Goal: Task Accomplishment & Management: Manage account settings

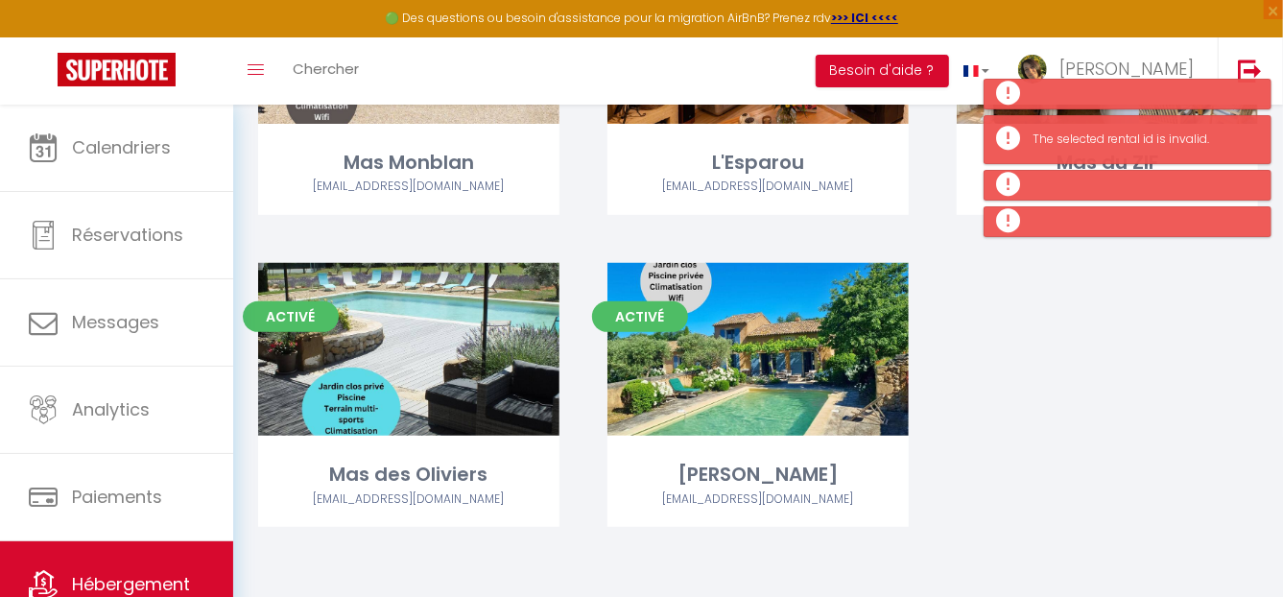
scroll to position [296, 0]
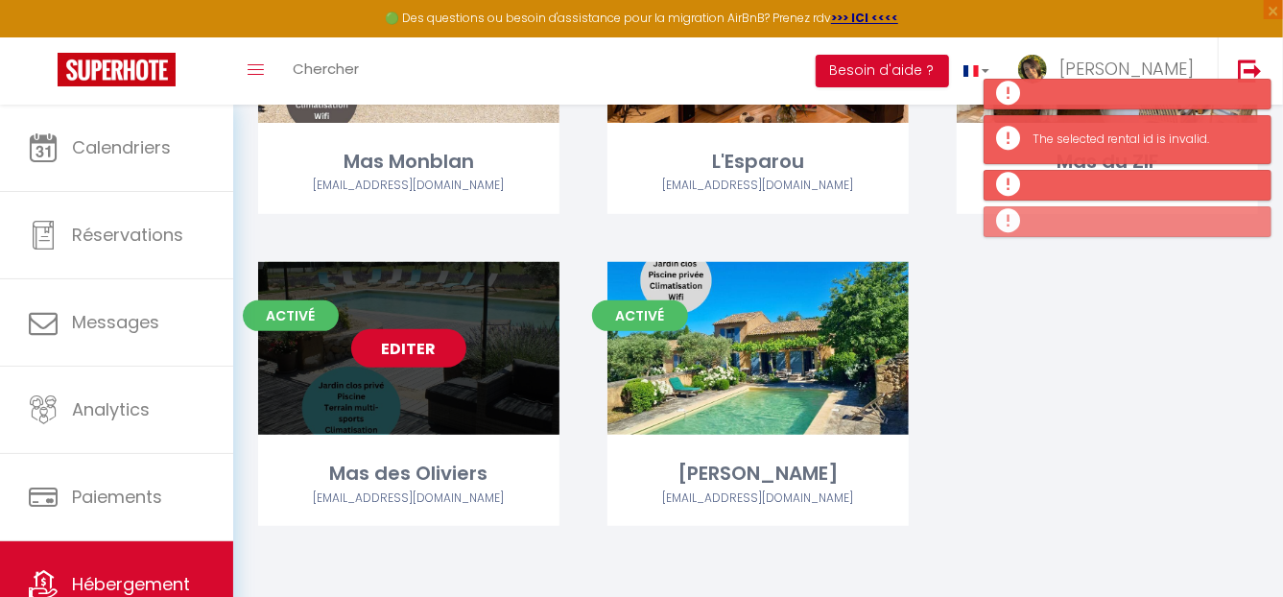
click at [421, 356] on link "Editer" at bounding box center [408, 348] width 115 height 38
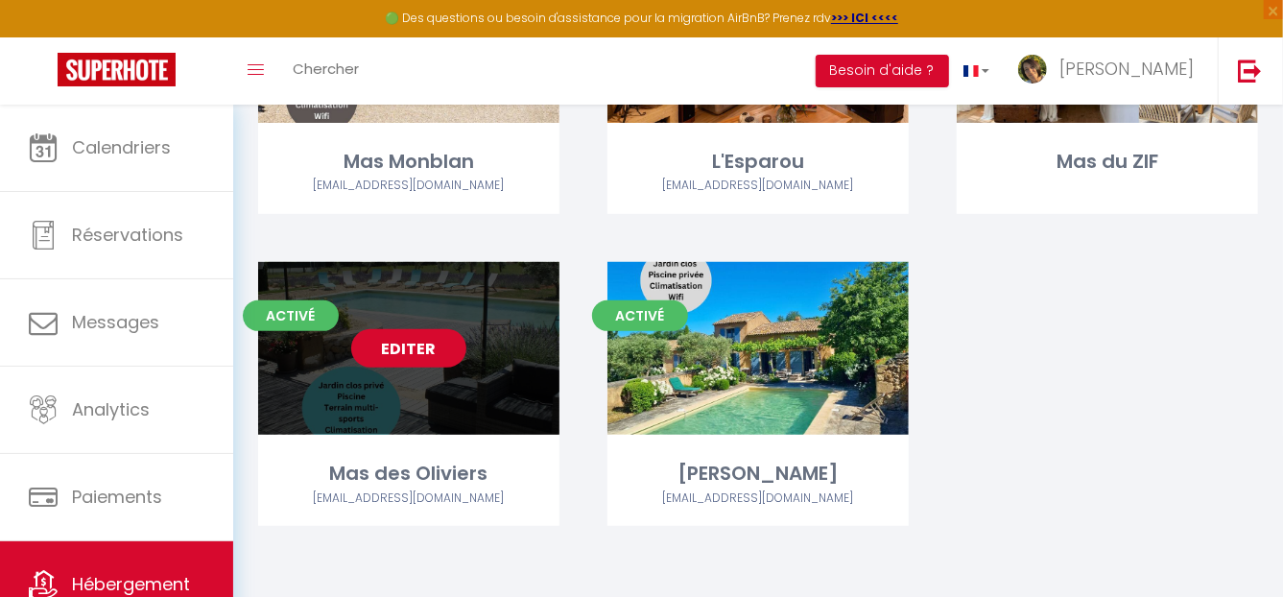
click at [400, 341] on link "Editer" at bounding box center [408, 348] width 115 height 38
click at [419, 346] on link "Editer" at bounding box center [408, 348] width 115 height 38
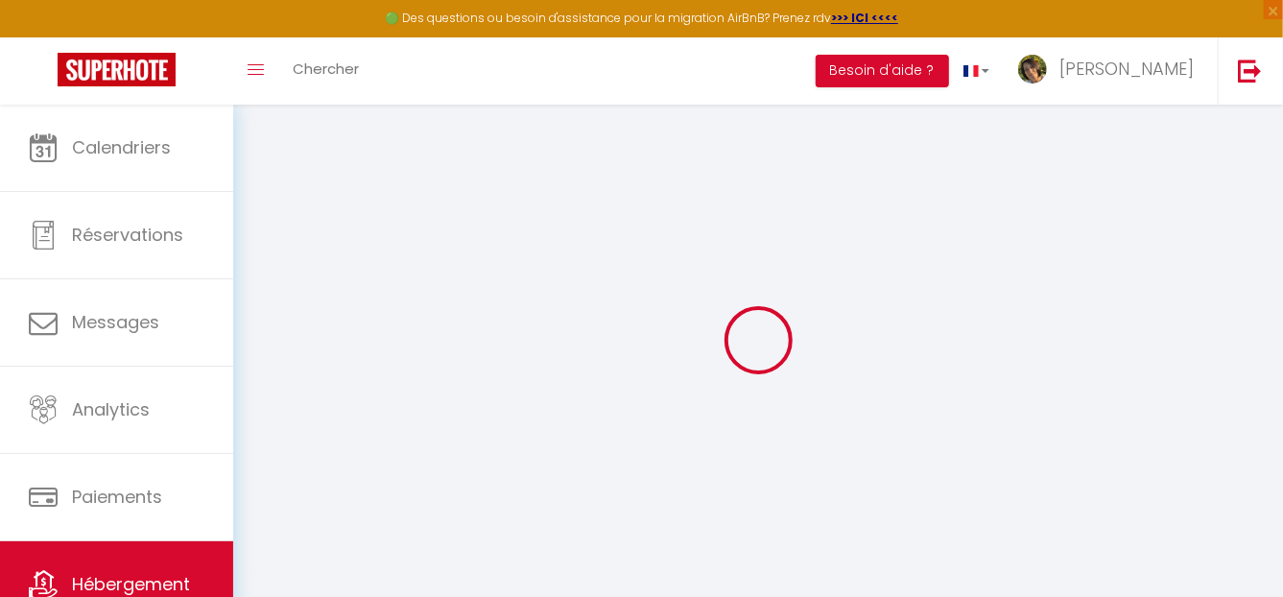
select select "21412-1354199450825290917"
select select "+ 20 %"
select select
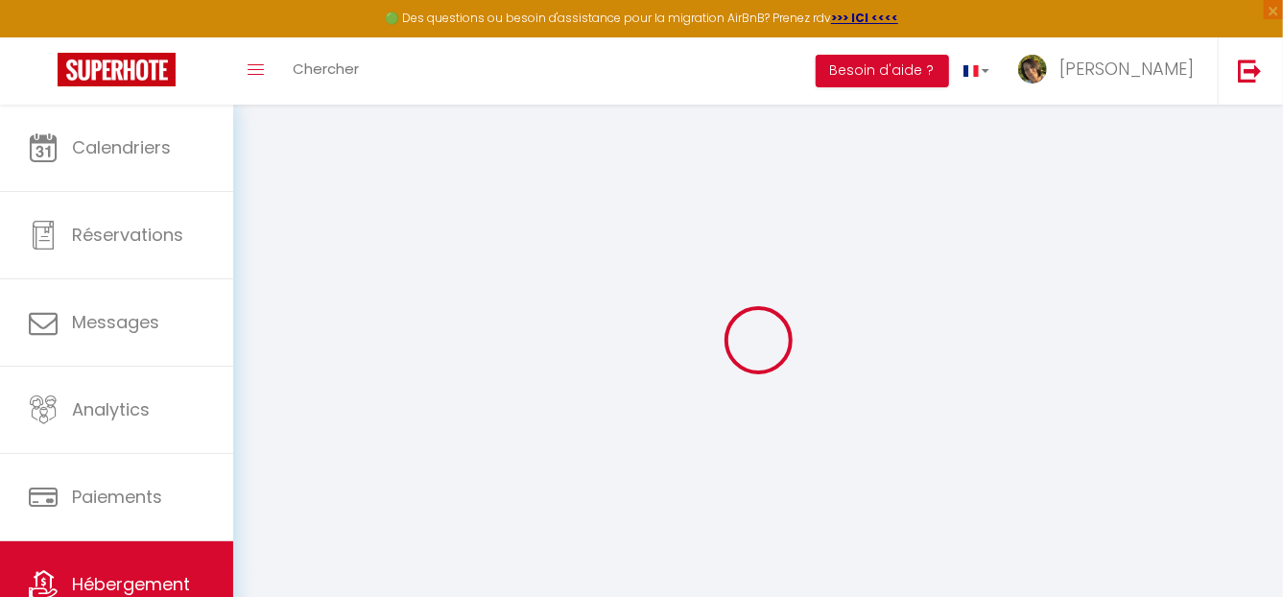
checkbox input "false"
select select
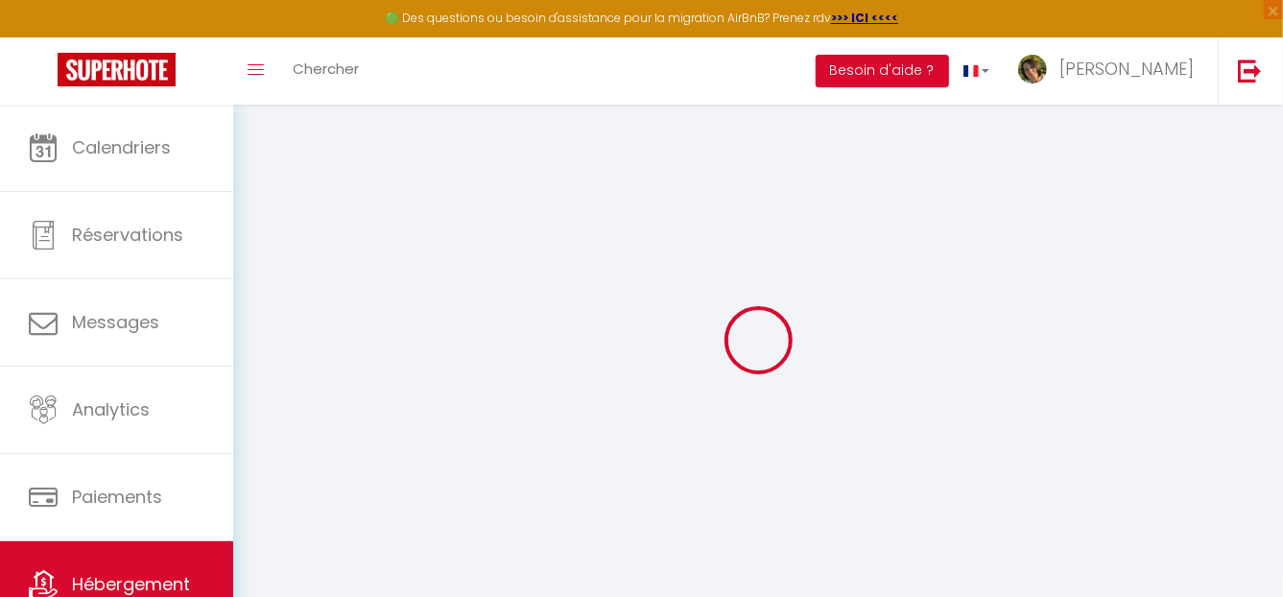
select select "EUR"
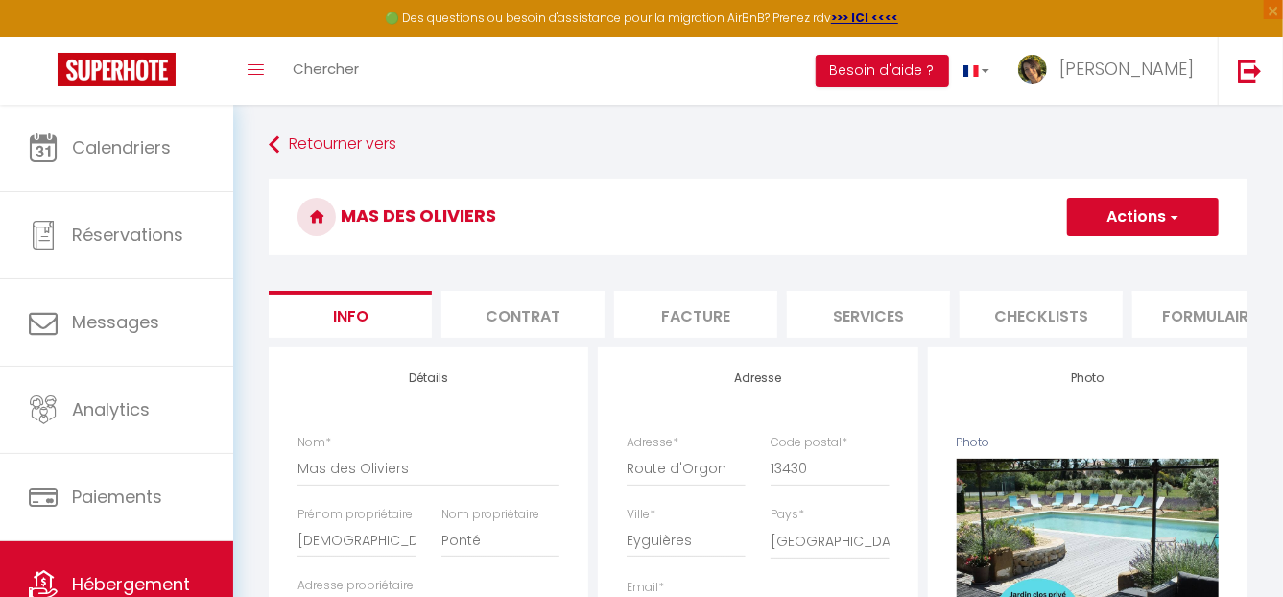
scroll to position [0, 747]
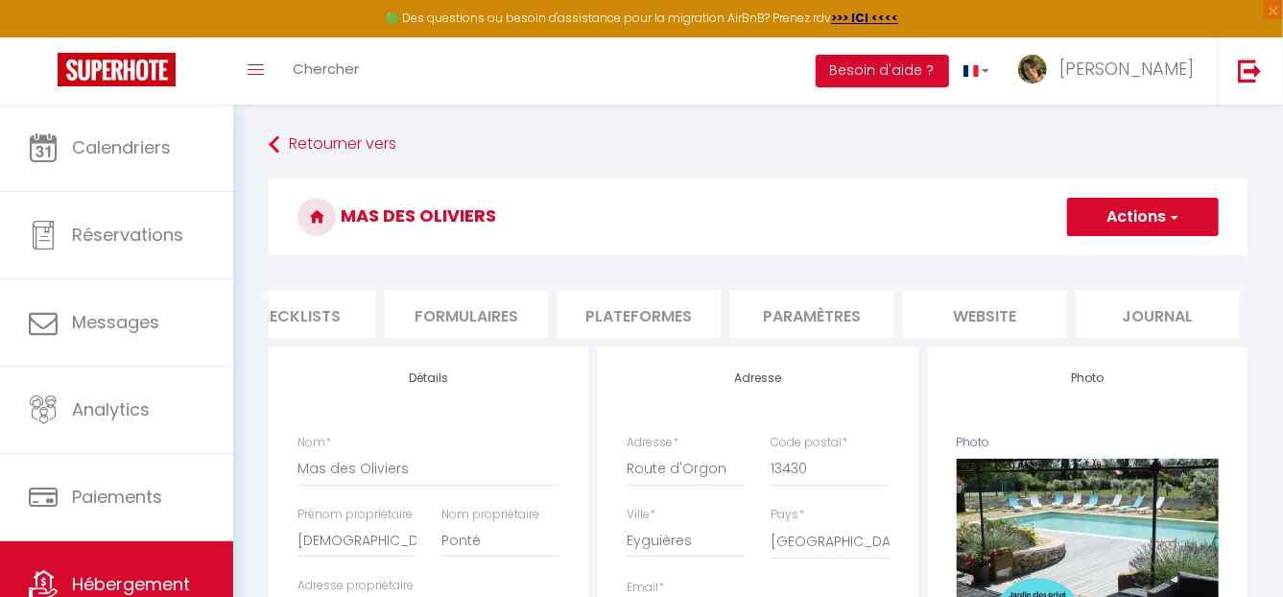
click at [614, 317] on li "Plateformes" at bounding box center [638, 314] width 163 height 47
select select
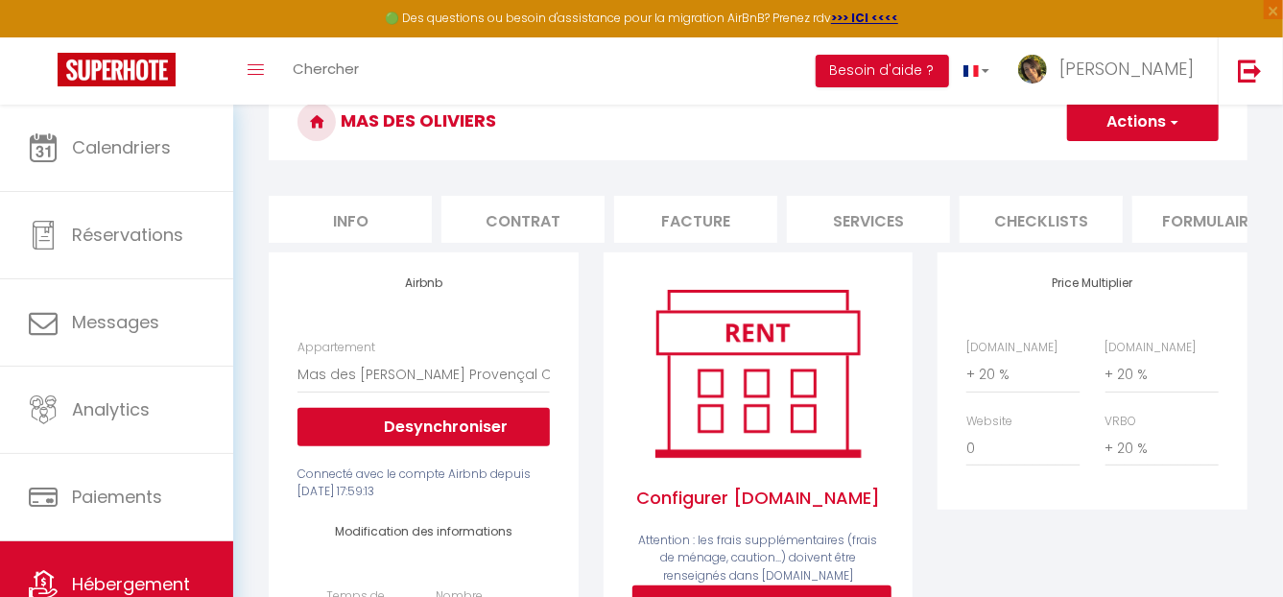
click at [877, 214] on li "Services" at bounding box center [868, 219] width 163 height 47
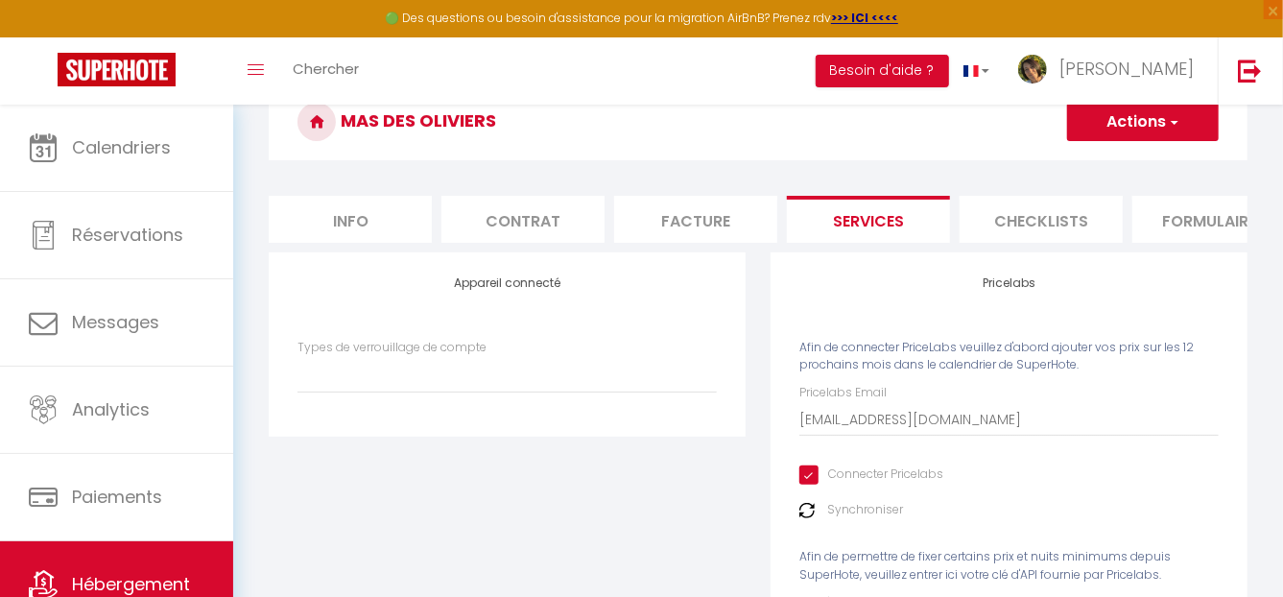
select select
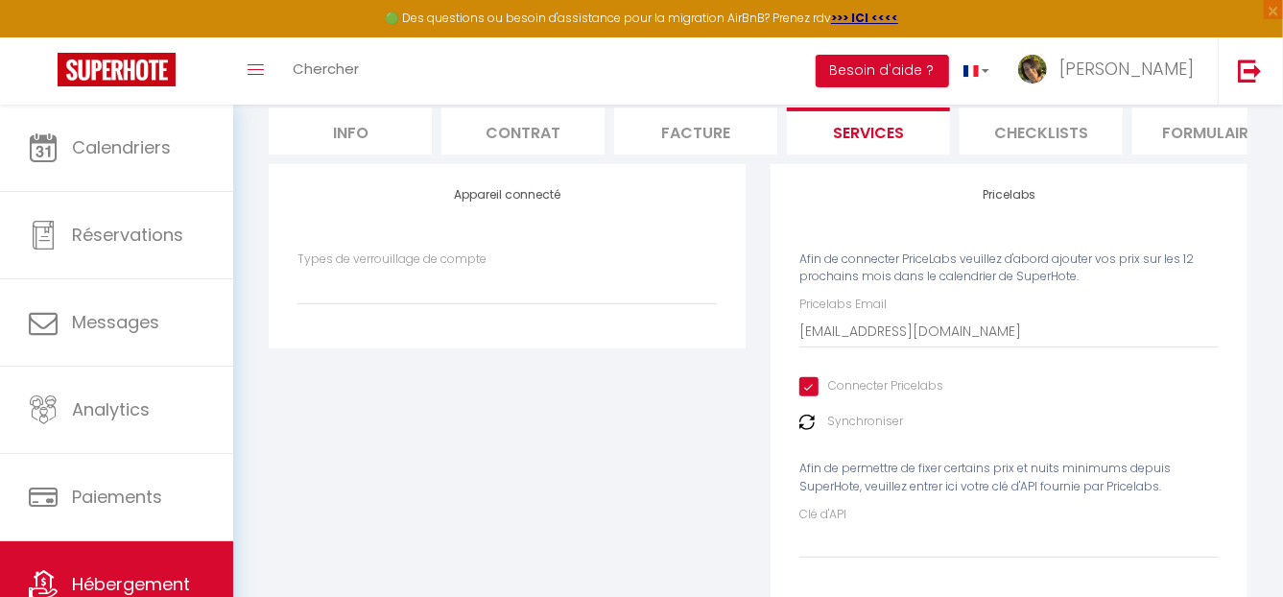
scroll to position [258, 0]
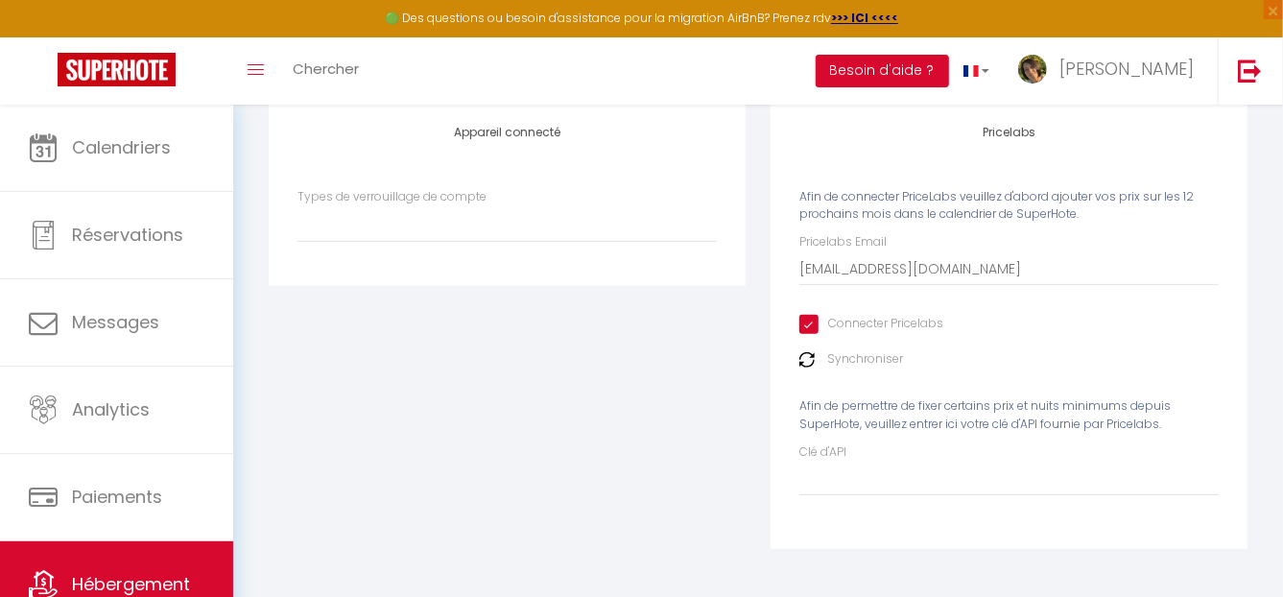
click at [812, 357] on img at bounding box center [806, 359] width 15 height 15
click at [810, 363] on img at bounding box center [806, 359] width 15 height 15
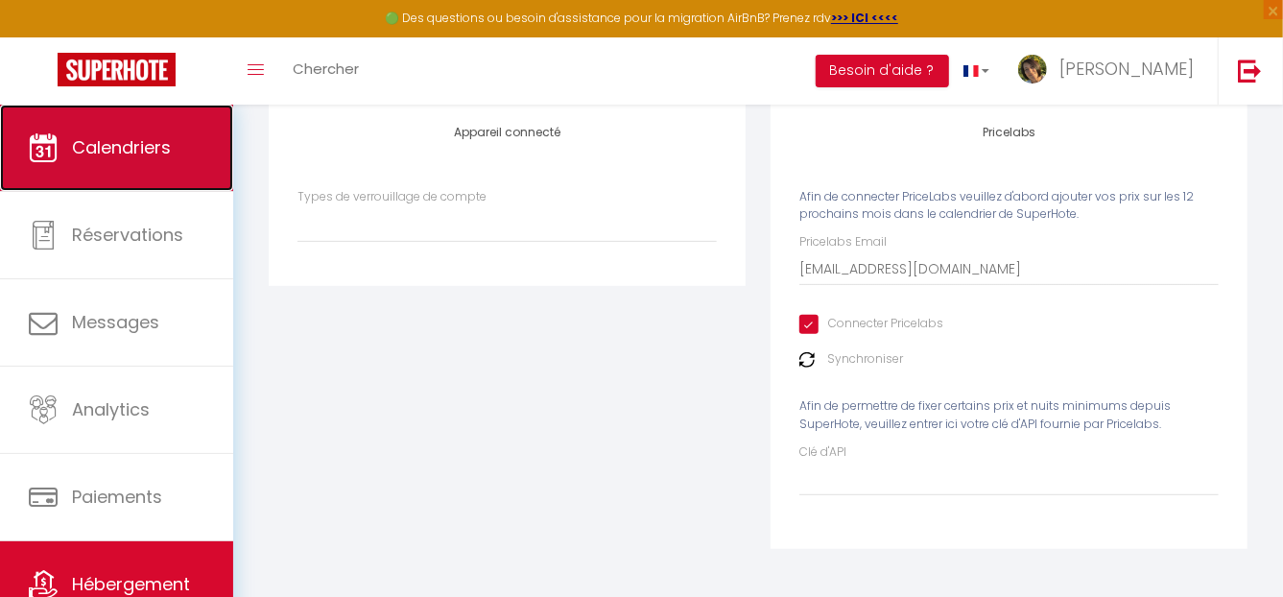
click at [91, 150] on span "Calendriers" at bounding box center [121, 147] width 99 height 24
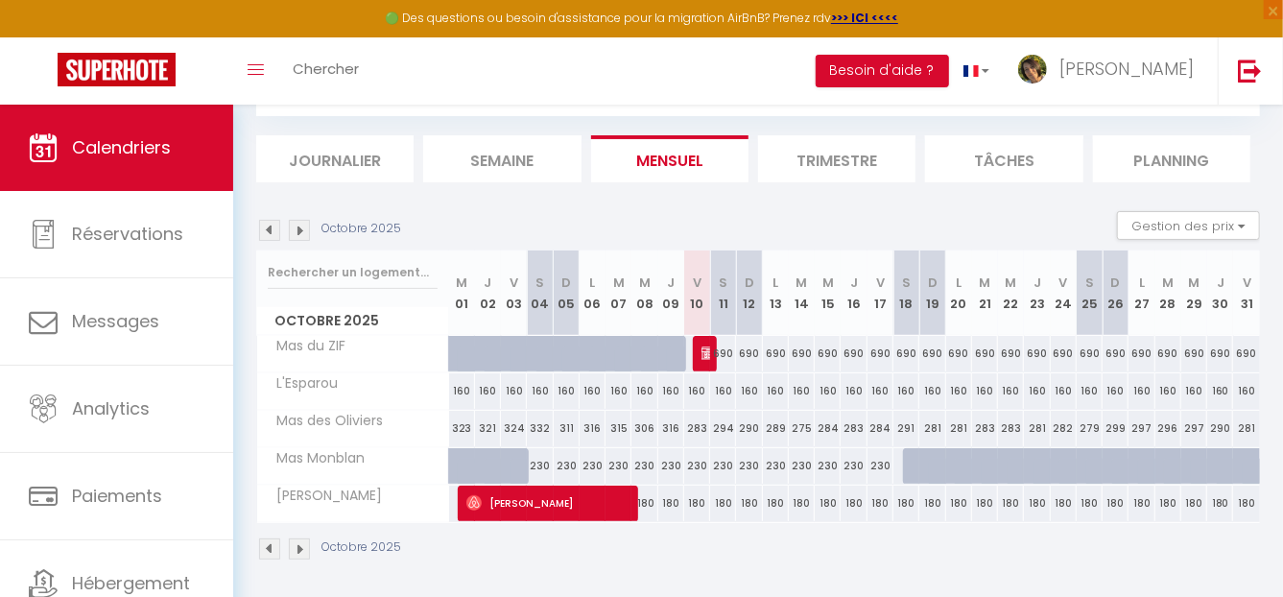
scroll to position [105, 0]
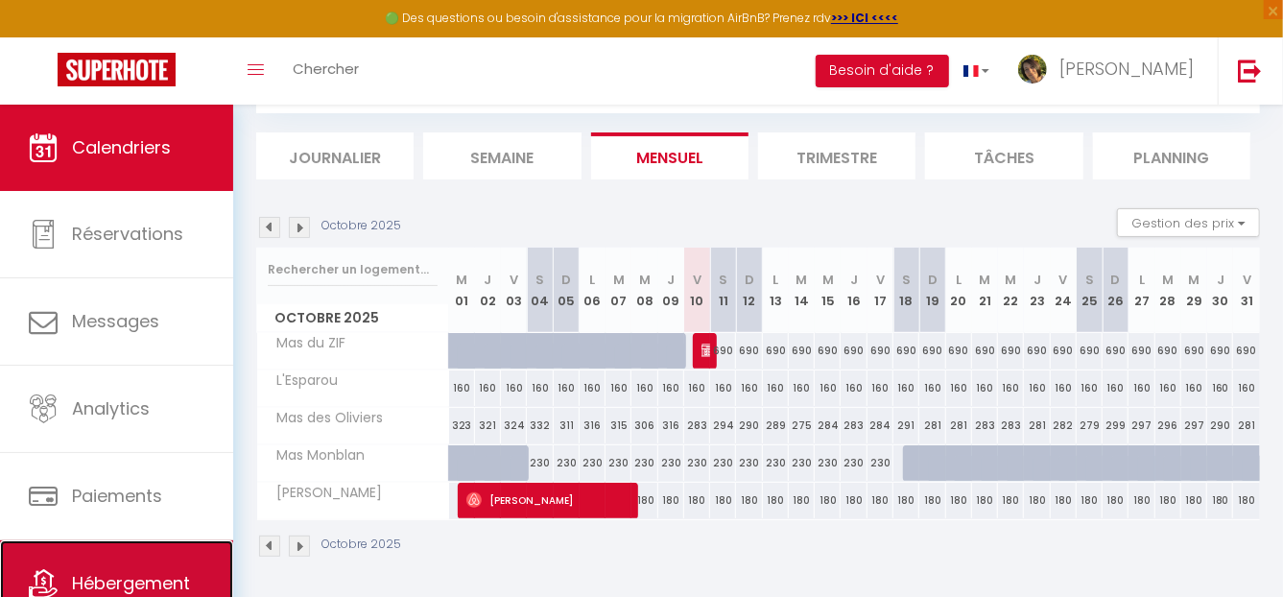
click at [176, 557] on link "Hébergement" at bounding box center [116, 583] width 233 height 86
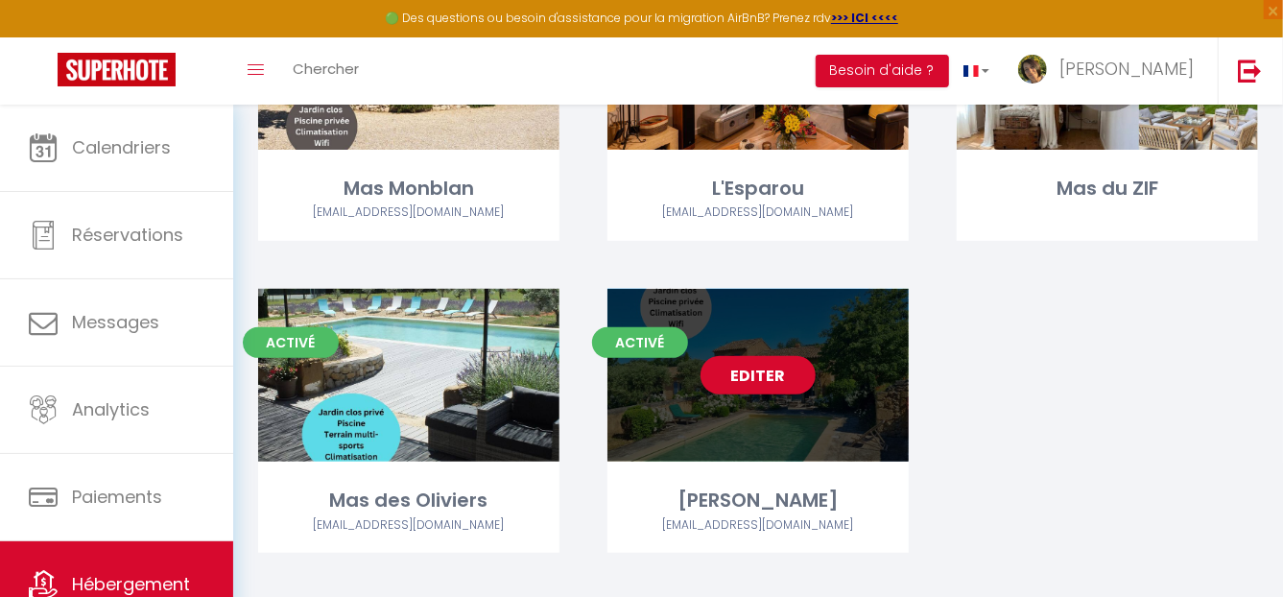
scroll to position [288, 0]
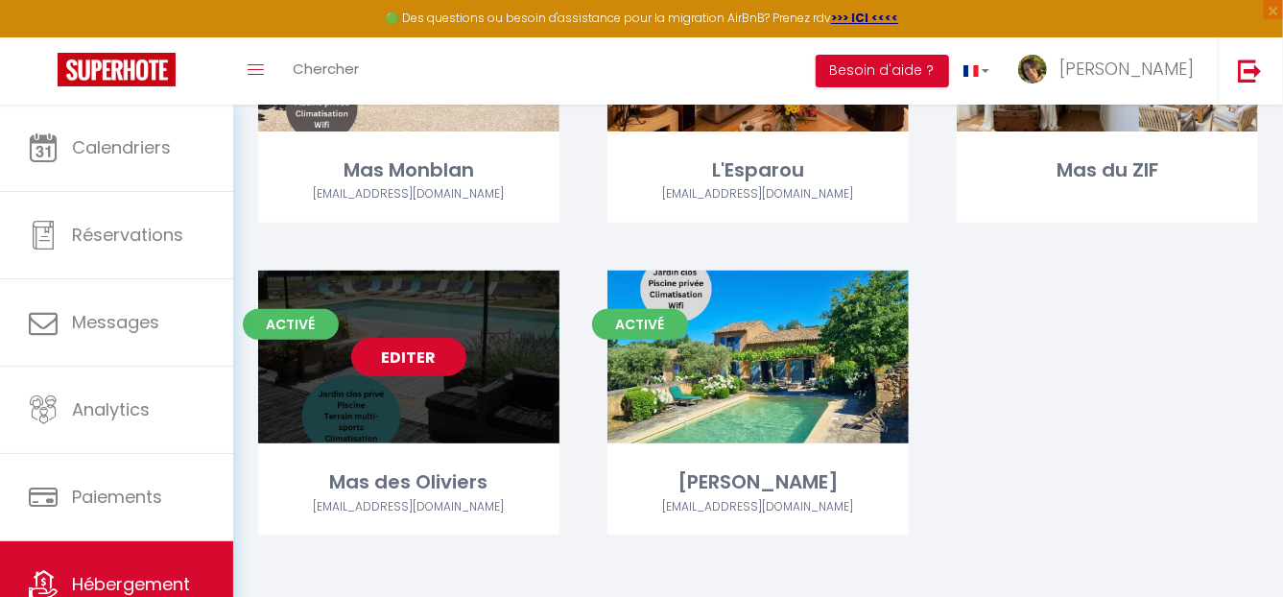
click at [394, 359] on link "Editer" at bounding box center [408, 357] width 115 height 38
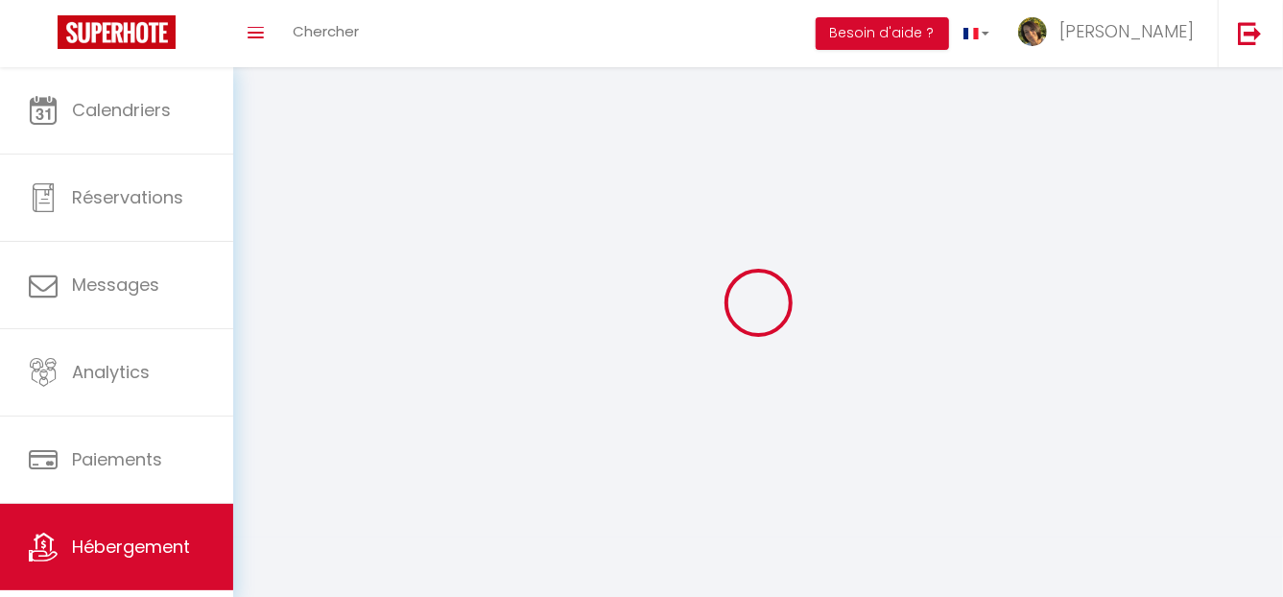
select select
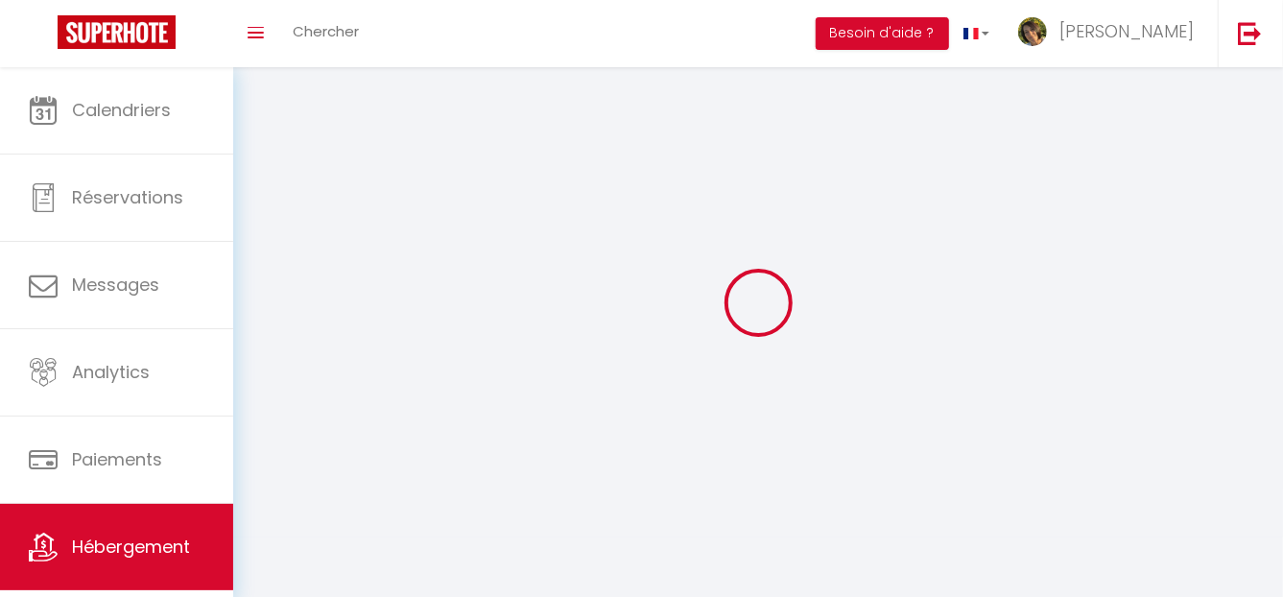
select select
checkbox input "false"
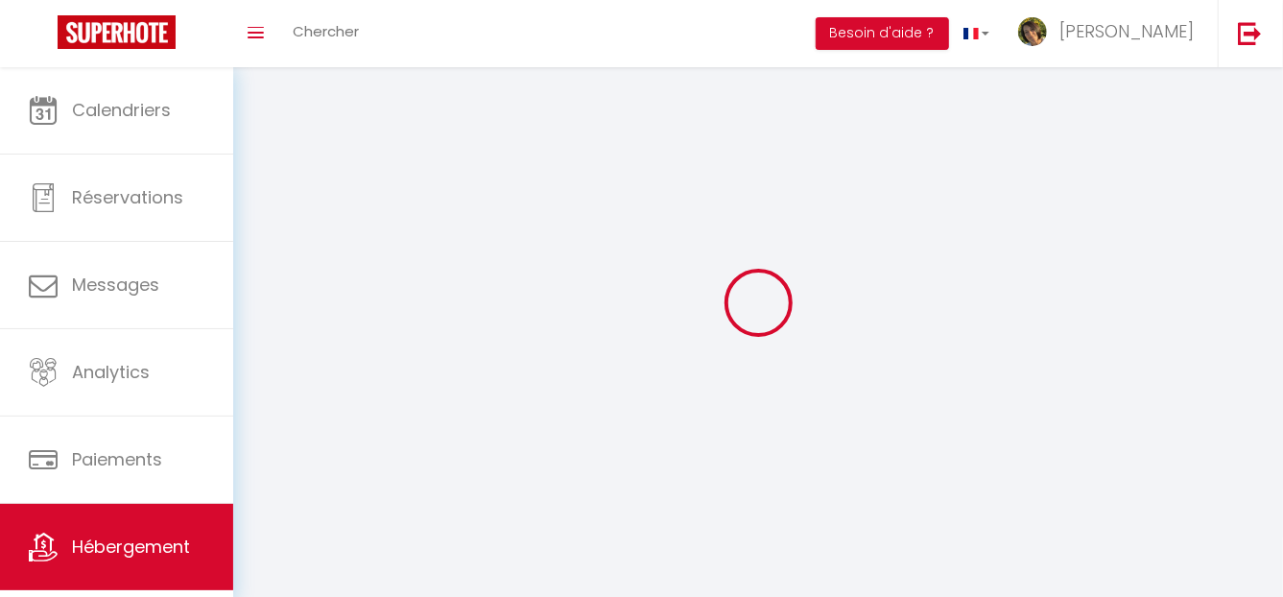
checkbox input "false"
select select
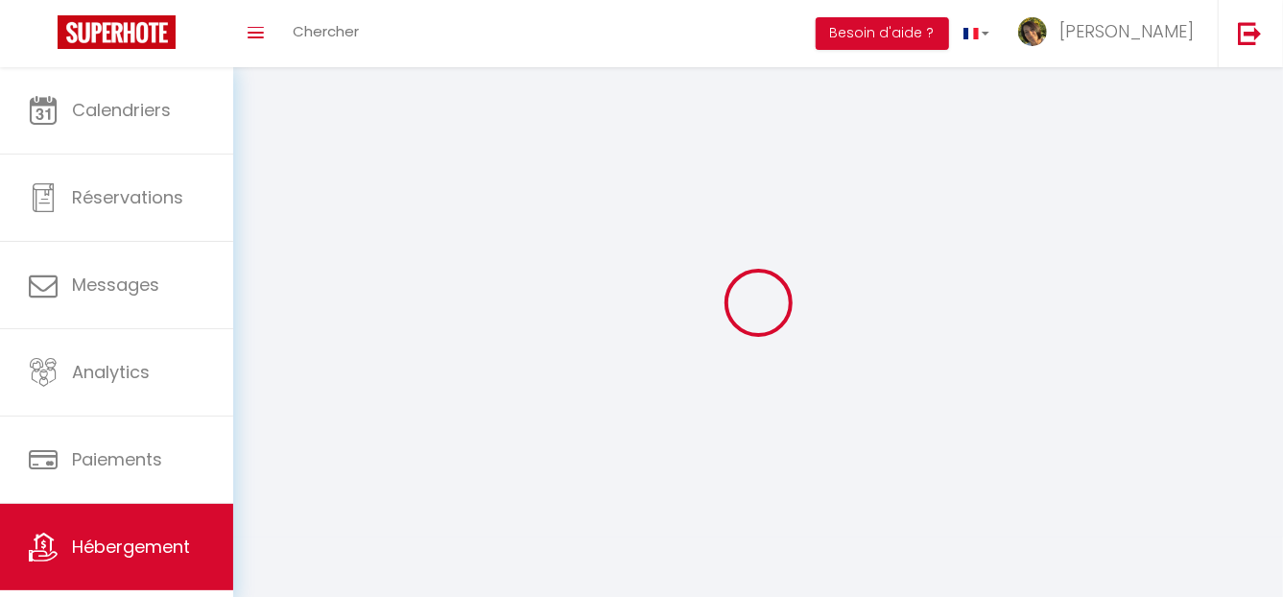
select select
checkbox input "false"
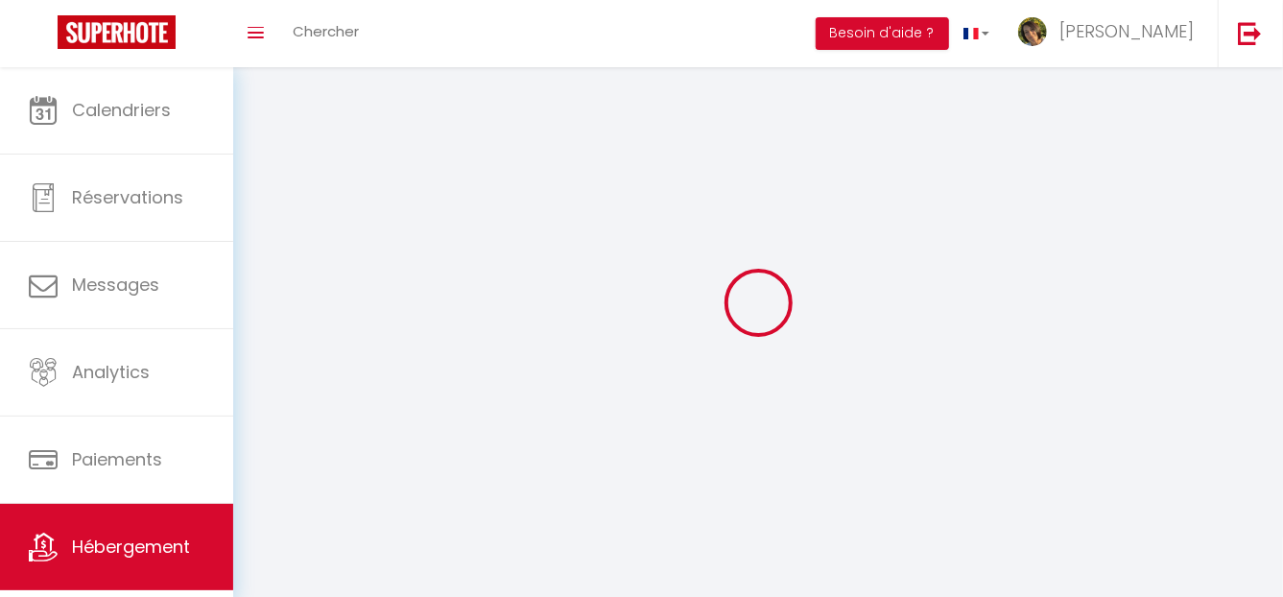
checkbox input "false"
select select
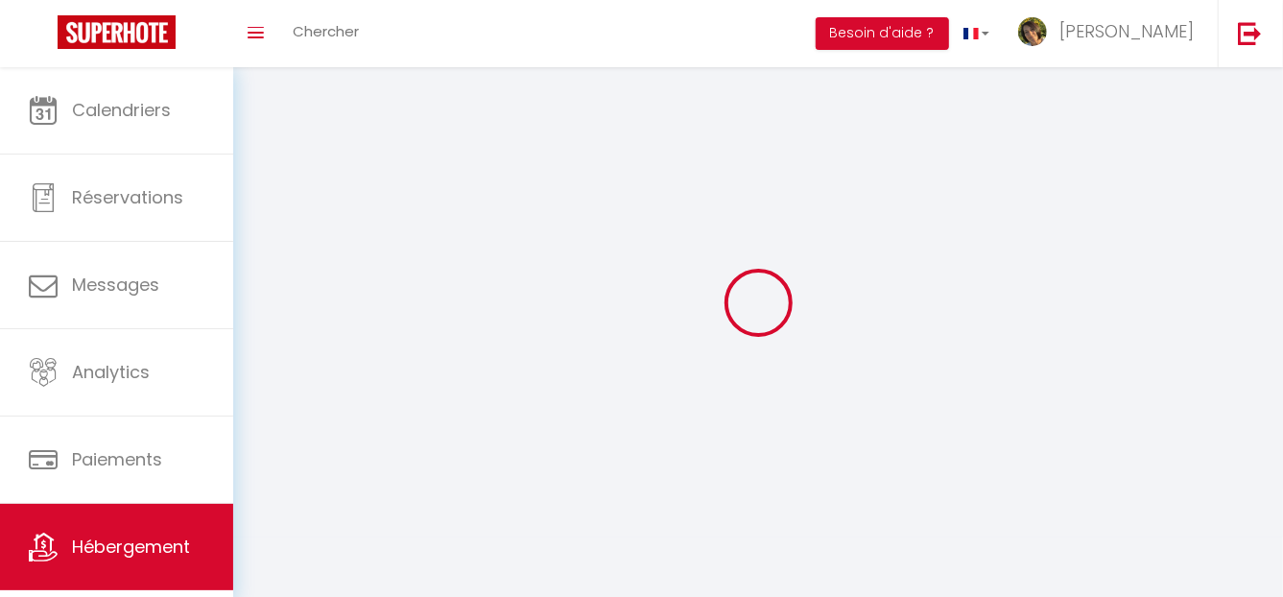
select select
select select "28"
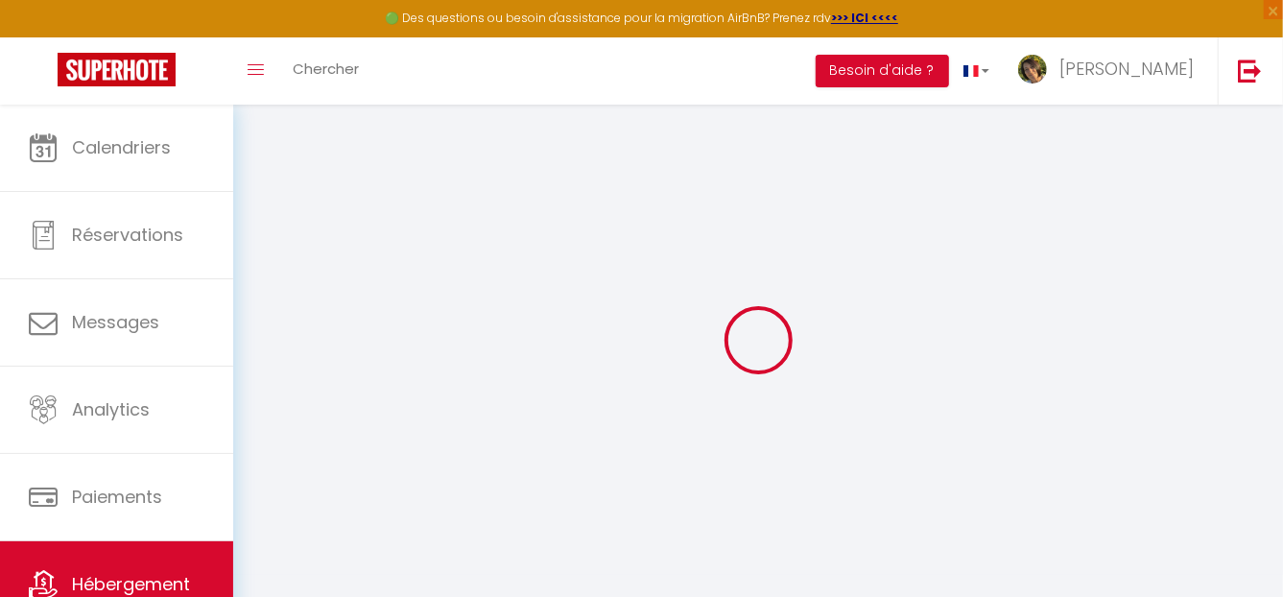
select select
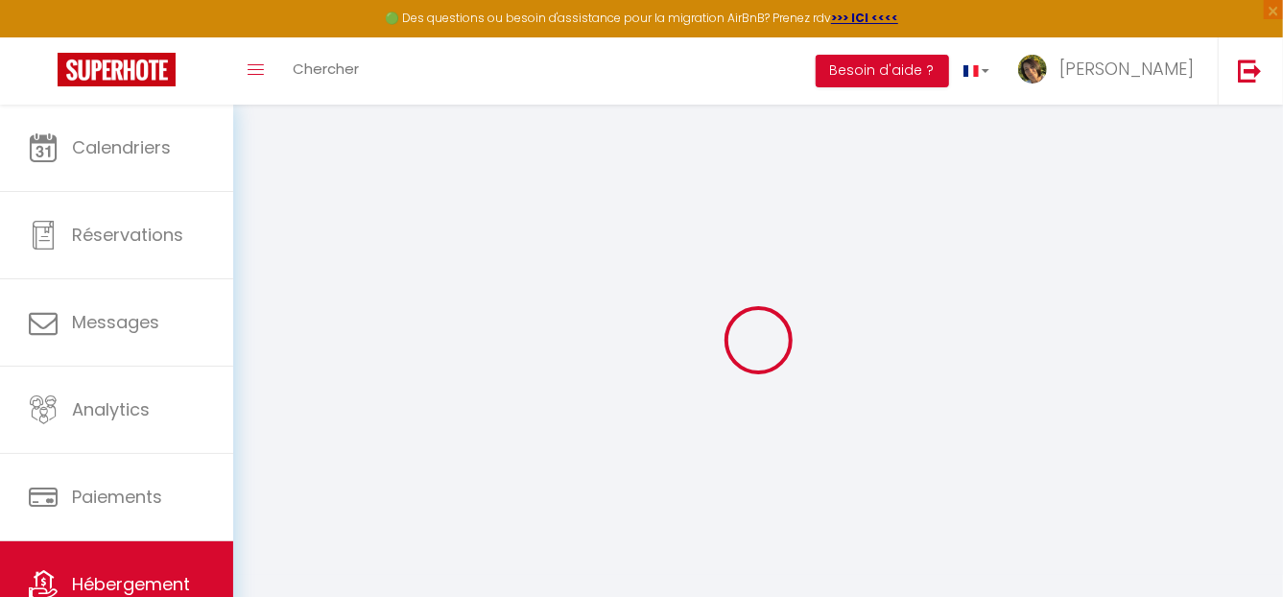
select select
checkbox input "false"
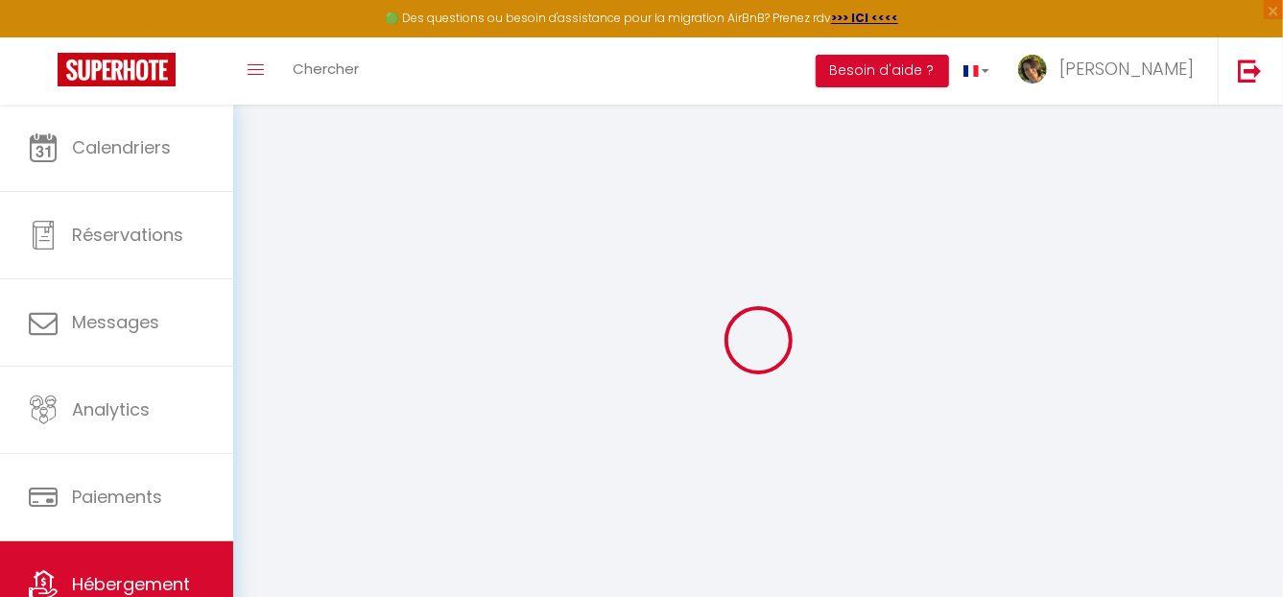
select select
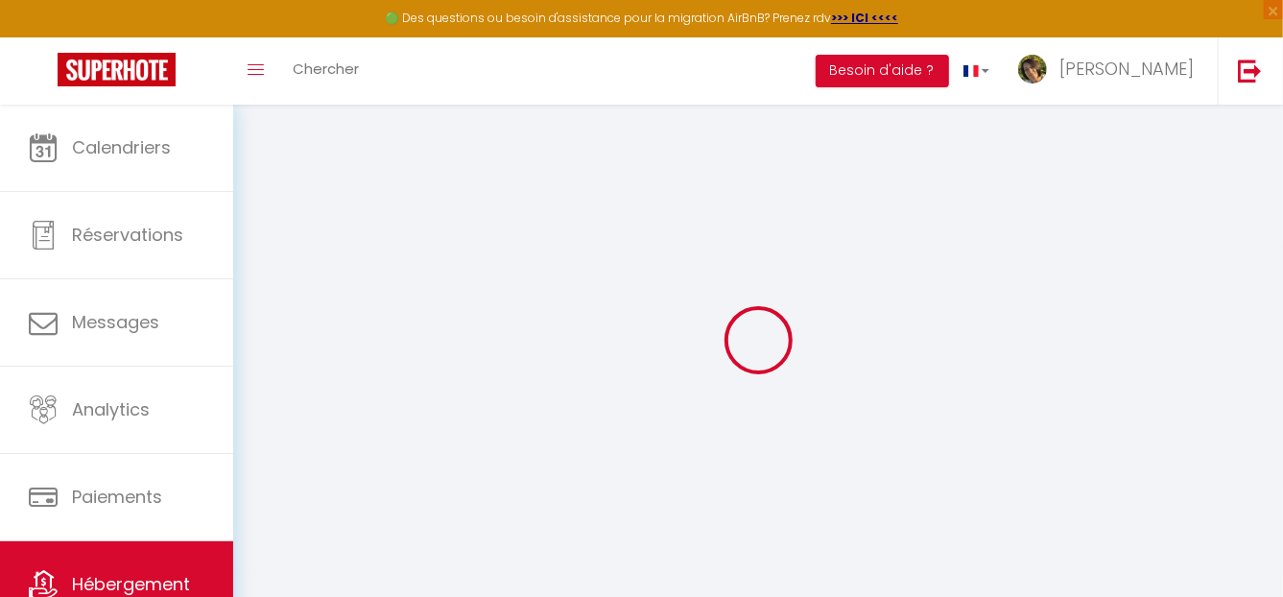
select select
checkbox input "false"
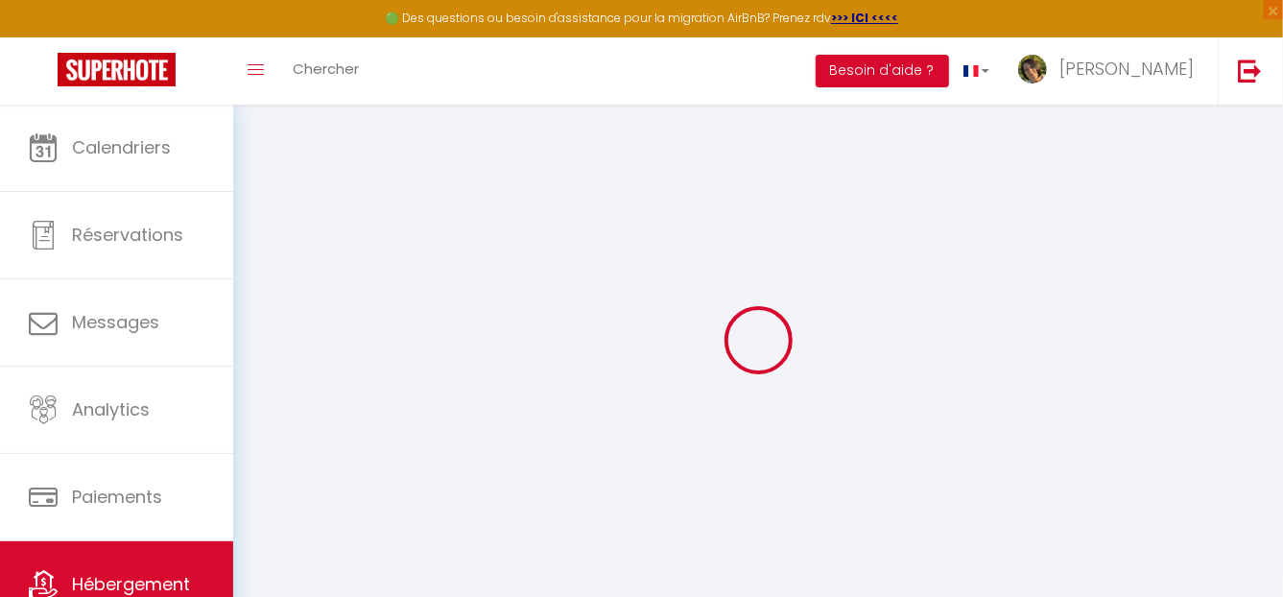
checkbox input "false"
select select
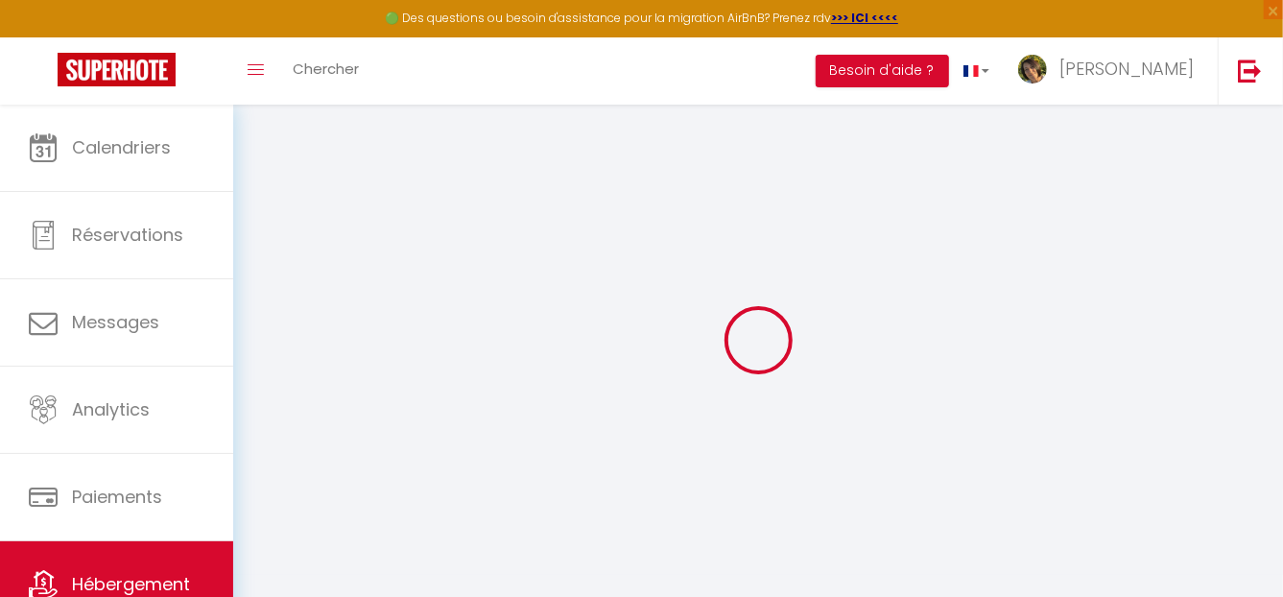
select select
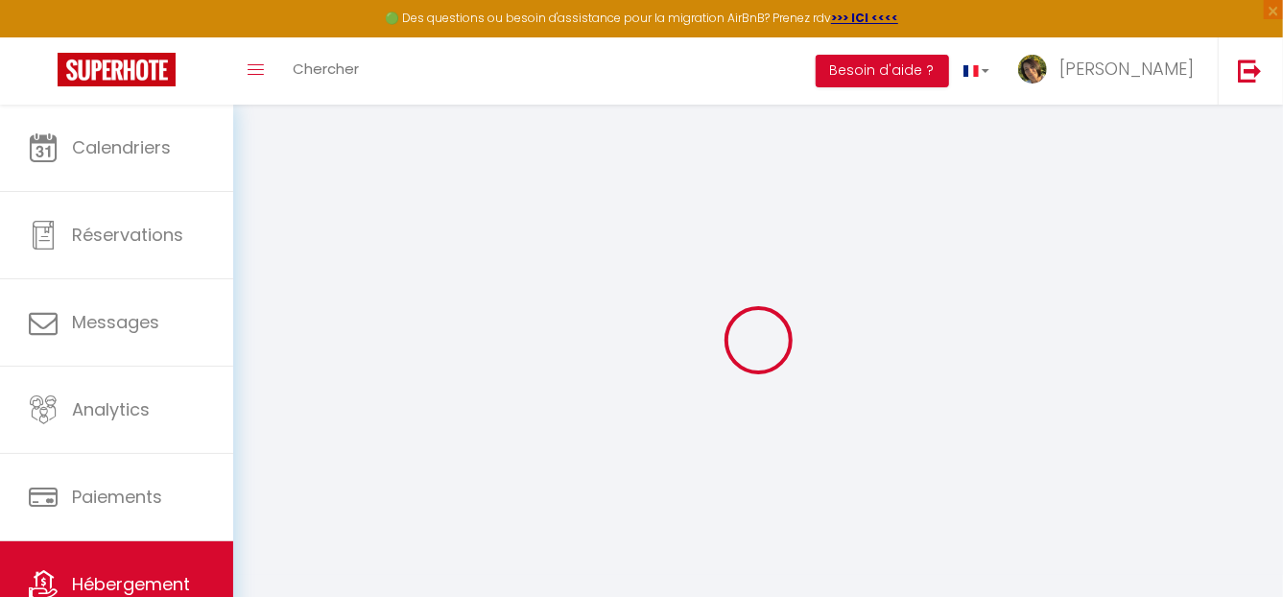
checkbox input "false"
select select
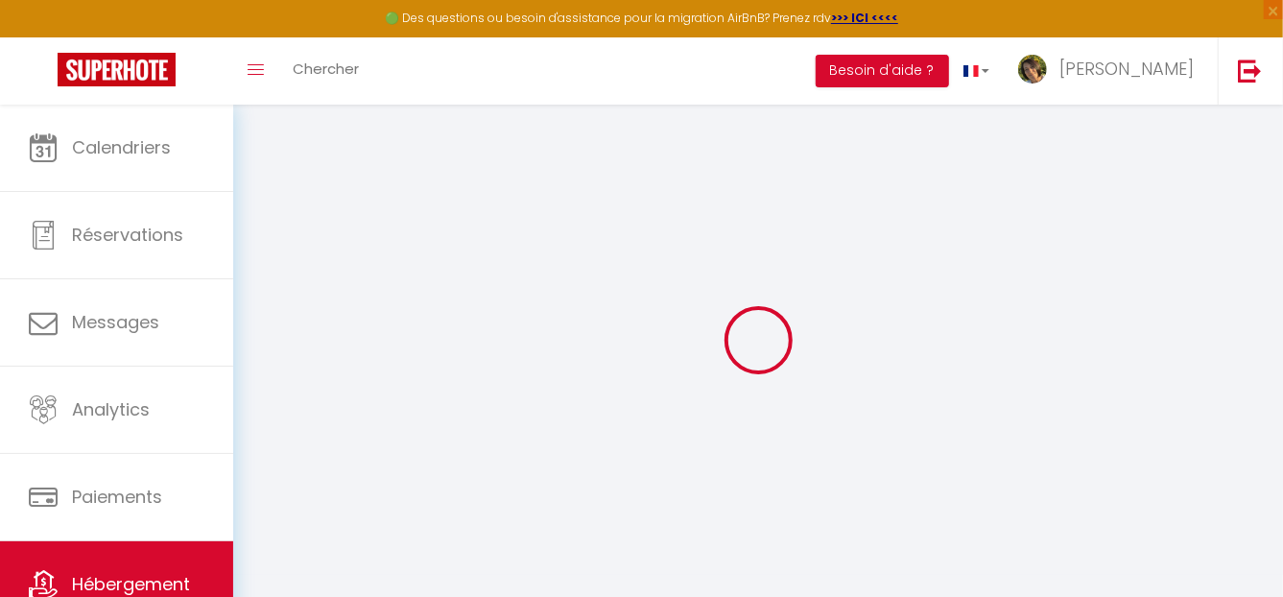
select select
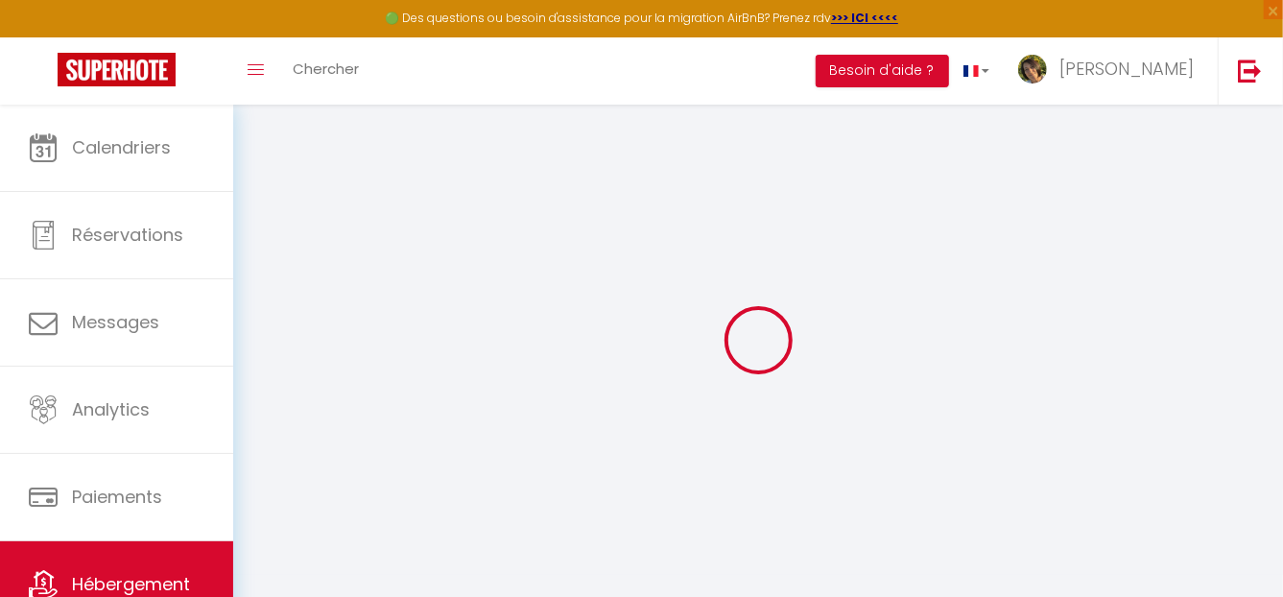
select select
checkbox input "false"
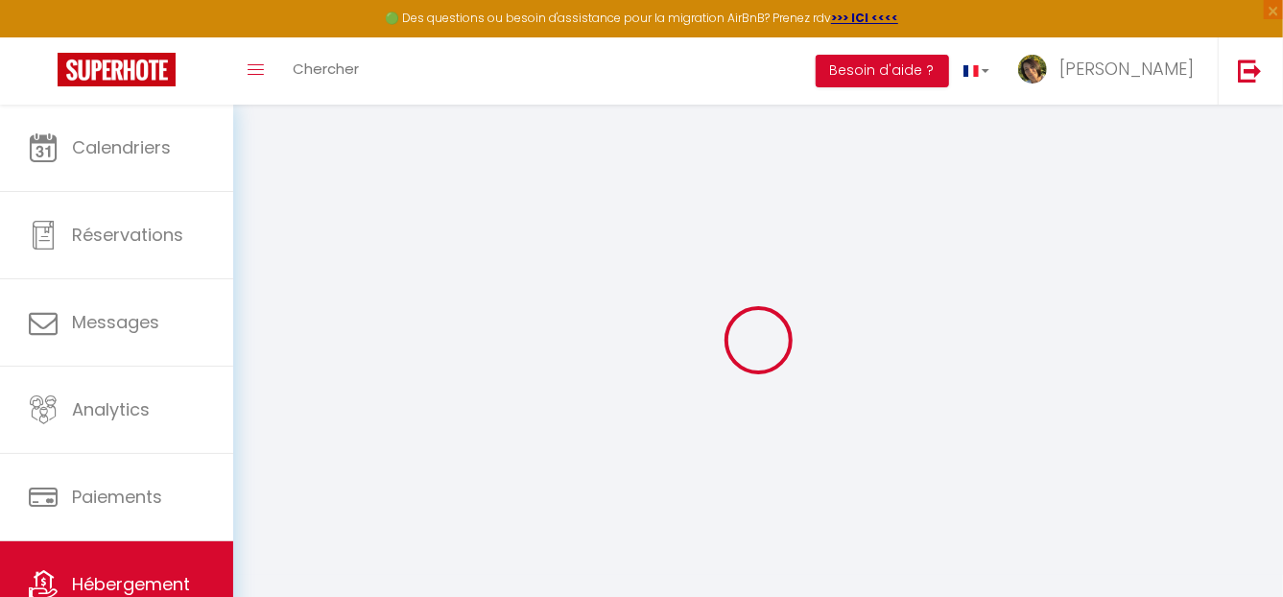
checkbox input "false"
select select
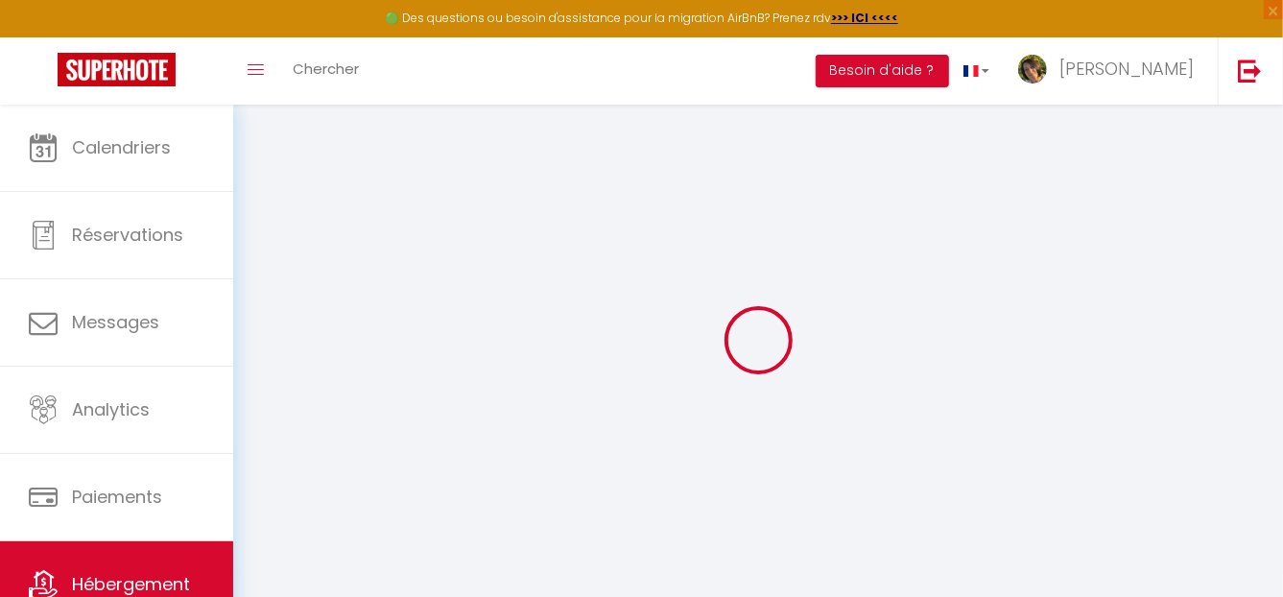
select select
checkbox input "false"
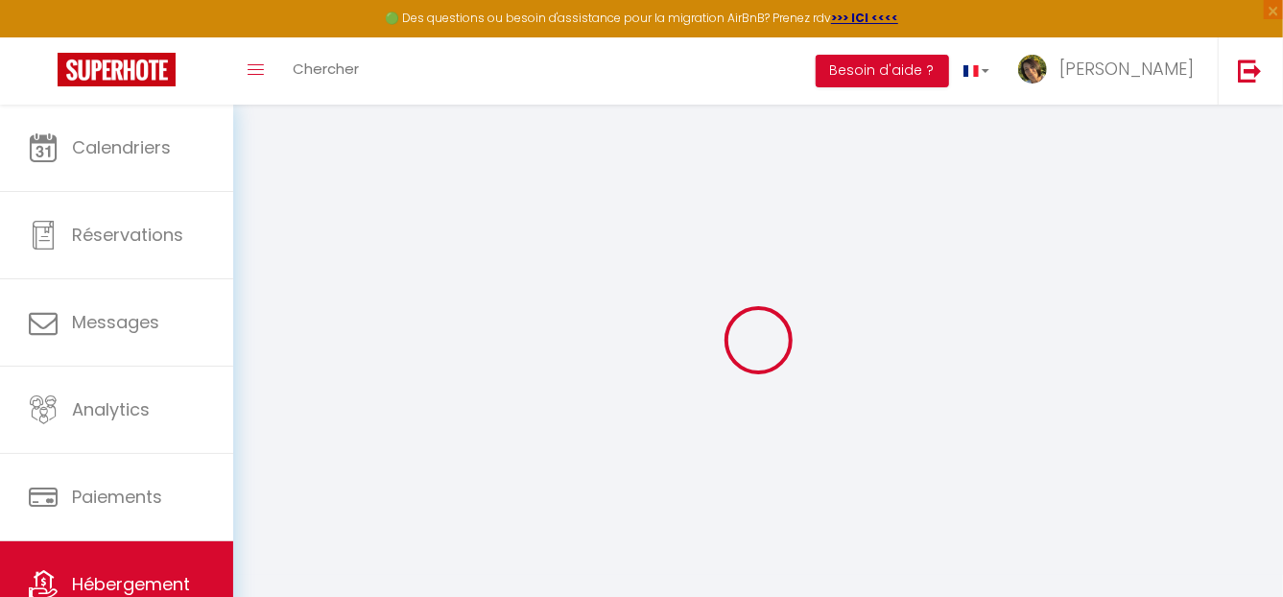
checkbox input "false"
select select
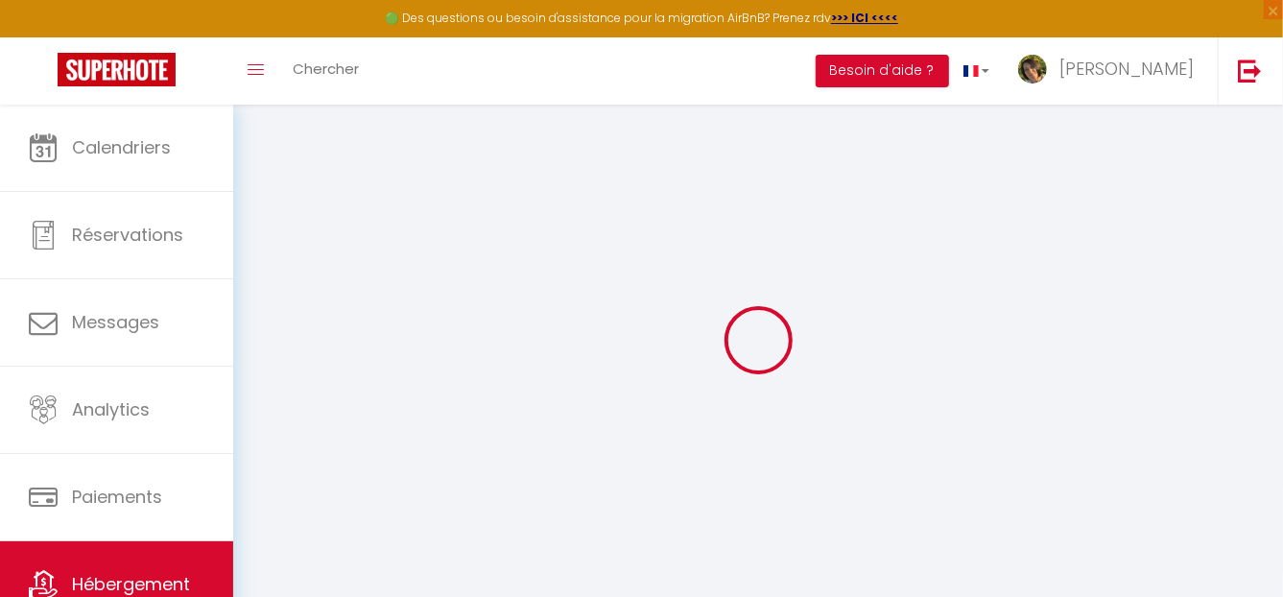
type input "Mas des Oliviers"
type input "[DEMOGRAPHIC_DATA]"
type input "Ponté"
select select "houses"
select select "11"
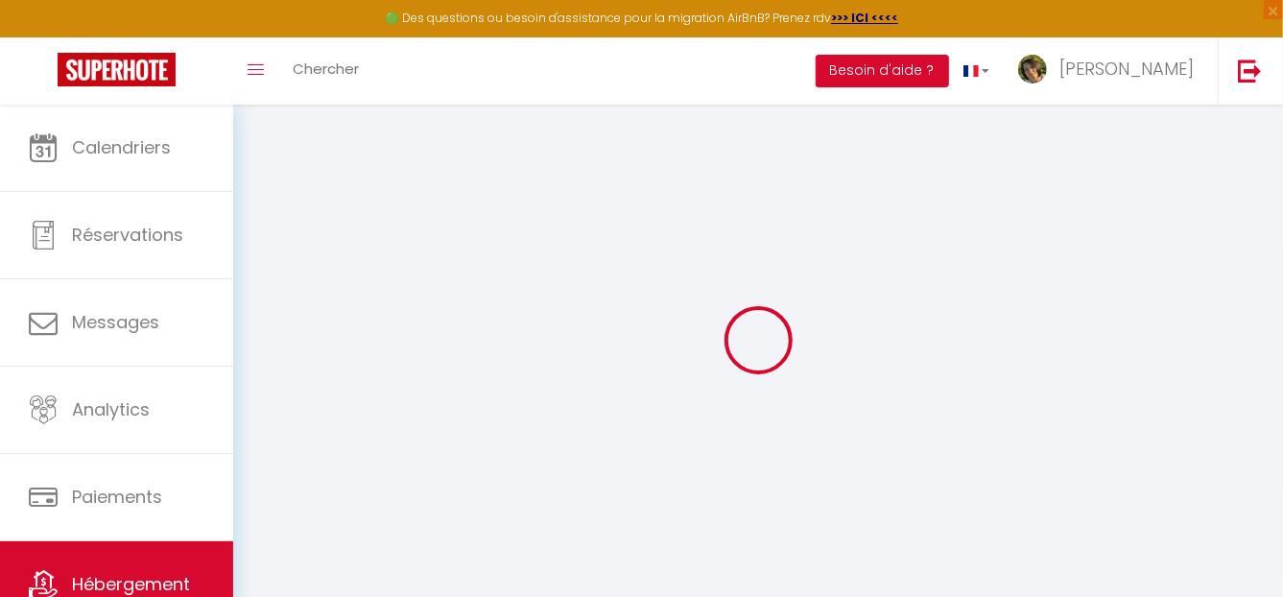
select select "11"
select select "5"
type input "300"
type input "420"
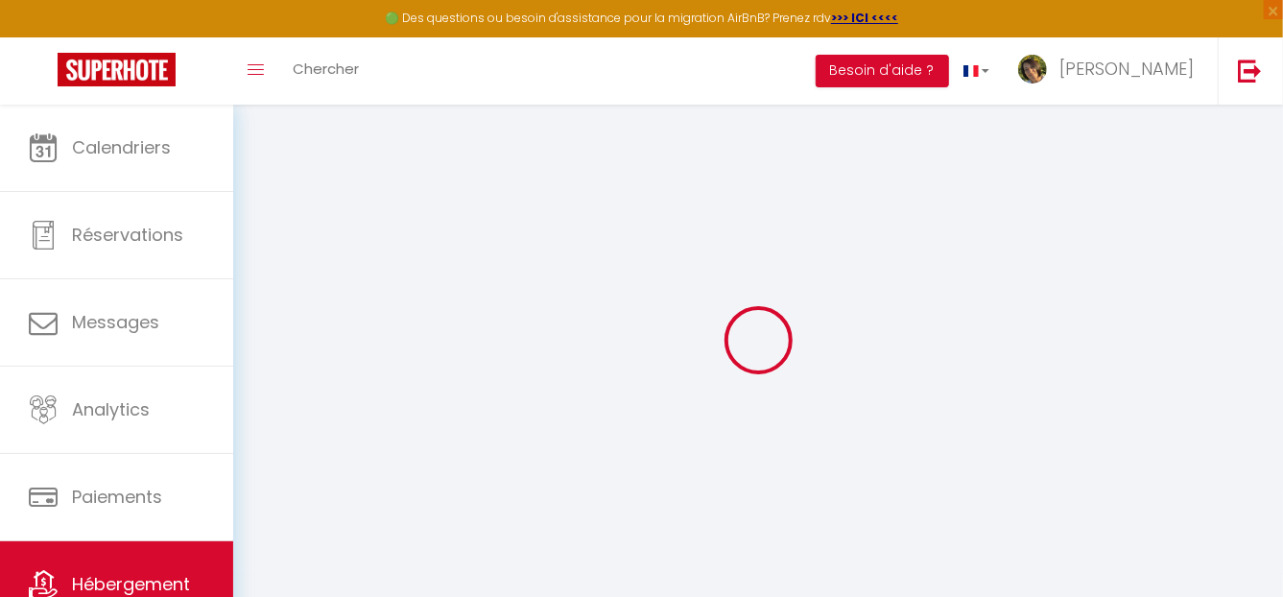
select select
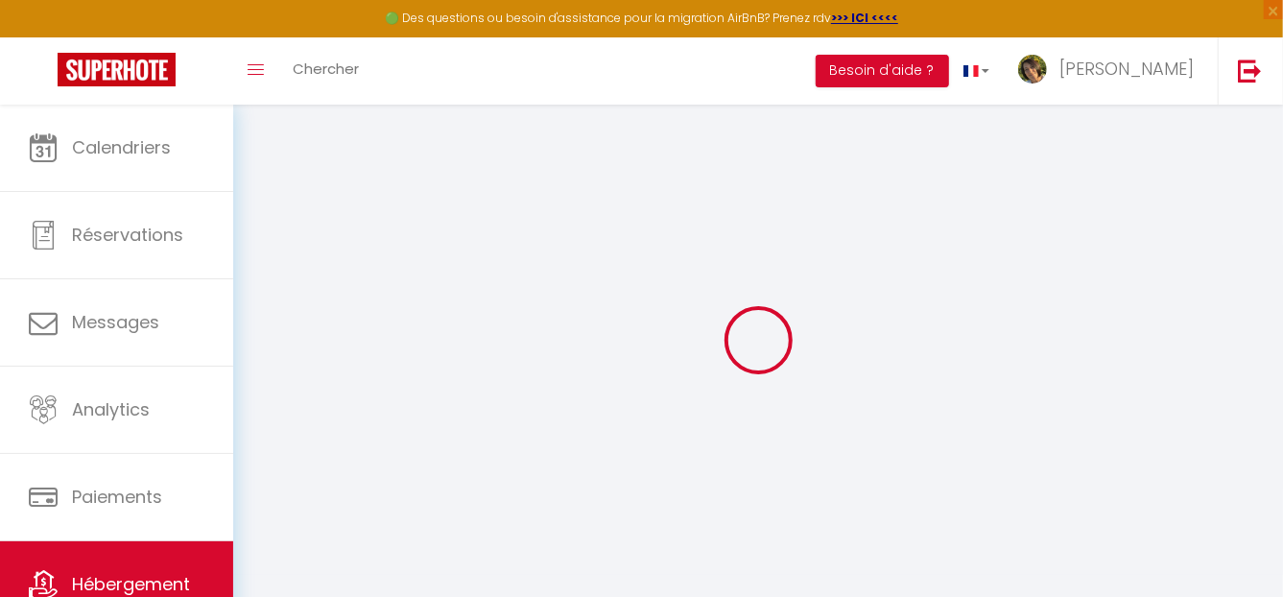
type input "Route d'Orgon"
type input "13430"
type input "Eyguières"
type input "[EMAIL_ADDRESS][DOMAIN_NAME]"
select select
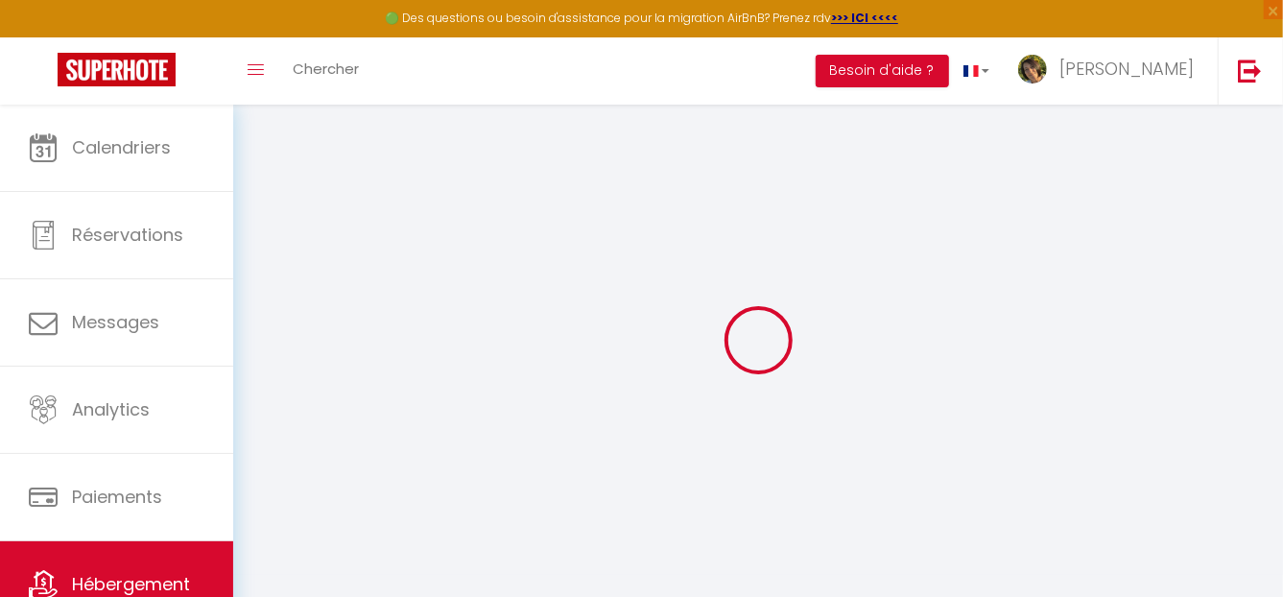
checkbox input "false"
type input "420"
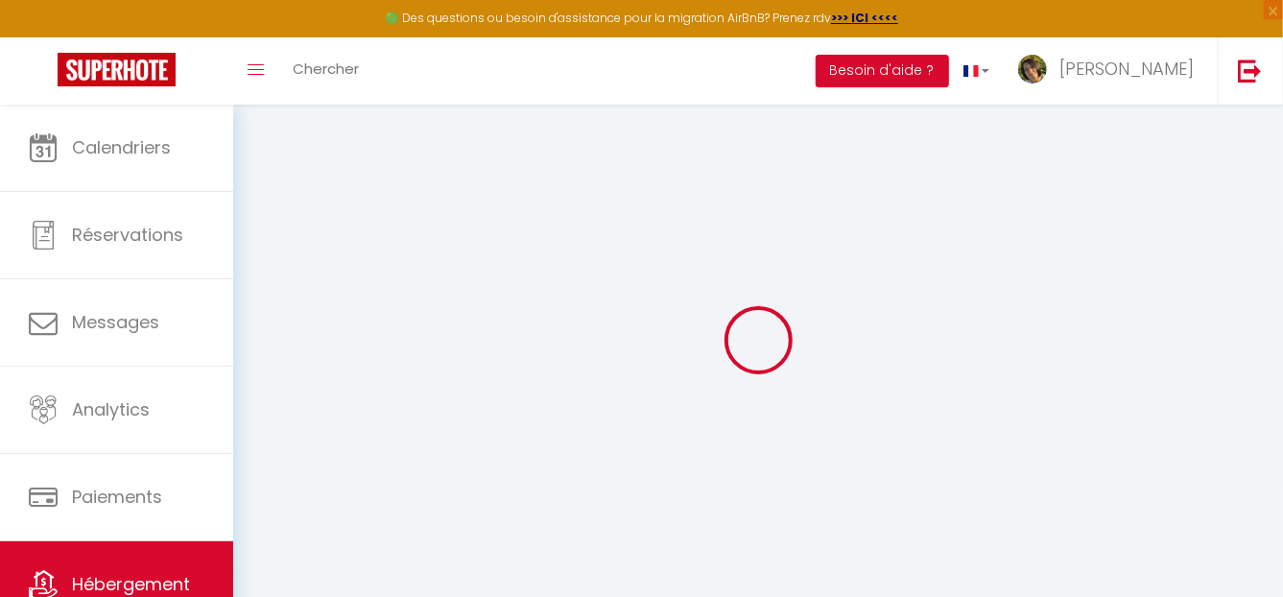
type input "0"
select select
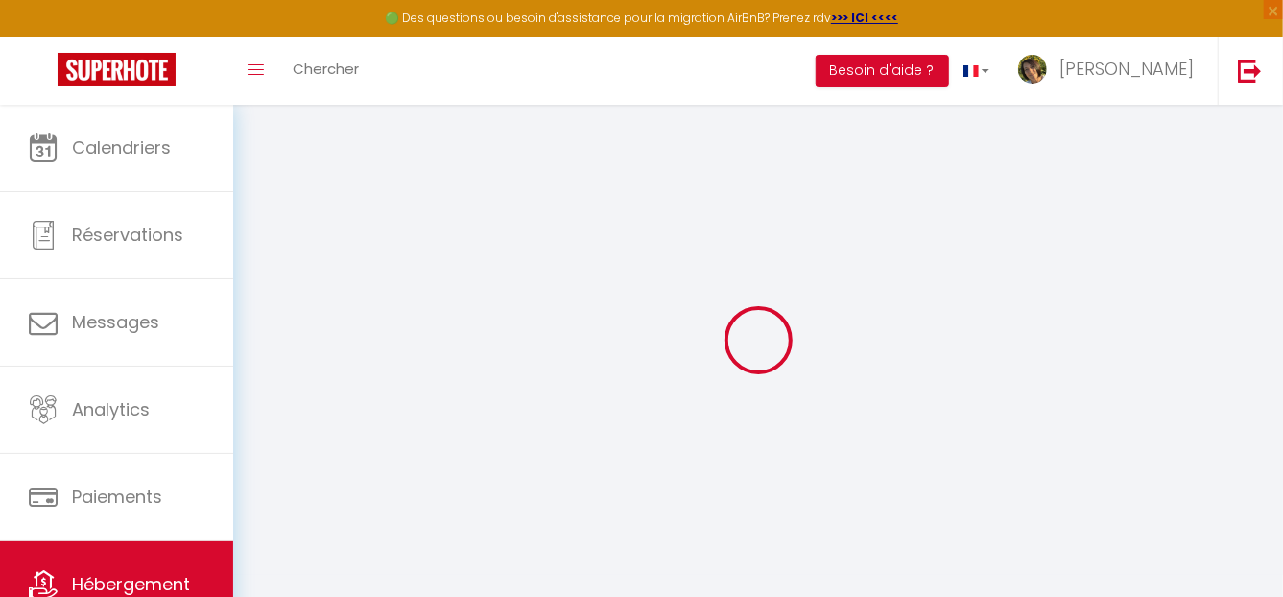
select select
checkbox input "false"
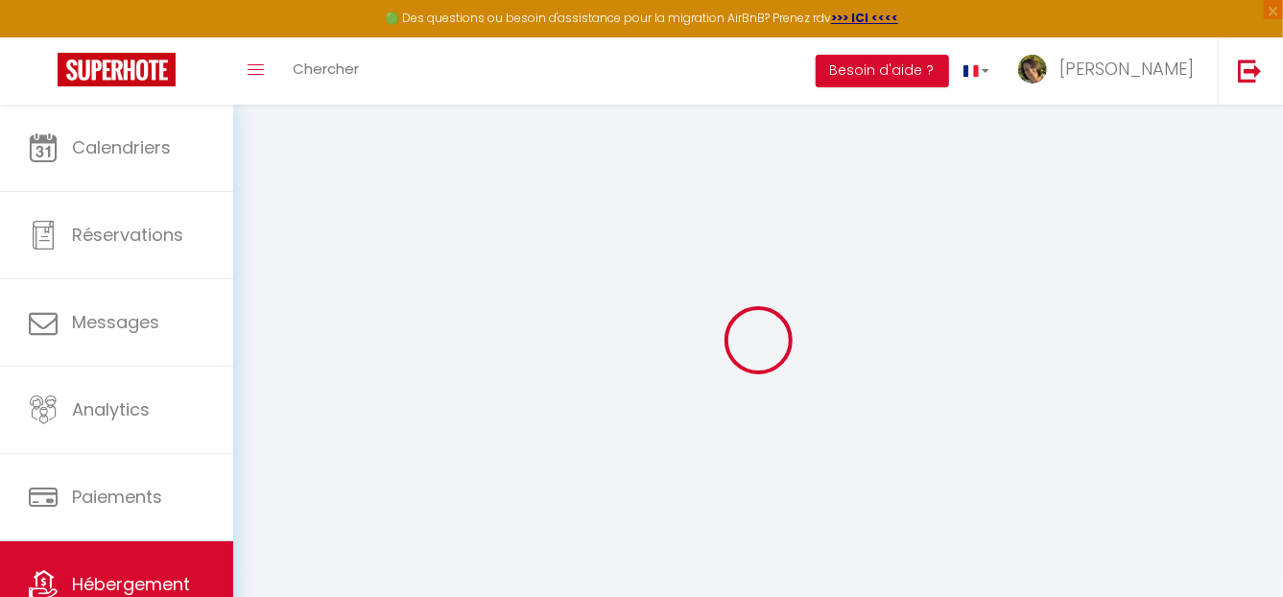
checkbox input "false"
select select
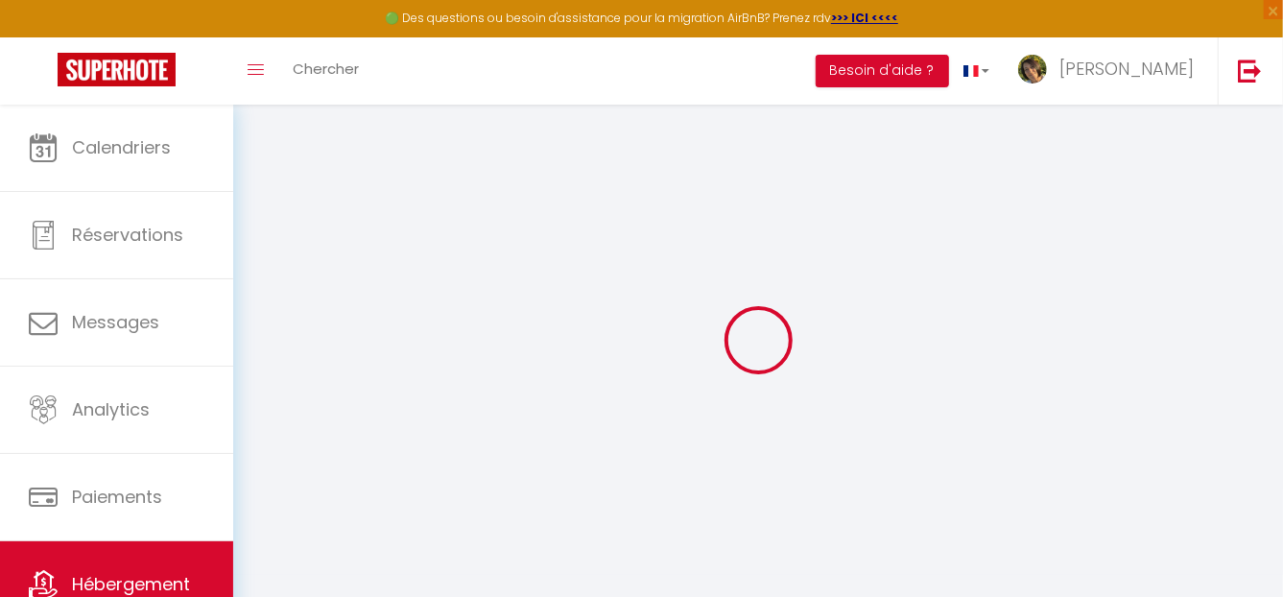
checkbox input "false"
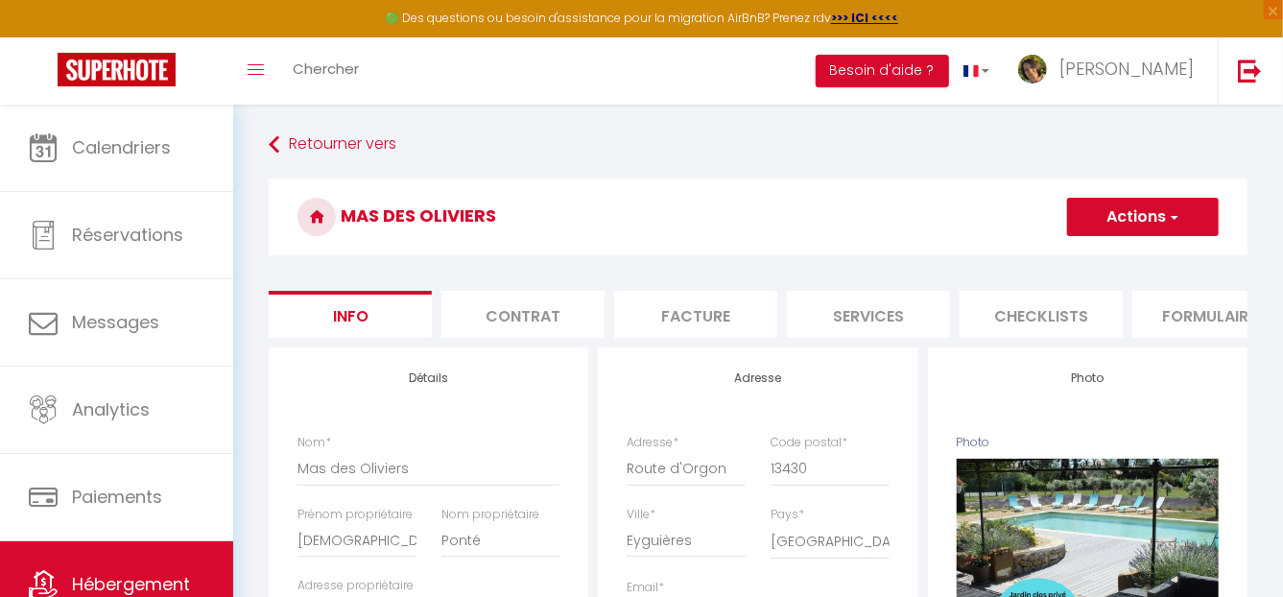
click at [874, 314] on li "Services" at bounding box center [868, 314] width 163 height 47
select select
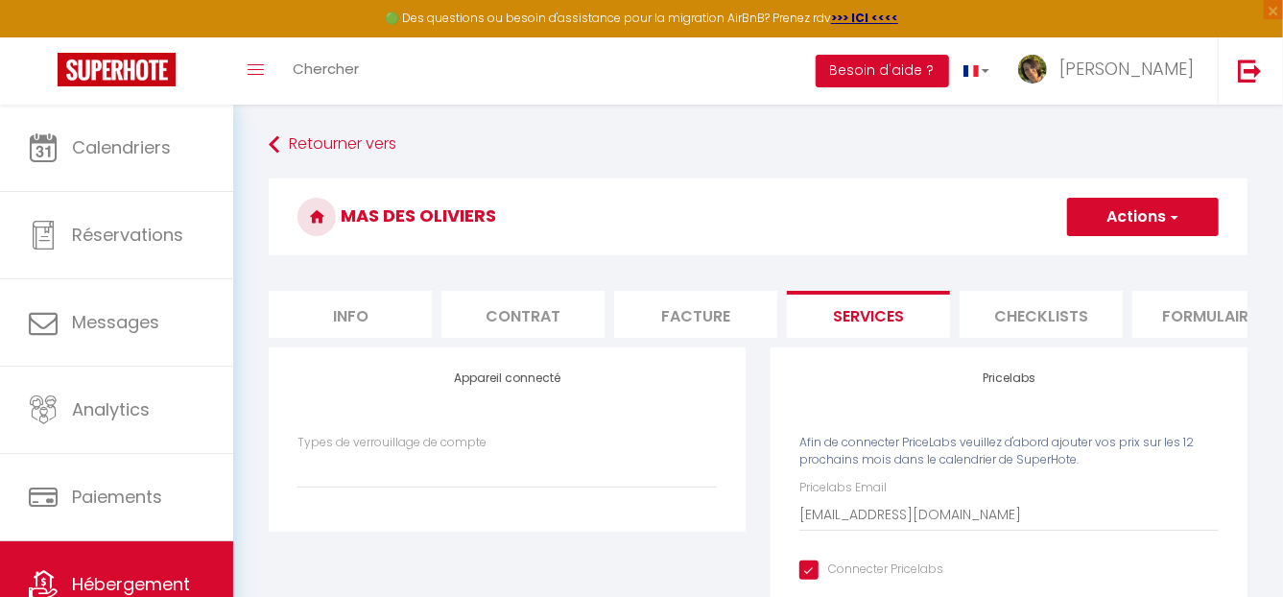
click at [359, 302] on li "Info" at bounding box center [350, 314] width 163 height 47
select select
checkbox input "false"
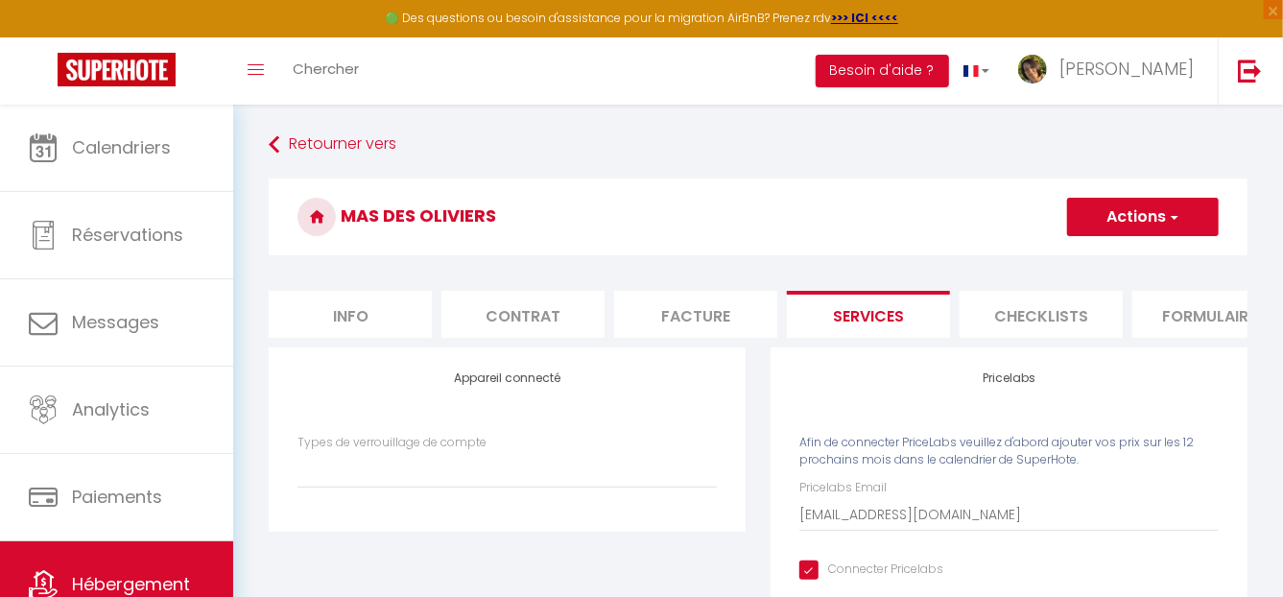
checkbox input "false"
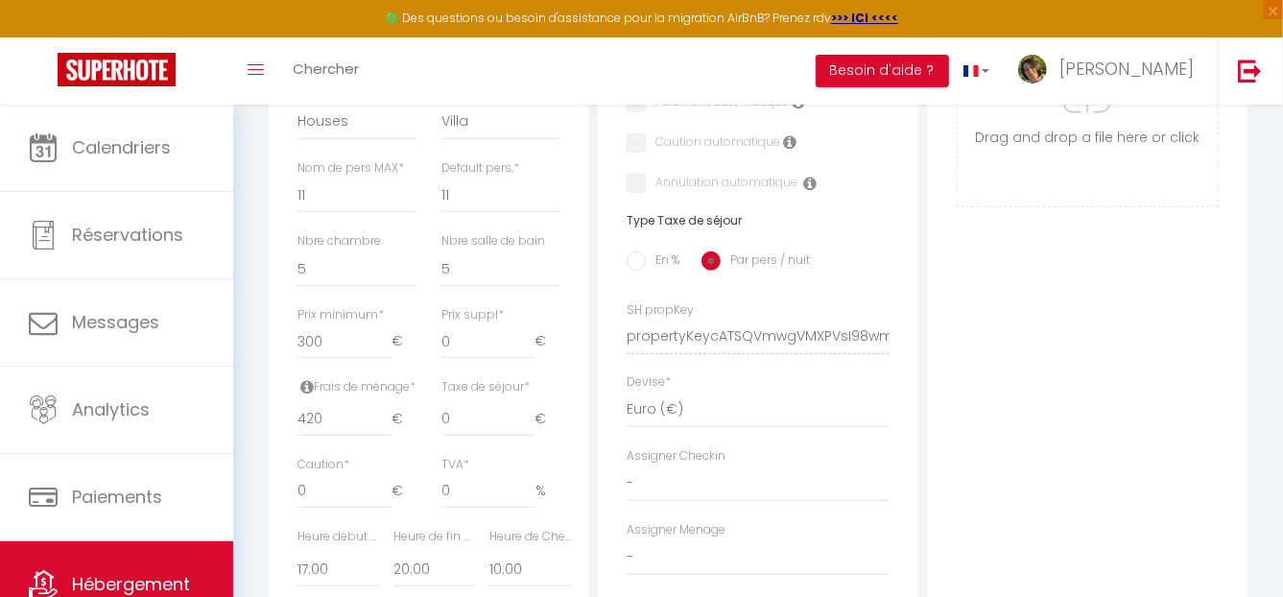
scroll to position [768, 0]
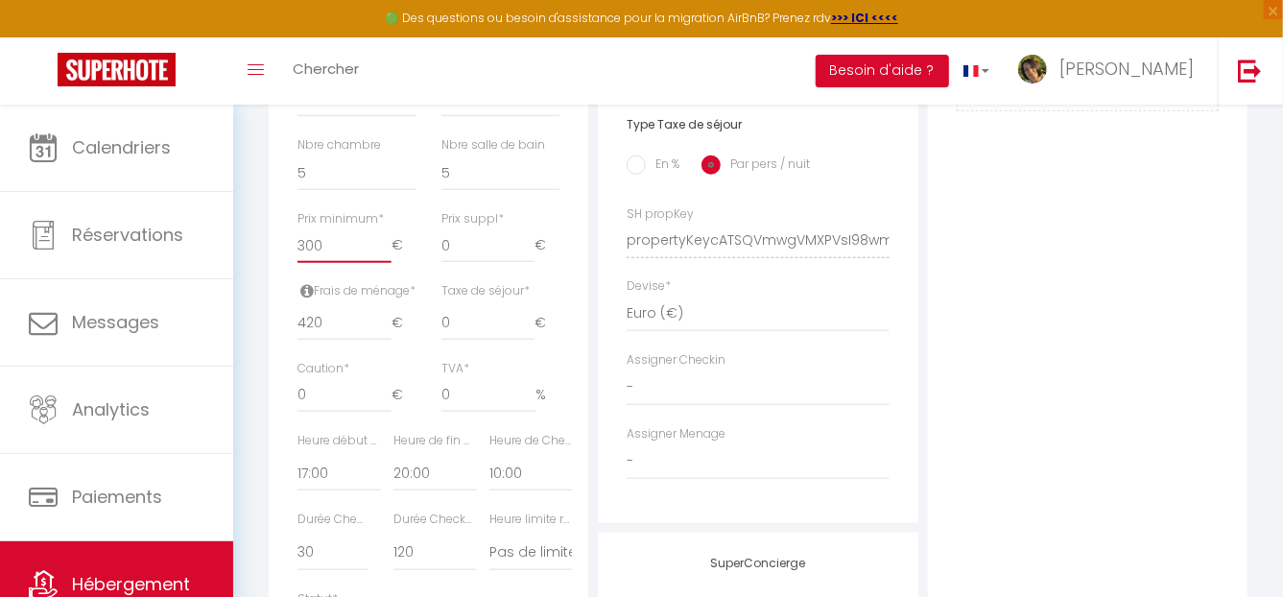
drag, startPoint x: 346, startPoint y: 260, endPoint x: 249, endPoint y: 260, distance: 96.9
click at [249, 260] on div "Retourner vers Mas des Oliviers Actions Enregistrer Dupliquer Supprimer Importe…" at bounding box center [758, 130] width 1050 height 1586
type input "2"
select select
checkbox input "false"
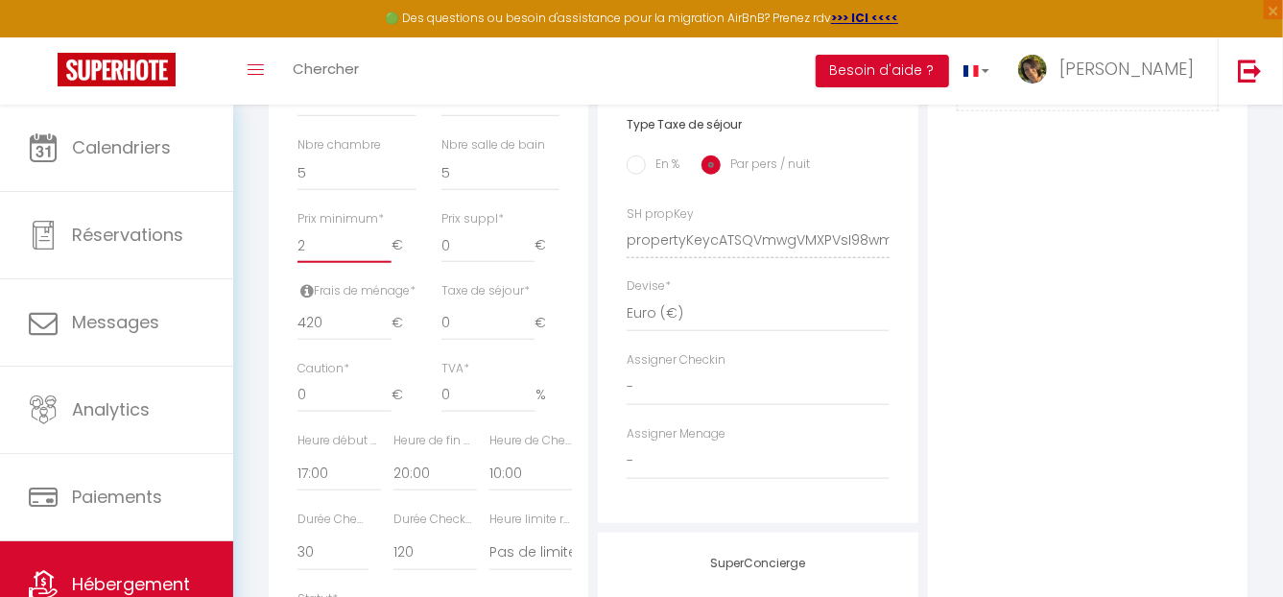
checkbox input "false"
type input "25"
select select
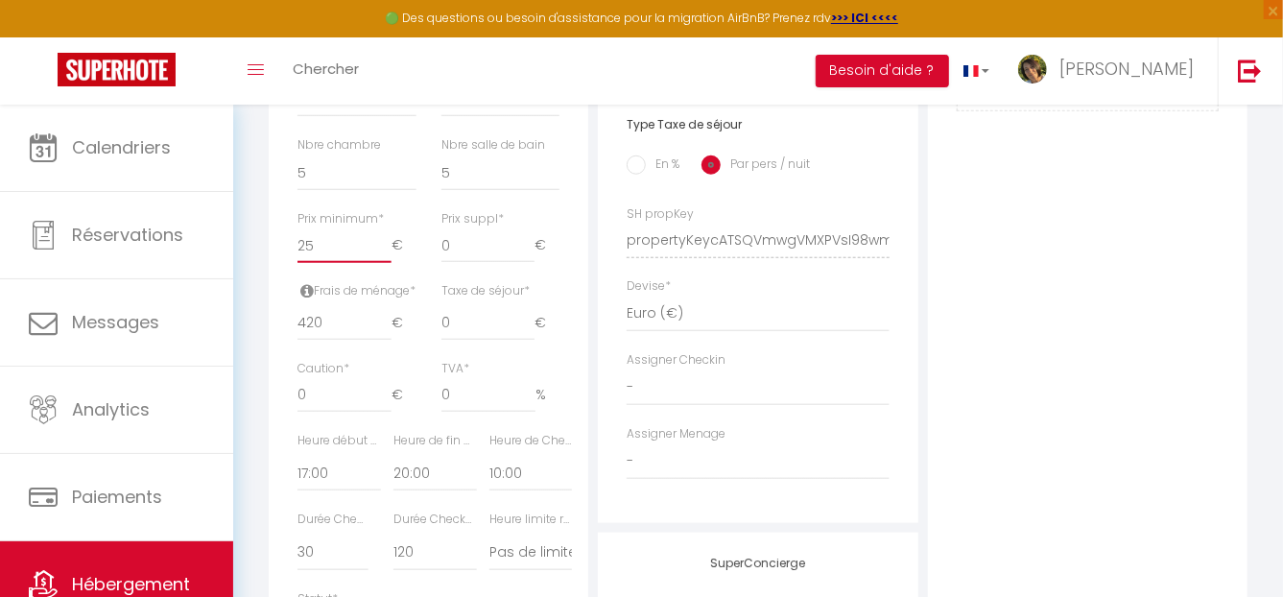
checkbox input "false"
type input "250"
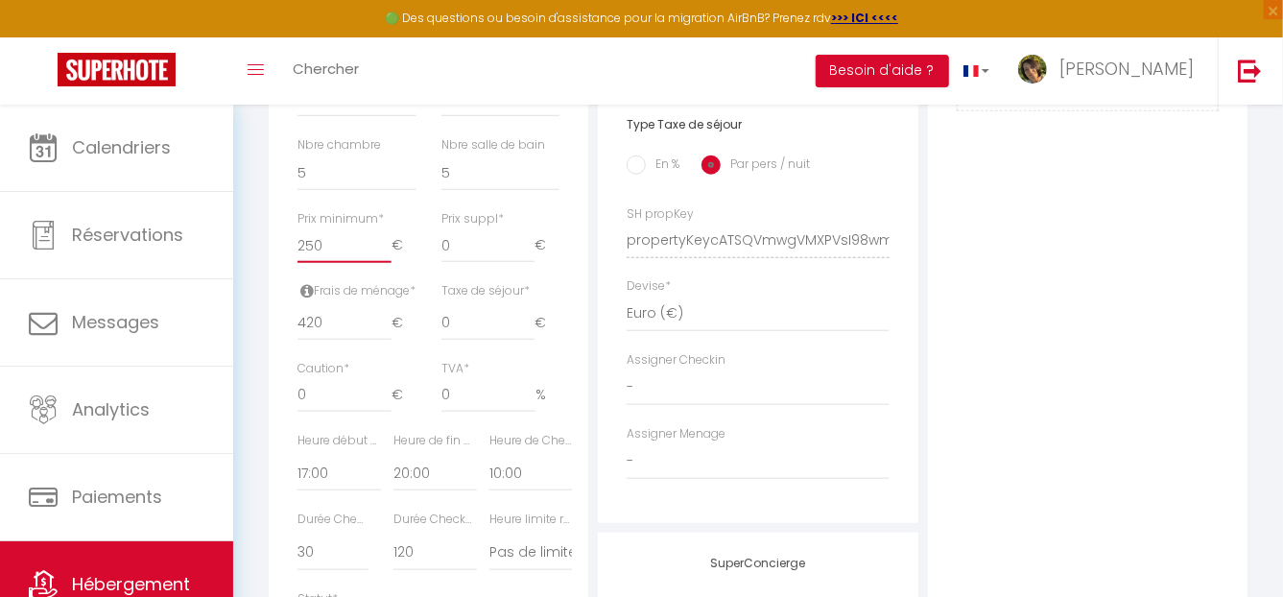
select select
checkbox input "false"
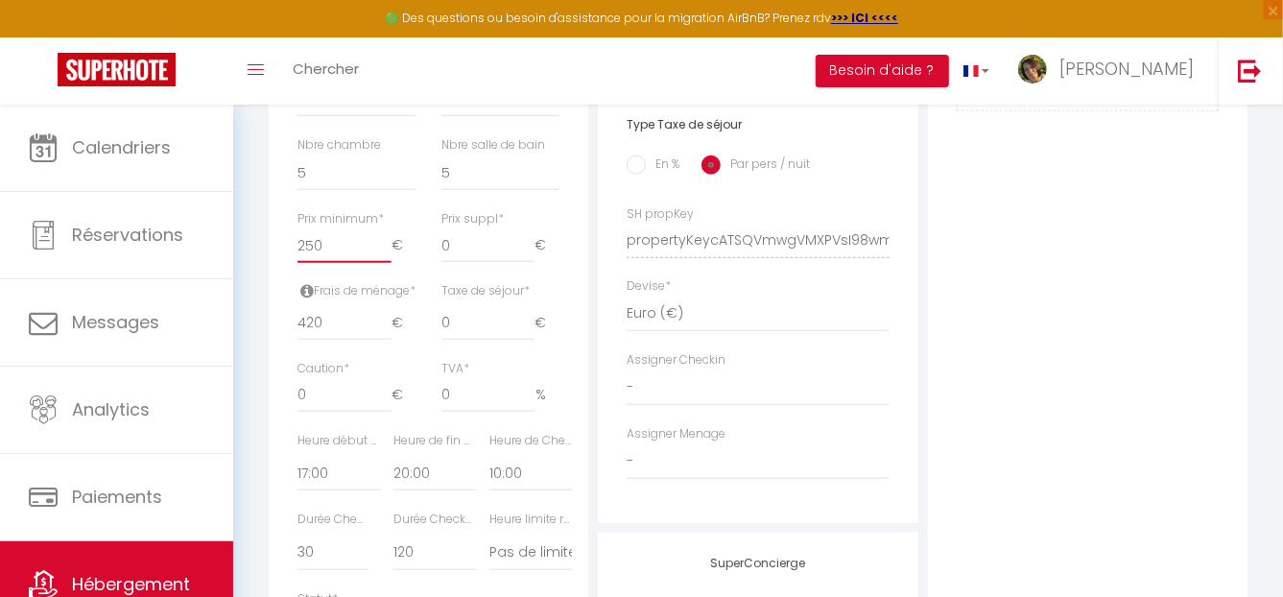
type input "250"
drag, startPoint x: 340, startPoint y: 342, endPoint x: 264, endPoint y: 337, distance: 76.0
click at [264, 337] on div "Détails Nom * Mas des [PERSON_NAME] propriétaire [DEMOGRAPHIC_DATA] Nom proprié…" at bounding box center [428, 227] width 329 height 1294
type input "2"
select select
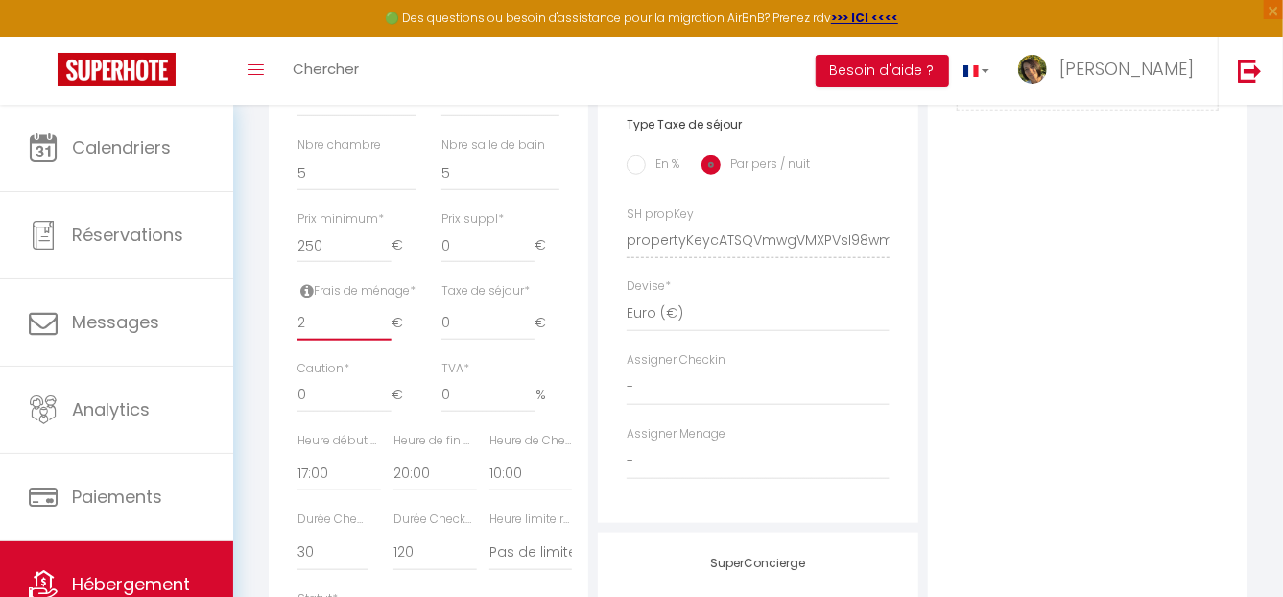
checkbox input "false"
type input "25"
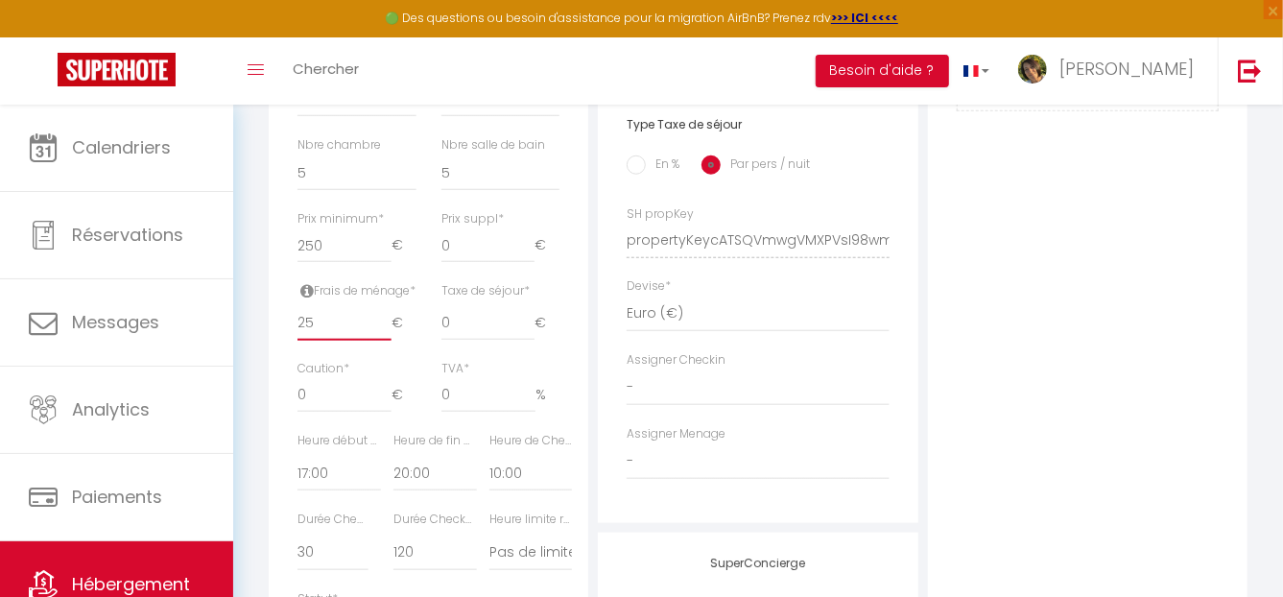
select select
checkbox input "false"
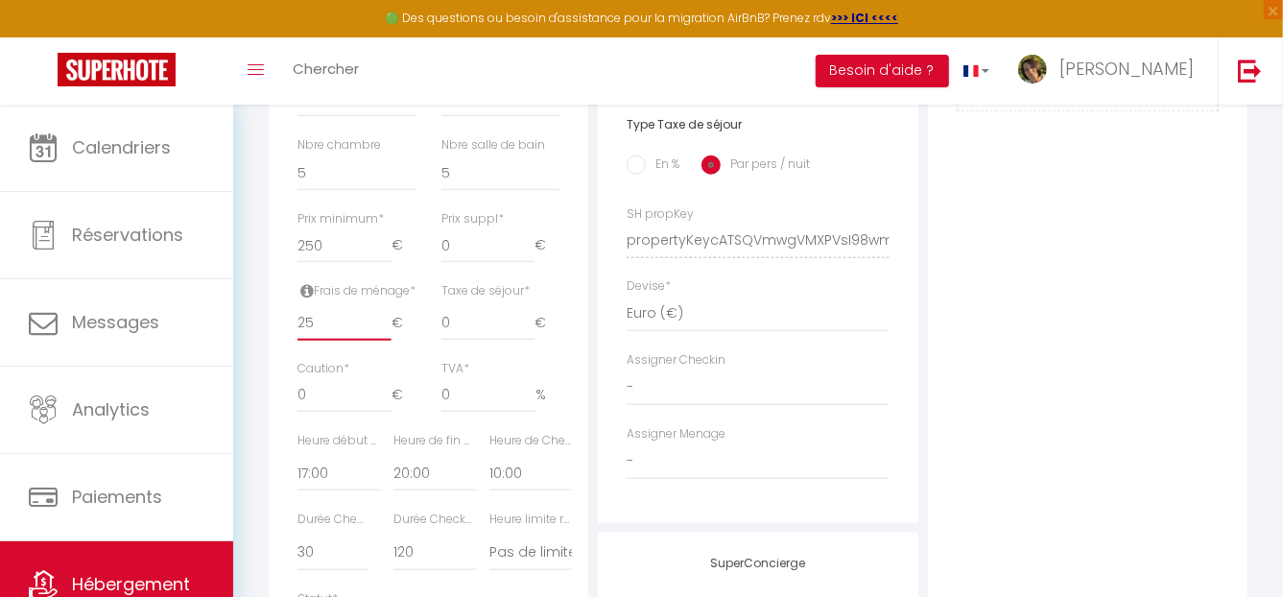
type input "250"
select select
checkbox input "false"
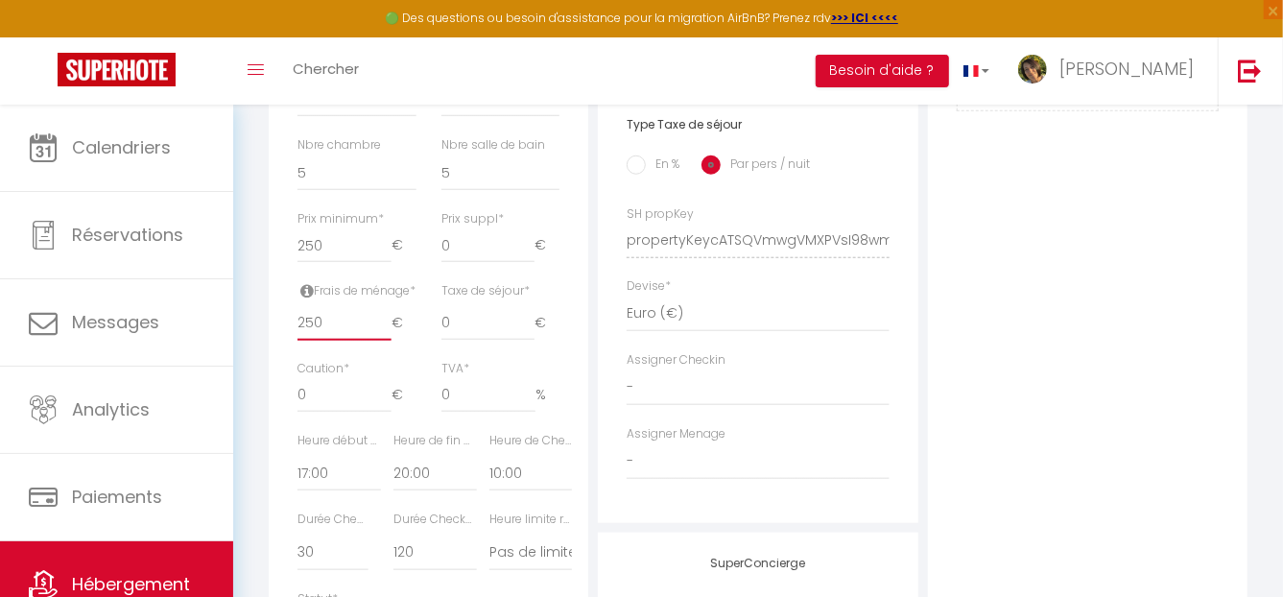
checkbox input "false"
type input "250"
click at [1087, 302] on div "Photo Photo Supprimer Drag and drop a file here or click Ooops, something wrong…" at bounding box center [1088, 227] width 320 height 1294
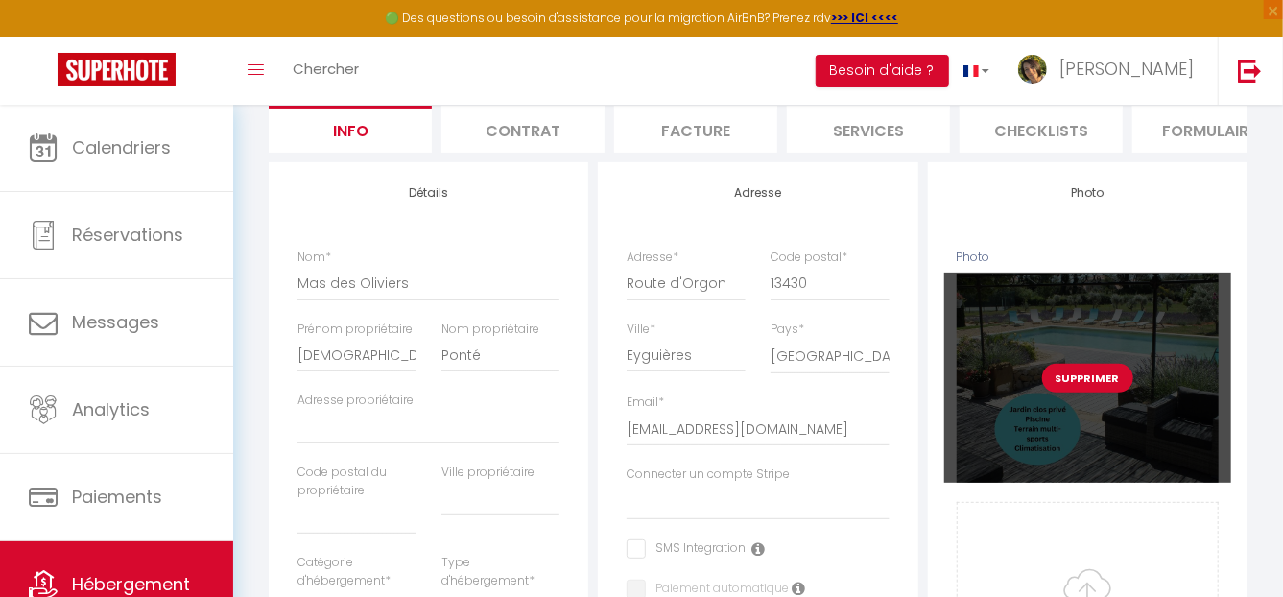
scroll to position [0, 0]
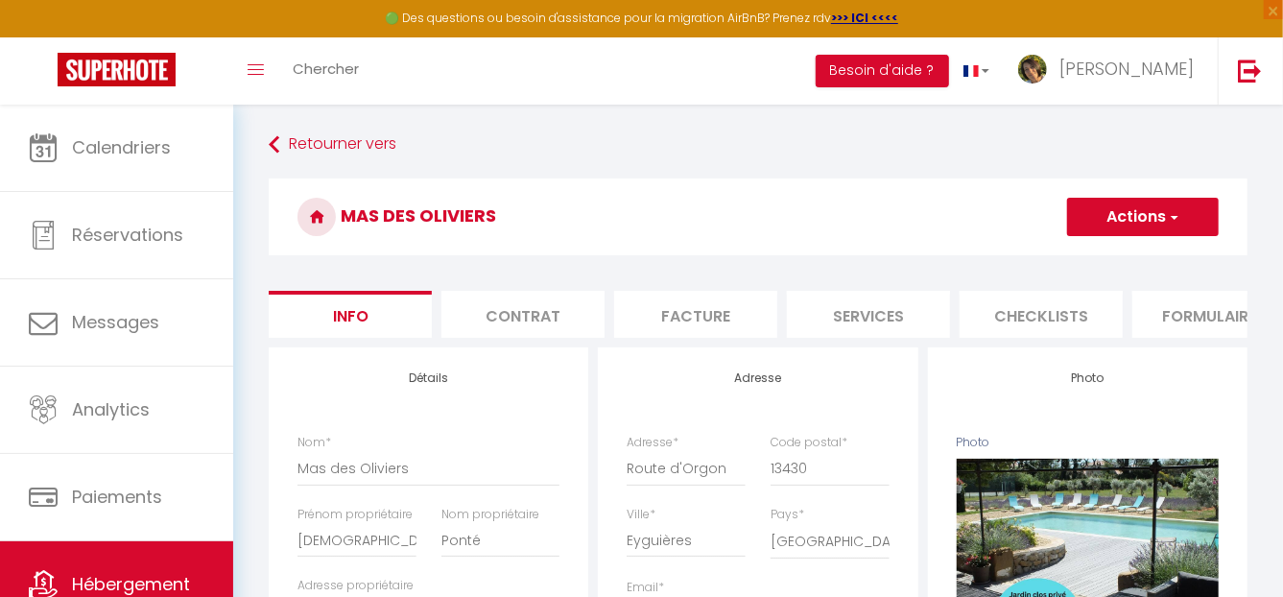
click at [1155, 215] on button "Actions" at bounding box center [1143, 217] width 152 height 38
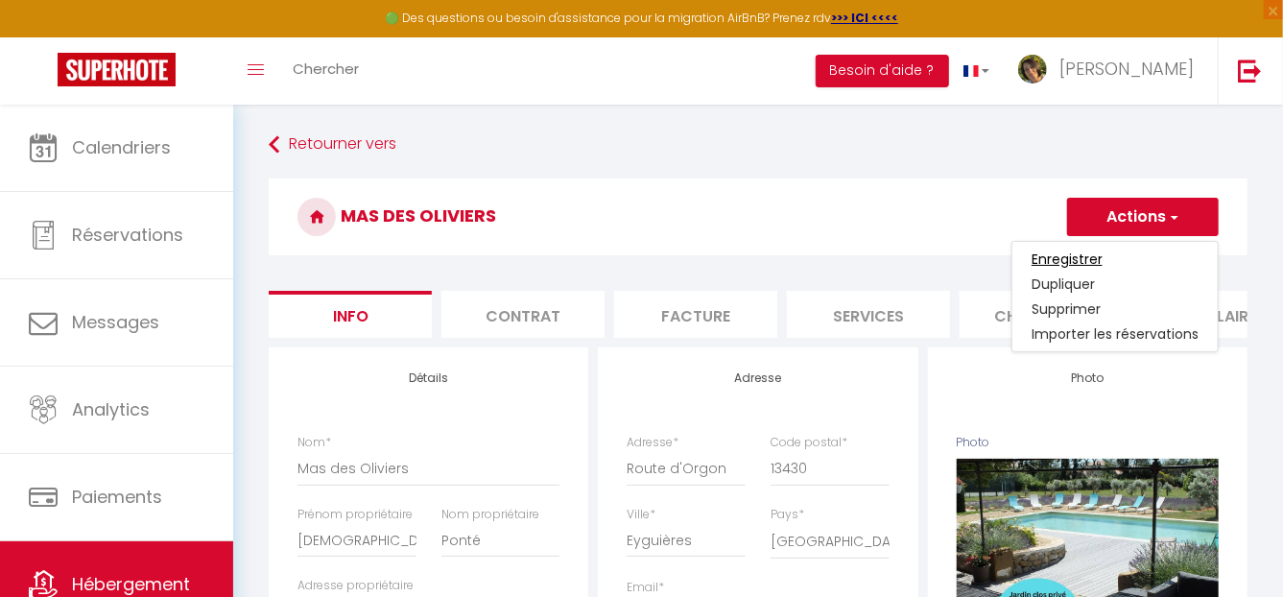
click at [1064, 256] on input "Enregistrer" at bounding box center [1066, 258] width 71 height 19
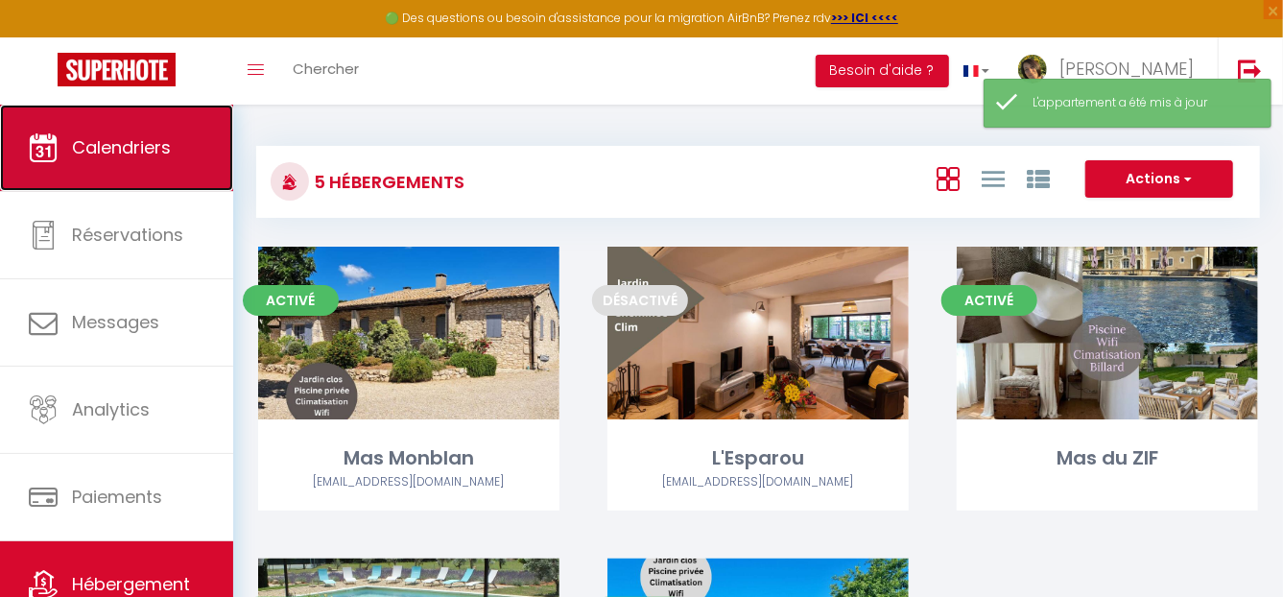
click at [84, 141] on span "Calendriers" at bounding box center [121, 147] width 99 height 24
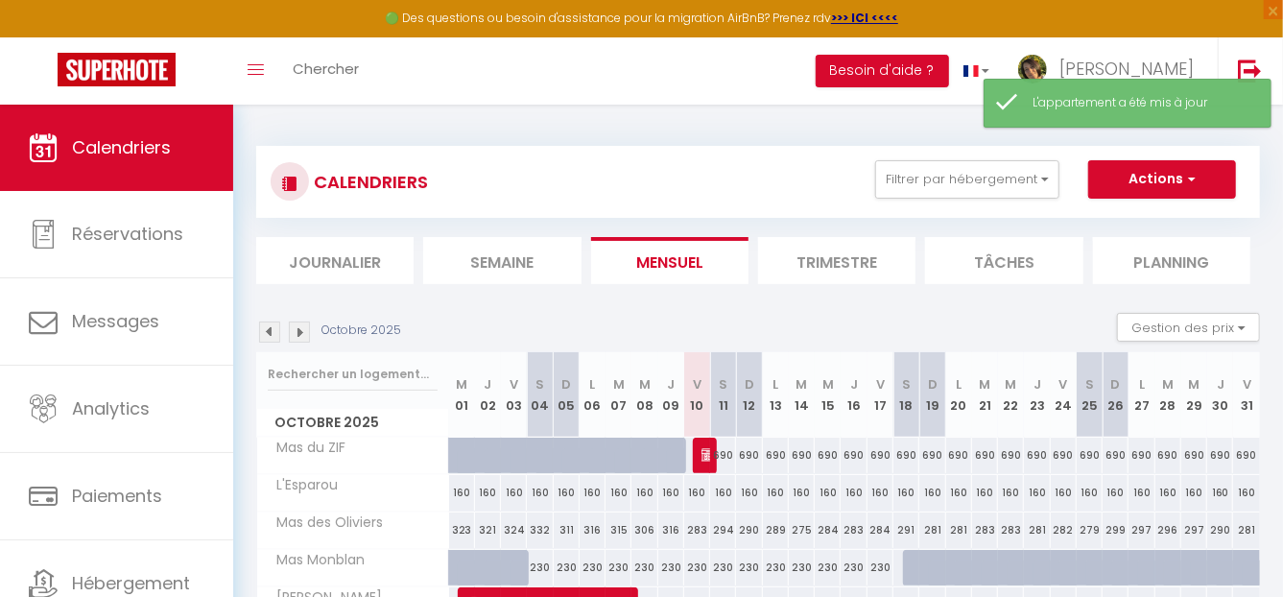
scroll to position [95, 0]
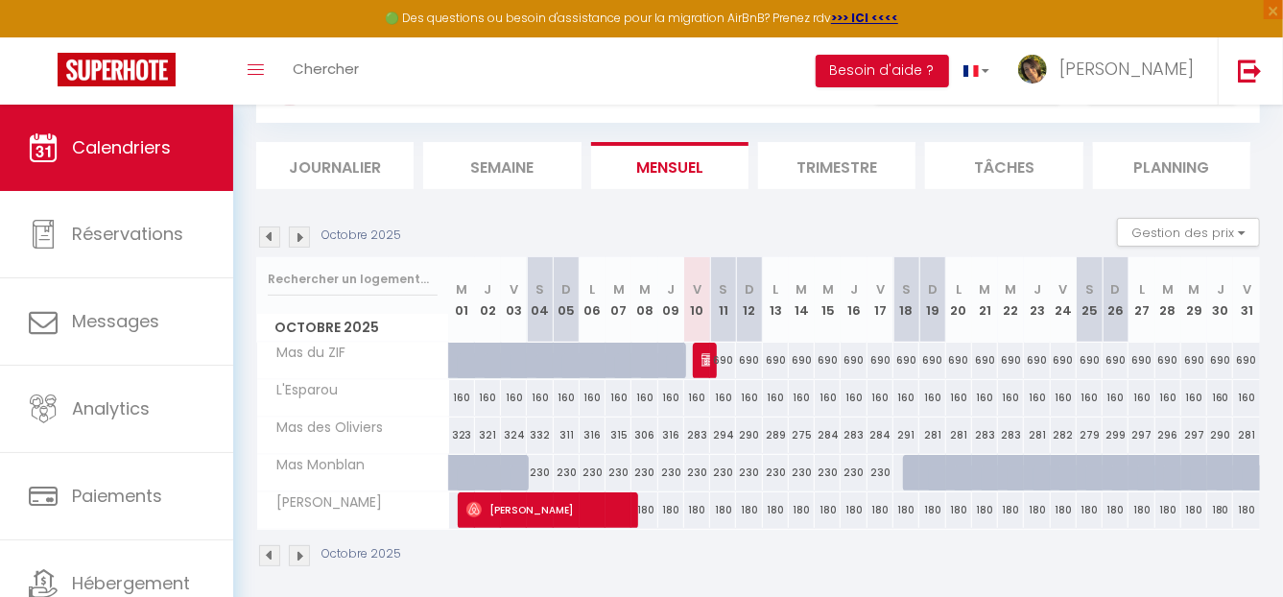
click at [349, 425] on span "Mas des Oliviers" at bounding box center [324, 427] width 129 height 21
click at [482, 423] on div "321" at bounding box center [488, 435] width 26 height 36
type input "321"
select select "1"
type input "Jeu 02 Octobre 2025"
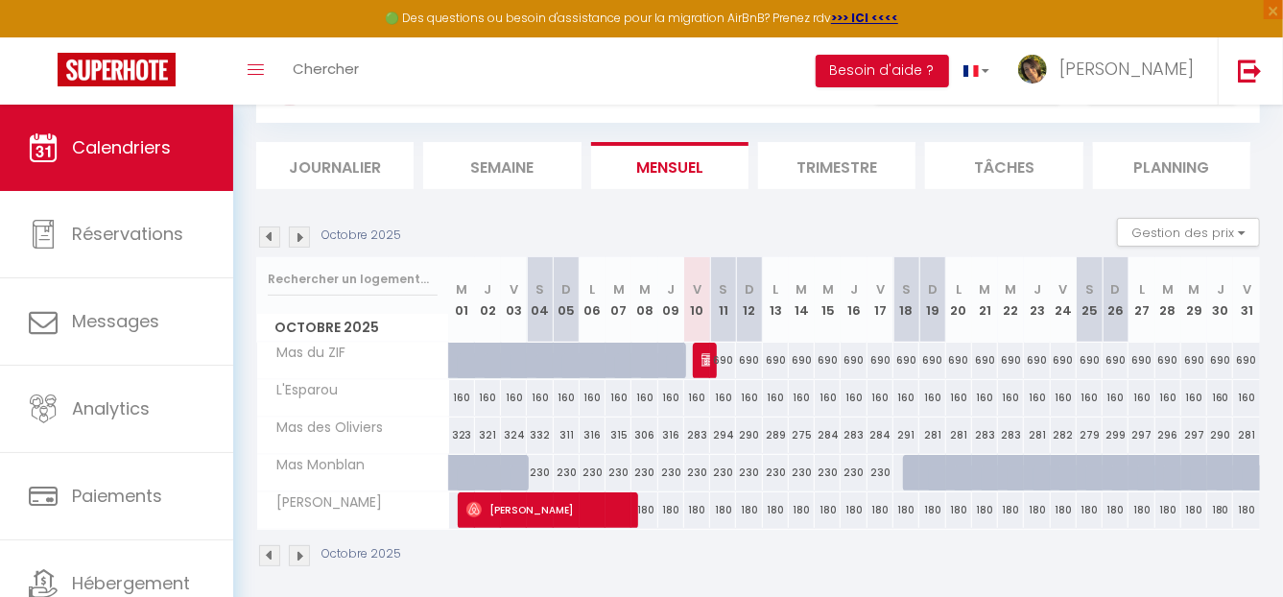
type input "Ven 03 Octobre 2025"
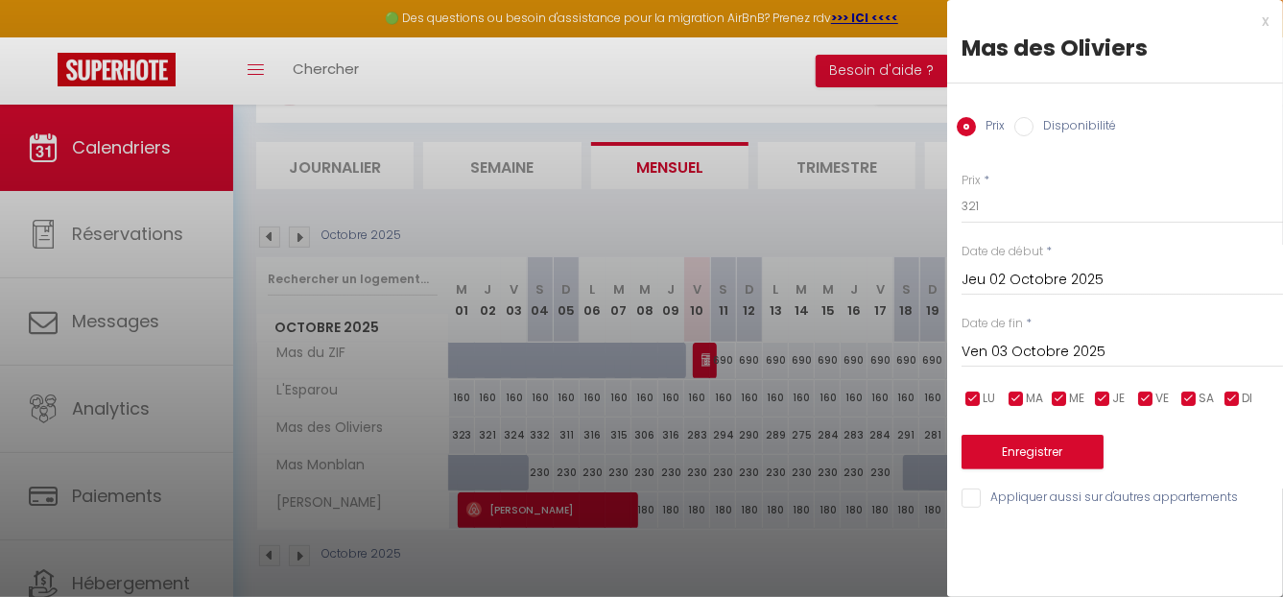
click at [1083, 121] on label "Disponibilité" at bounding box center [1074, 127] width 83 height 21
click at [1033, 121] on input "Disponibilité" at bounding box center [1023, 126] width 19 height 19
radio input "true"
radio input "false"
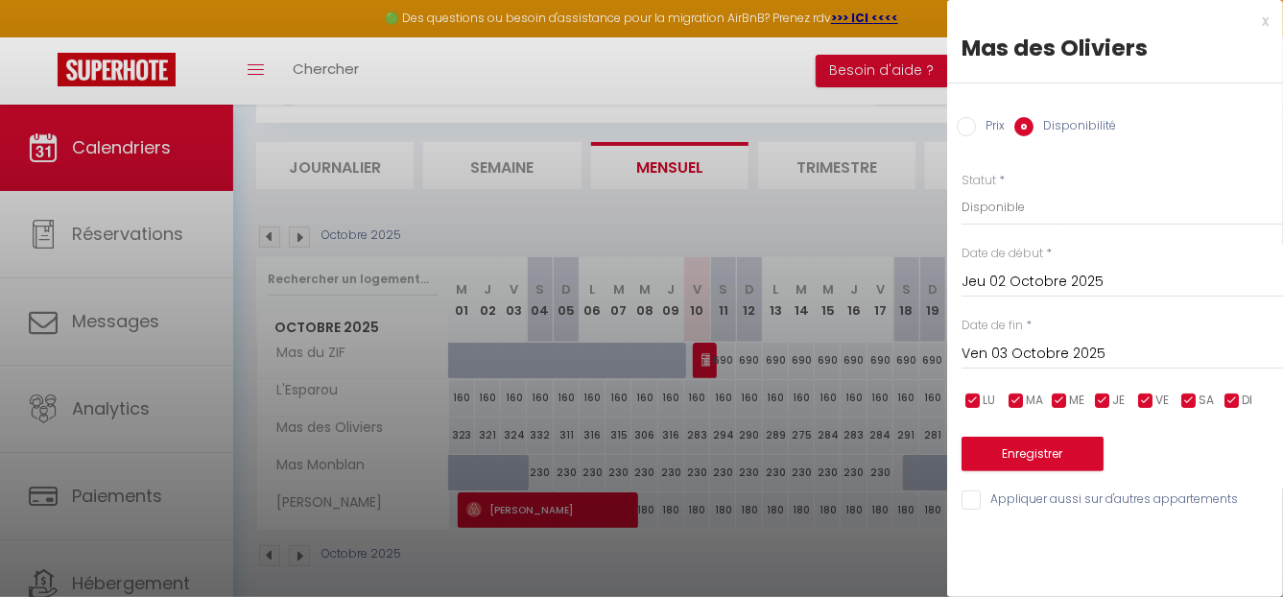
click at [1162, 363] on input "Ven 03 Octobre 2025" at bounding box center [1121, 354] width 321 height 25
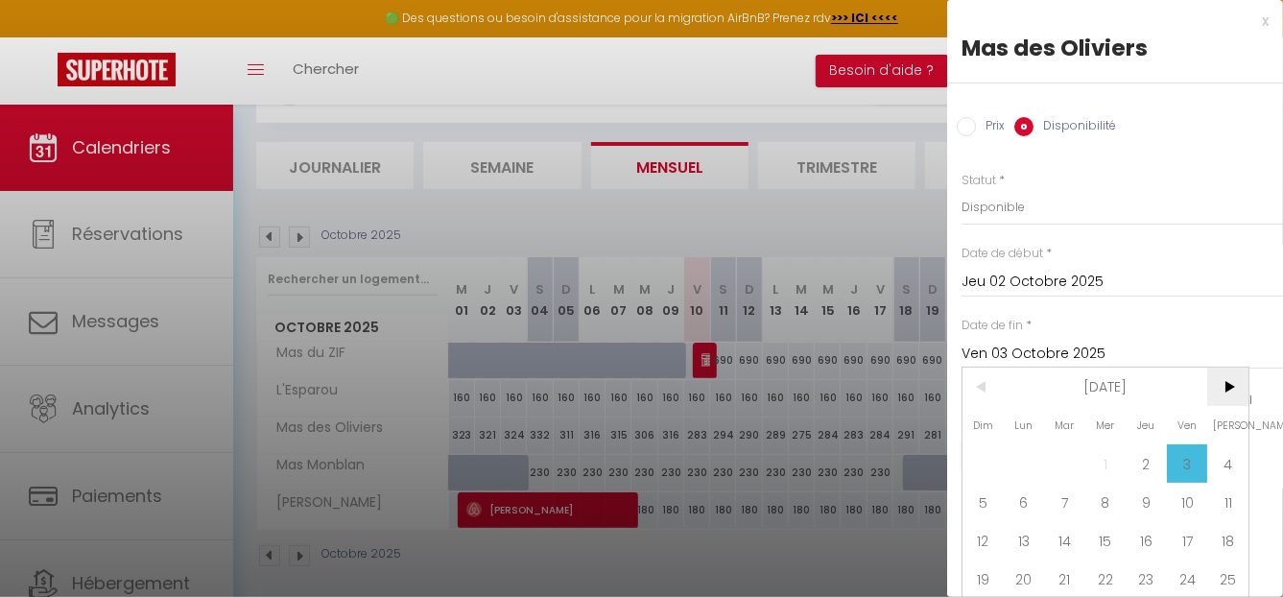
click at [1235, 388] on span ">" at bounding box center [1227, 386] width 41 height 38
click at [1234, 388] on span ">" at bounding box center [1227, 386] width 41 height 38
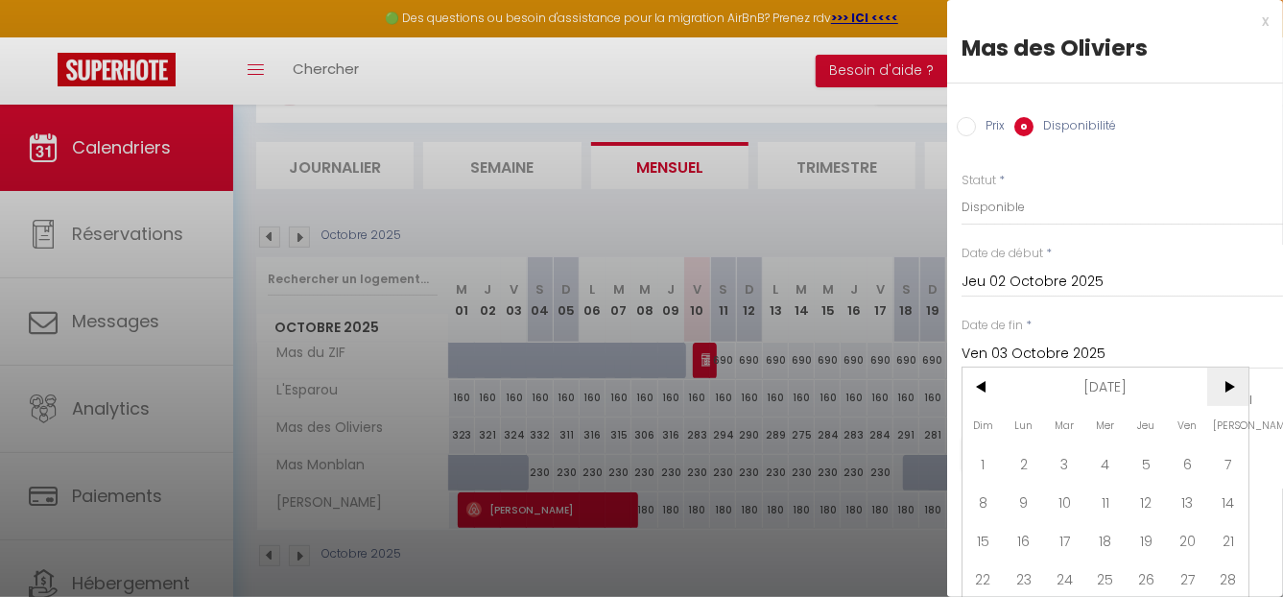
click at [1234, 388] on span ">" at bounding box center [1227, 386] width 41 height 38
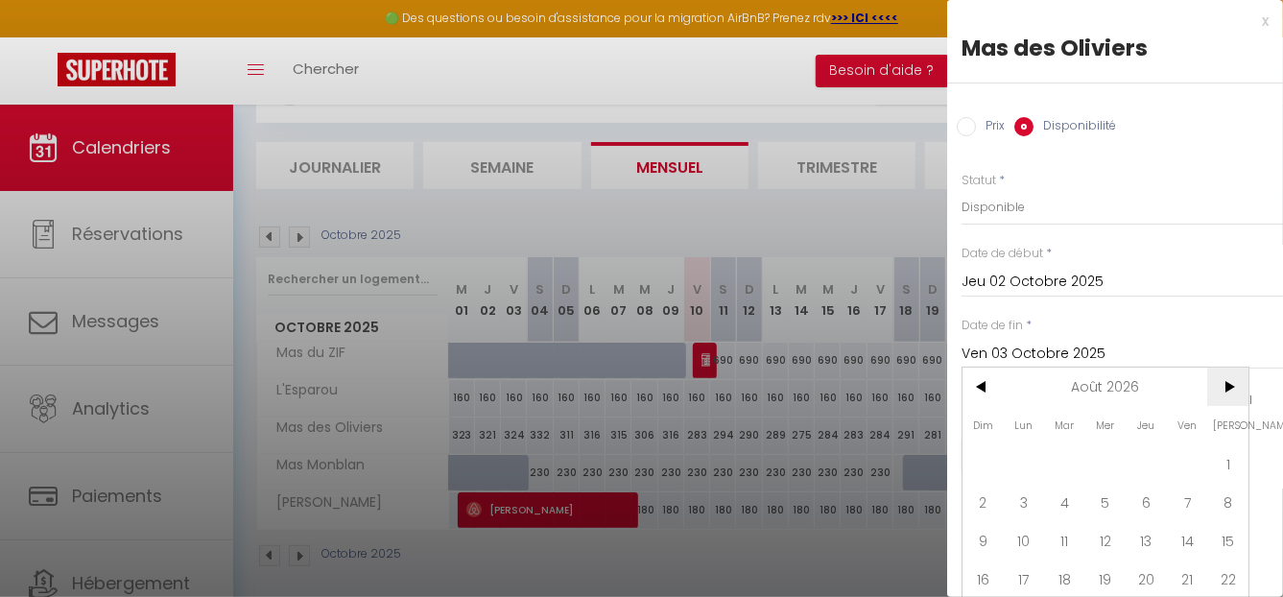
click at [1234, 388] on span ">" at bounding box center [1227, 386] width 41 height 38
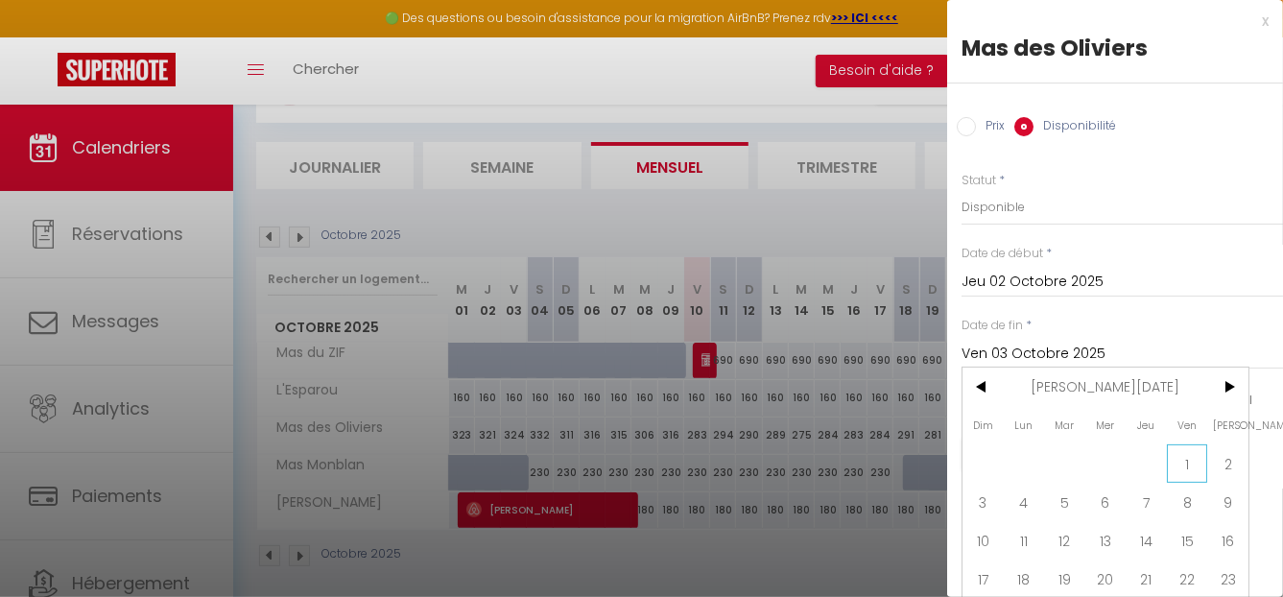
click at [1190, 456] on span "1" at bounding box center [1187, 463] width 41 height 38
type input "Ven 01 Janvier 2027"
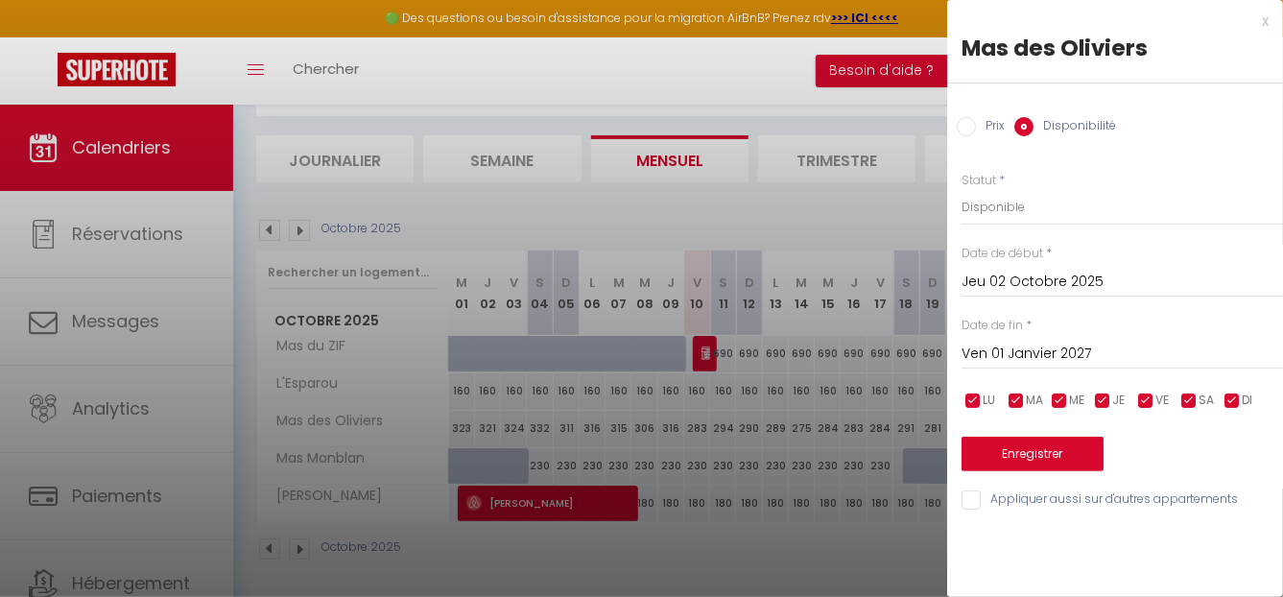
scroll to position [105, 0]
click at [1047, 451] on button "Enregistrer" at bounding box center [1032, 454] width 142 height 35
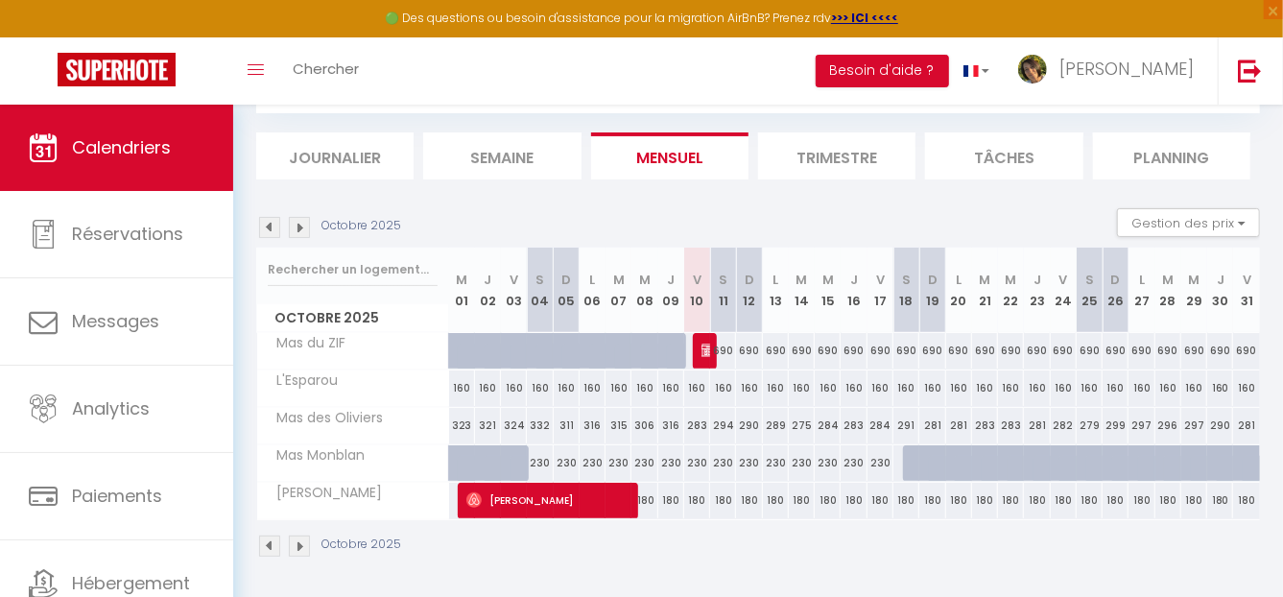
click at [301, 551] on img at bounding box center [299, 545] width 21 height 21
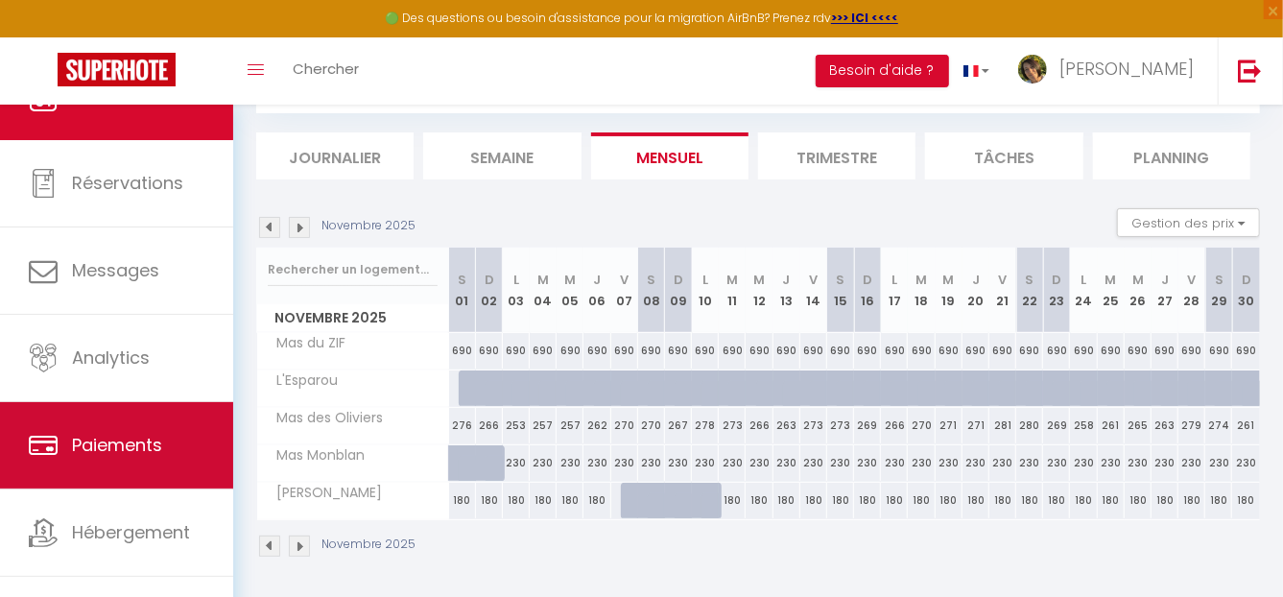
scroll to position [74, 0]
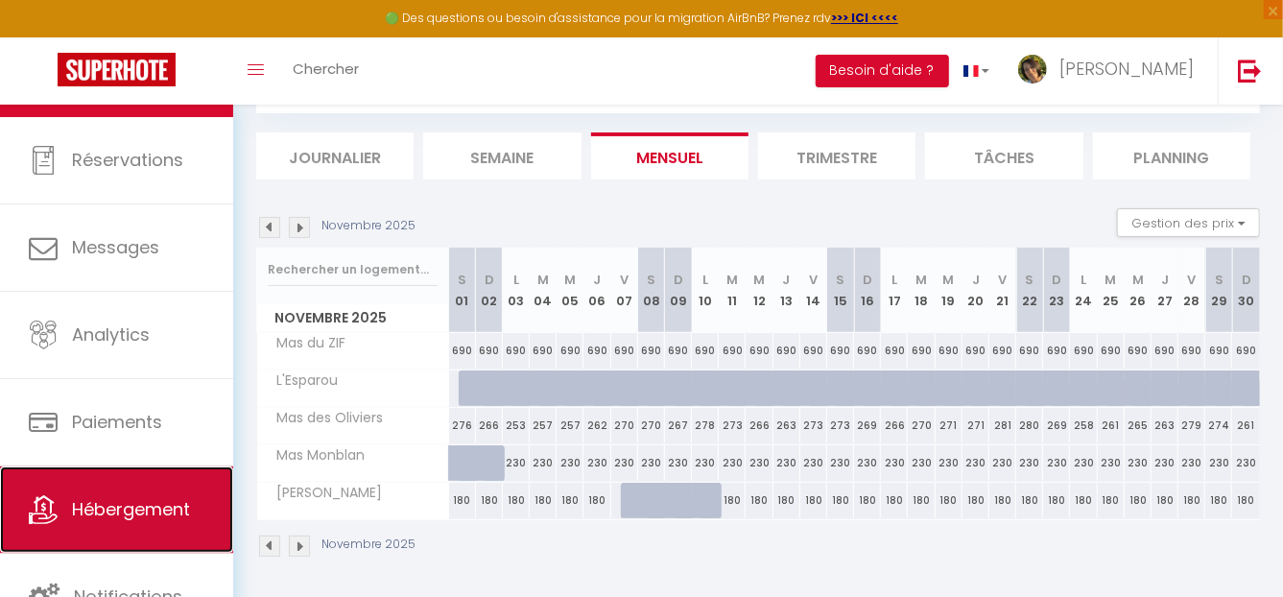
click at [133, 497] on span "Hébergement" at bounding box center [131, 509] width 118 height 24
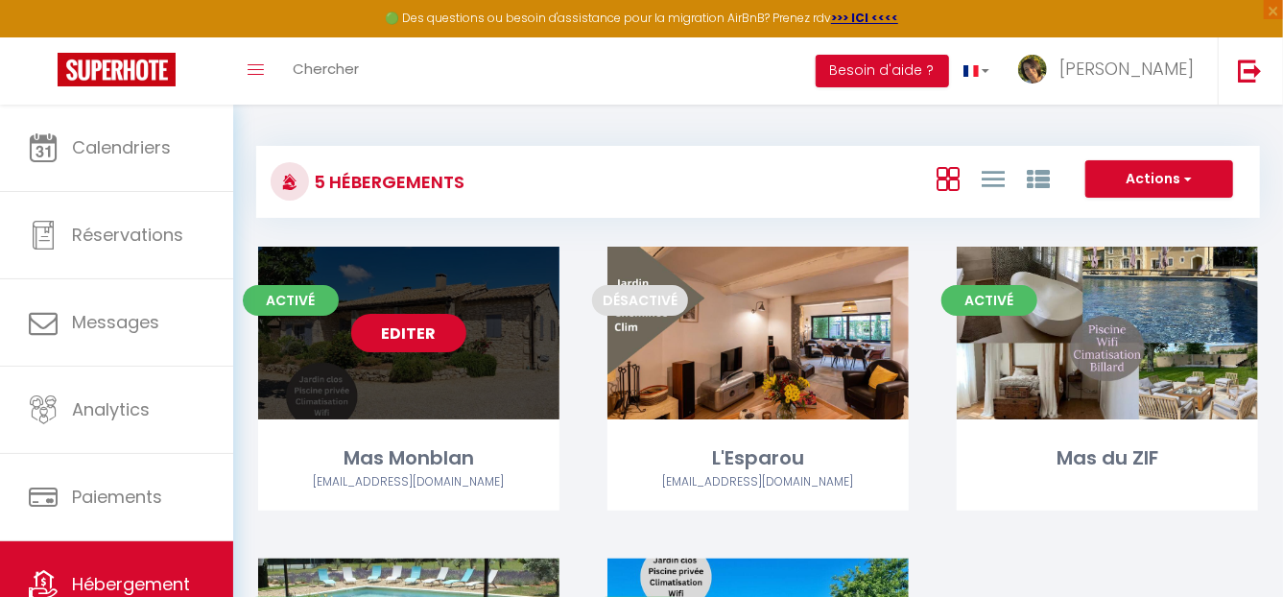
click at [440, 327] on link "Editer" at bounding box center [408, 333] width 115 height 38
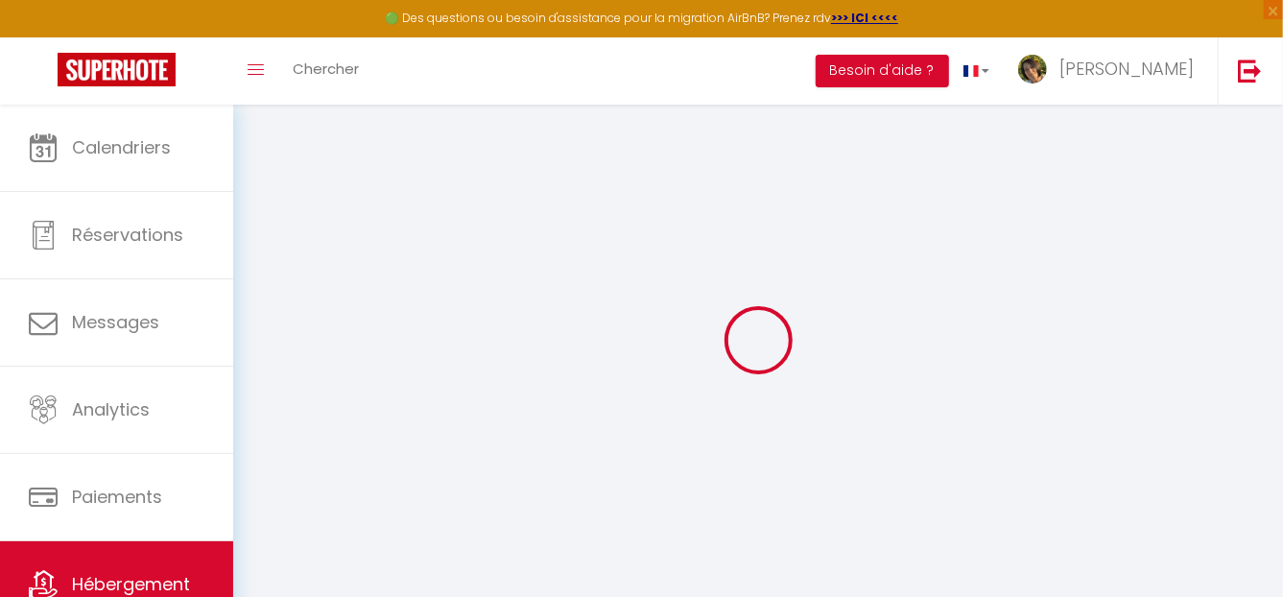
select select
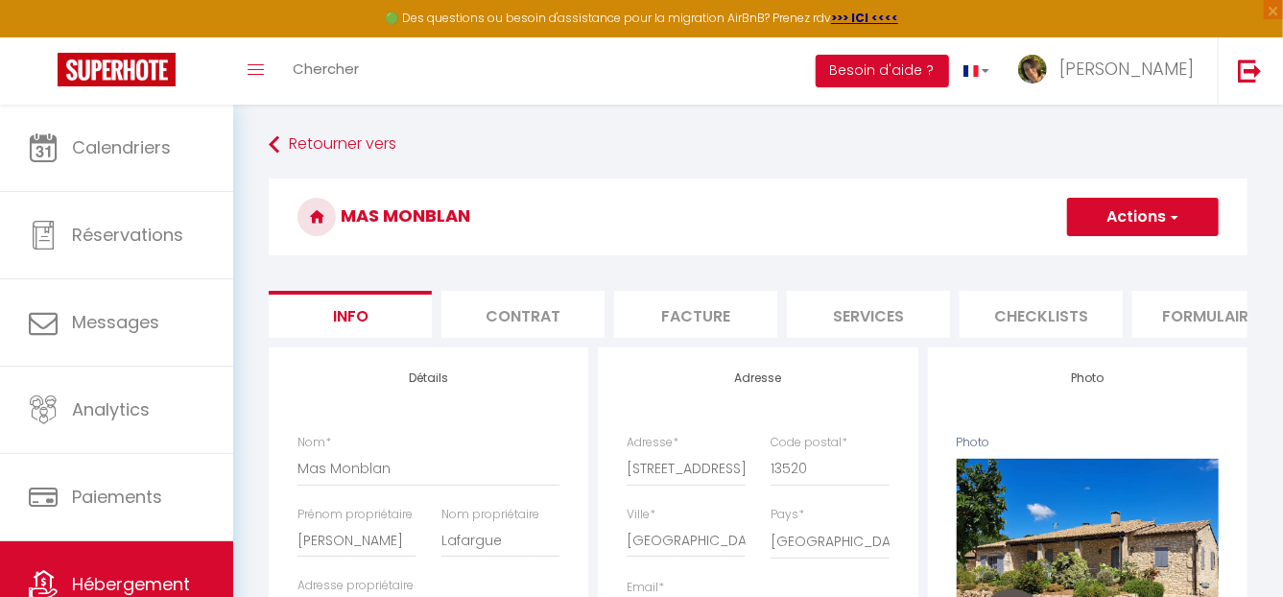
scroll to position [0, 747]
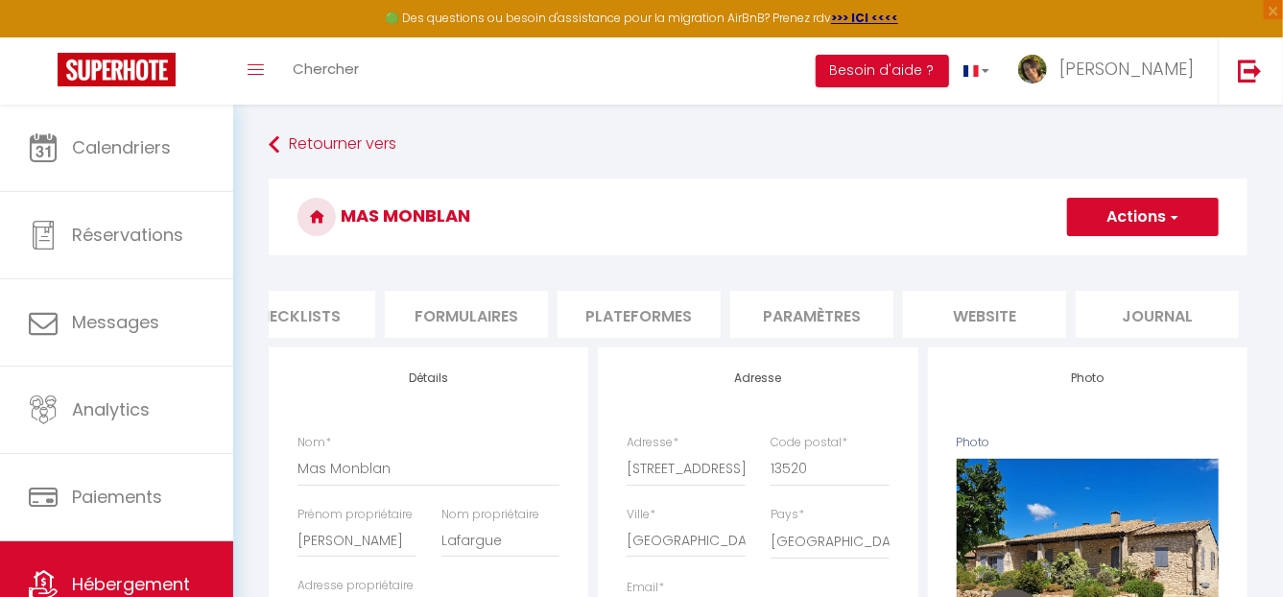
click at [647, 324] on li "Plateformes" at bounding box center [638, 314] width 163 height 47
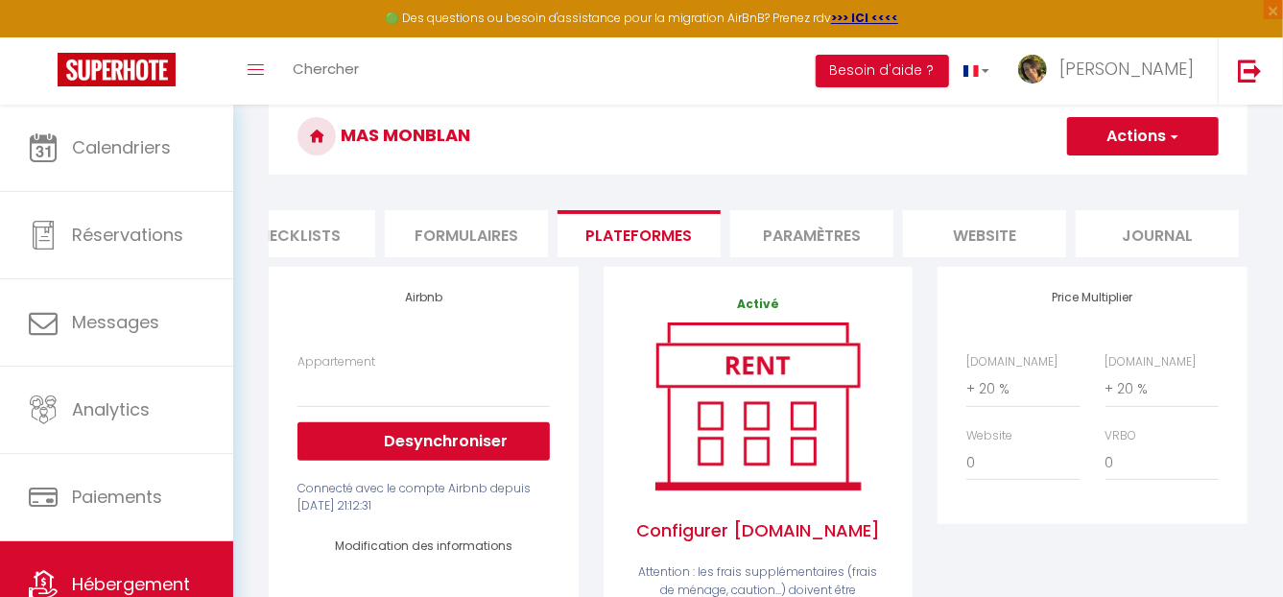
scroll to position [95, 0]
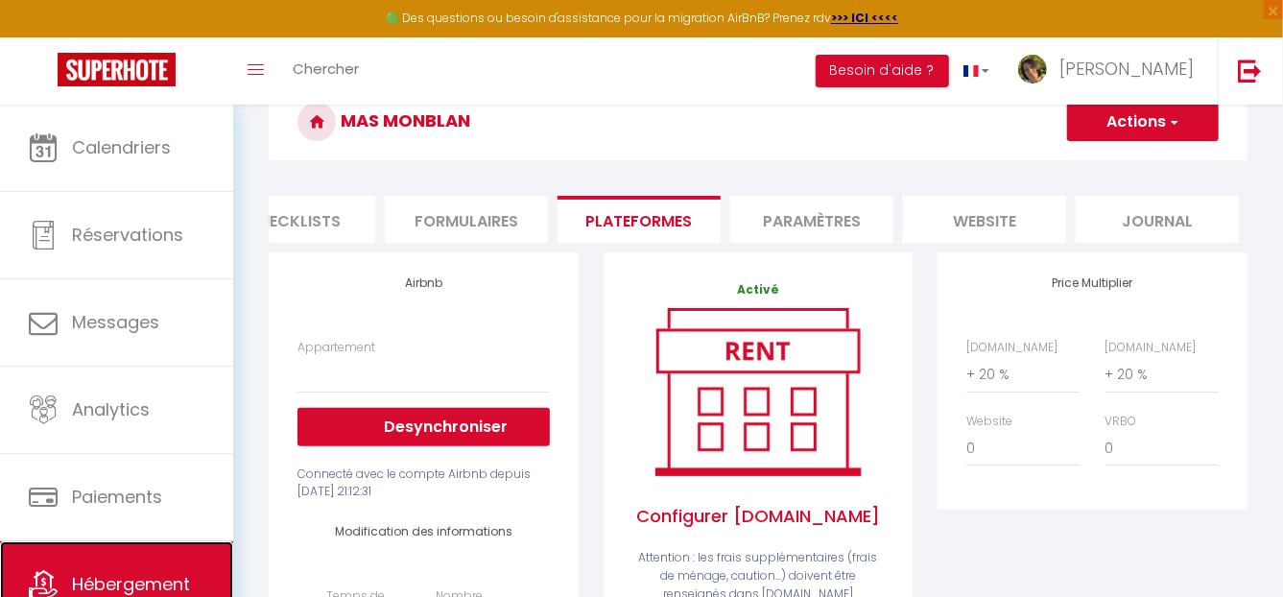
click at [165, 565] on link "Hébergement" at bounding box center [116, 584] width 233 height 86
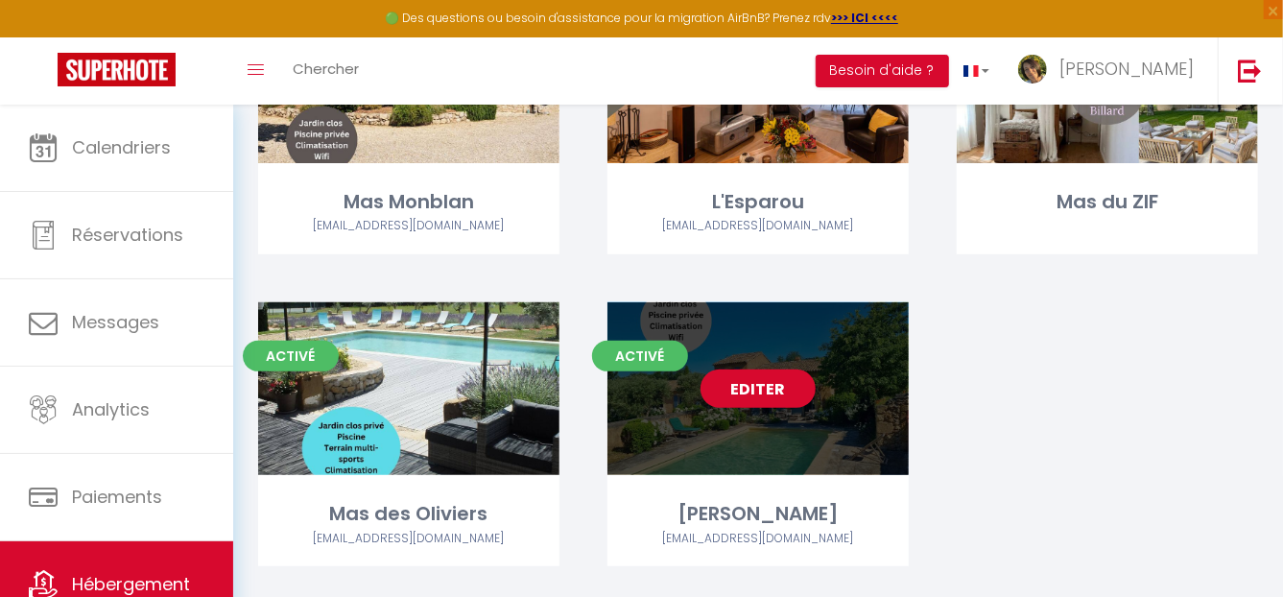
scroll to position [288, 0]
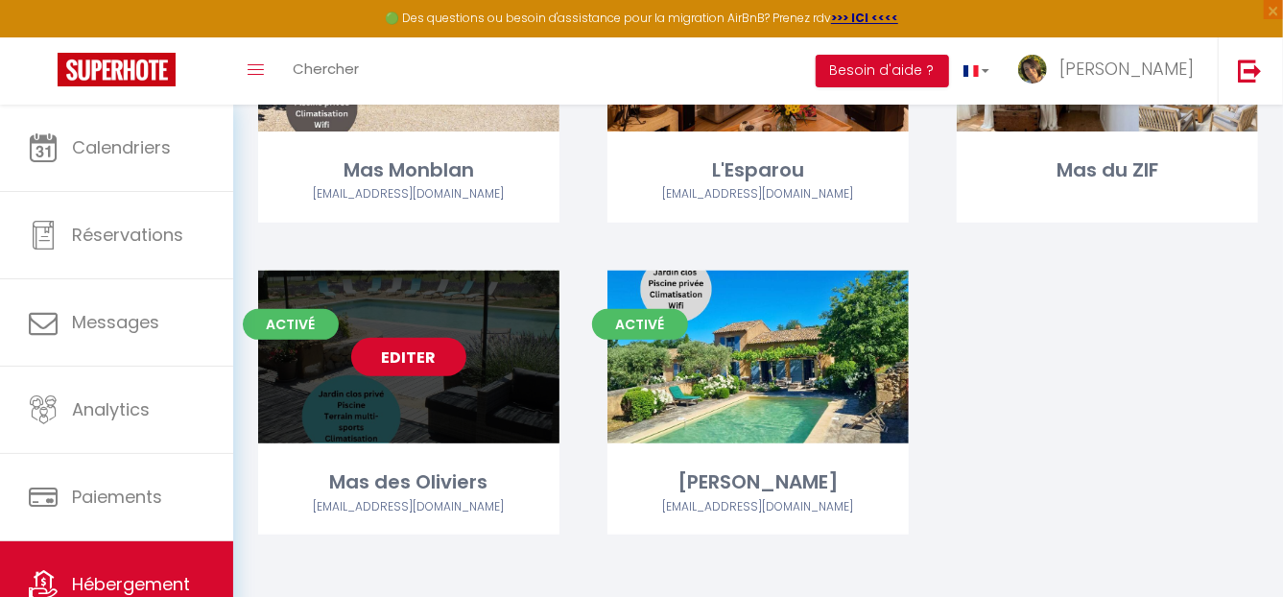
click at [421, 358] on link "Editer" at bounding box center [408, 357] width 115 height 38
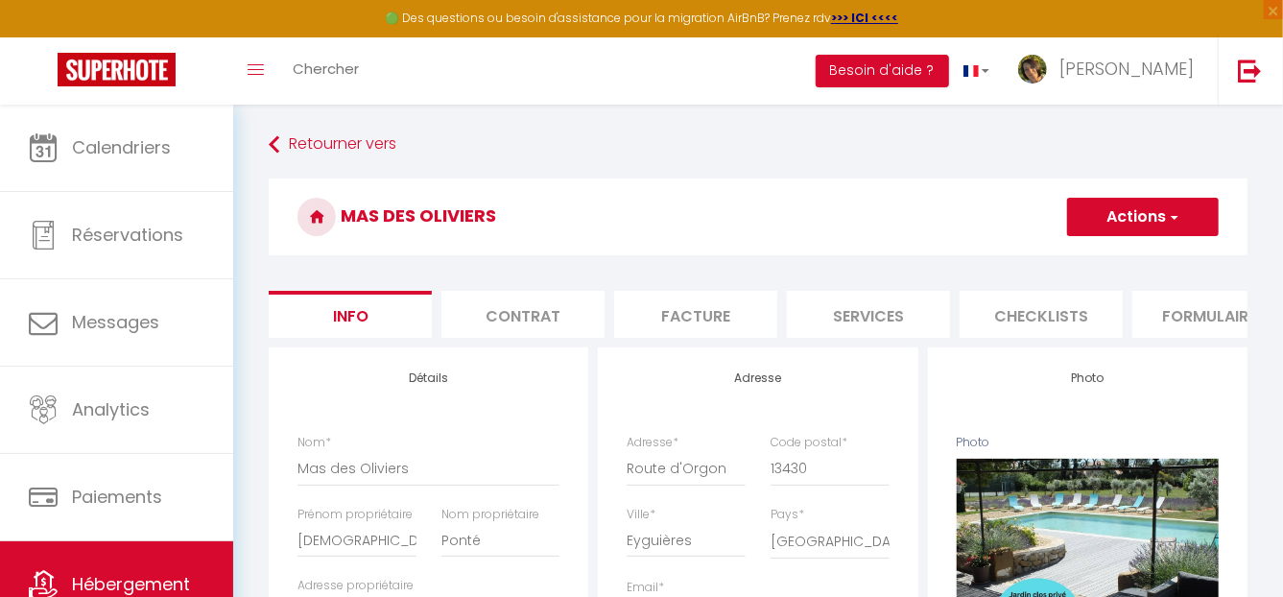
scroll to position [0, 747]
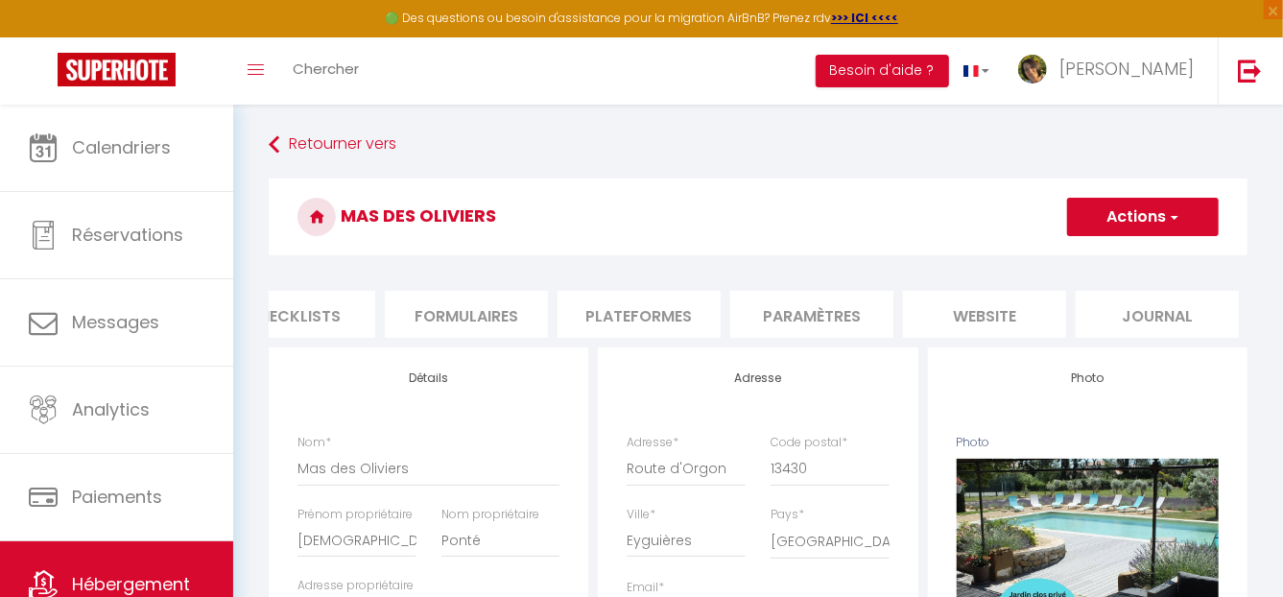
click at [614, 310] on li "Plateformes" at bounding box center [638, 314] width 163 height 47
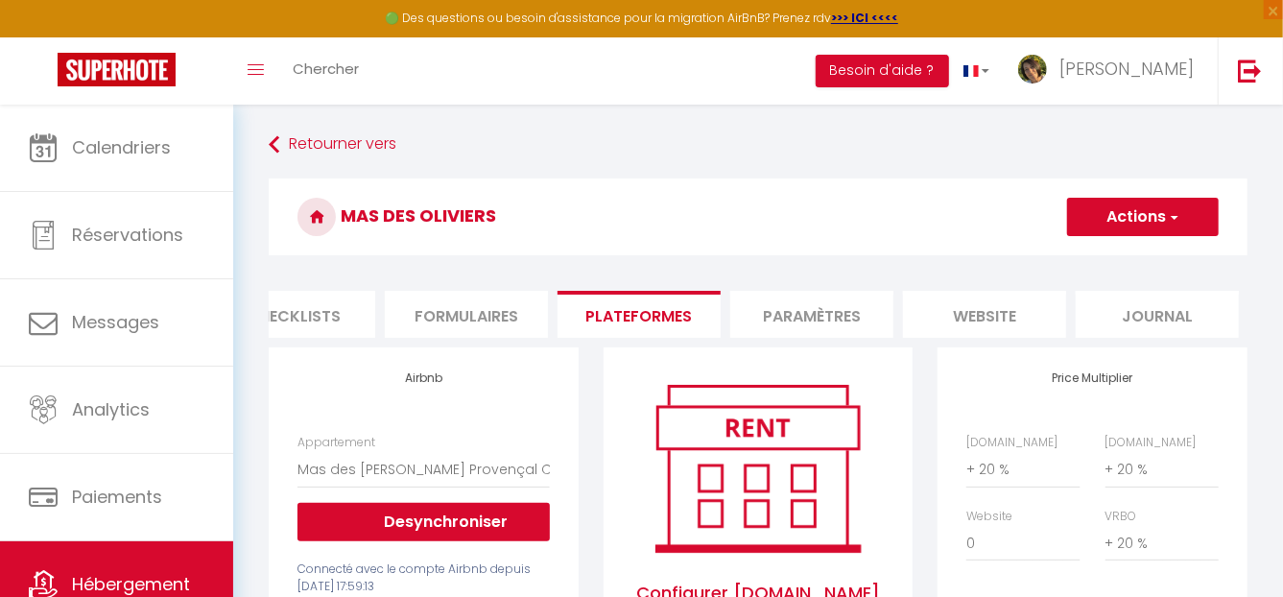
scroll to position [95, 0]
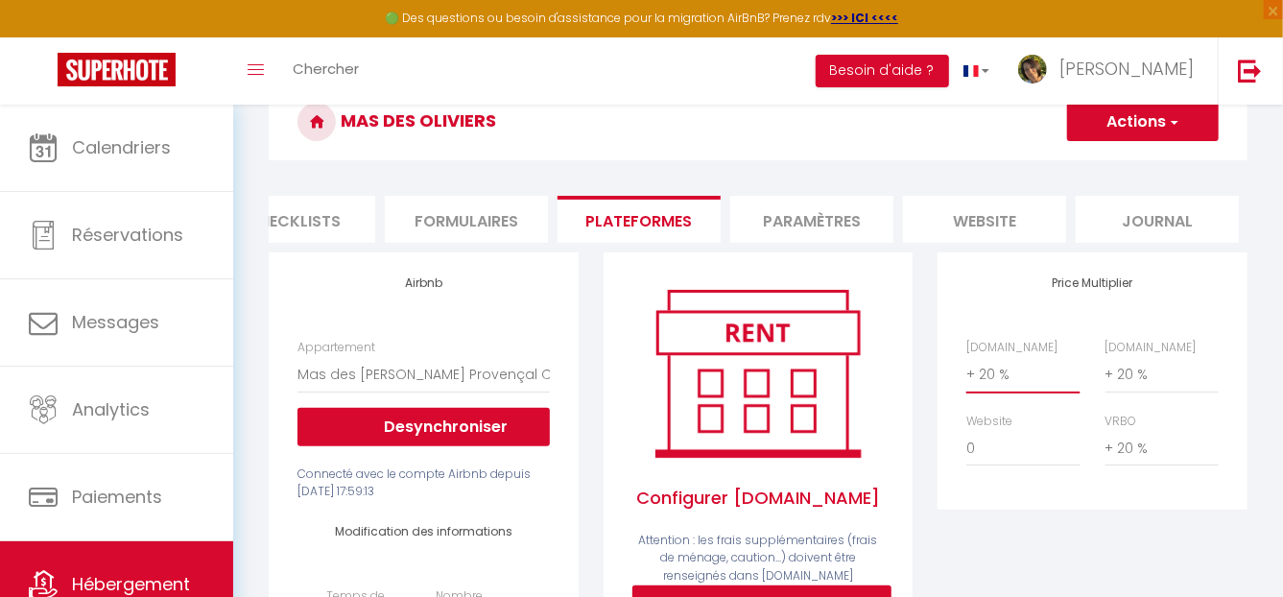
click at [995, 386] on select "0 + 1 % + 2 % + 3 % + 4 % + 5 % + 6 % + 7 % + 8 % + 9 %" at bounding box center [1022, 374] width 113 height 36
click at [966, 368] on select "0 + 1 % + 2 % + 3 % + 4 % + 5 % + 6 % + 7 % + 8 % + 9 %" at bounding box center [1022, 374] width 113 height 36
click at [1165, 389] on select "0 + 1 % + 2 % + 3 % + 4 % + 5 % + 6 % + 7 % + 8 % + 9 %" at bounding box center [1161, 374] width 113 height 36
click at [1105, 368] on select "0 + 1 % + 2 % + 3 % + 4 % + 5 % + 6 % + 7 % + 8 % + 9 %" at bounding box center [1161, 374] width 113 height 36
click at [1170, 461] on select "0 + 1 % + 2 % + 3 % + 4 % + 5 % + 6 % + 7 % + 8 % + 9 %" at bounding box center [1161, 448] width 113 height 36
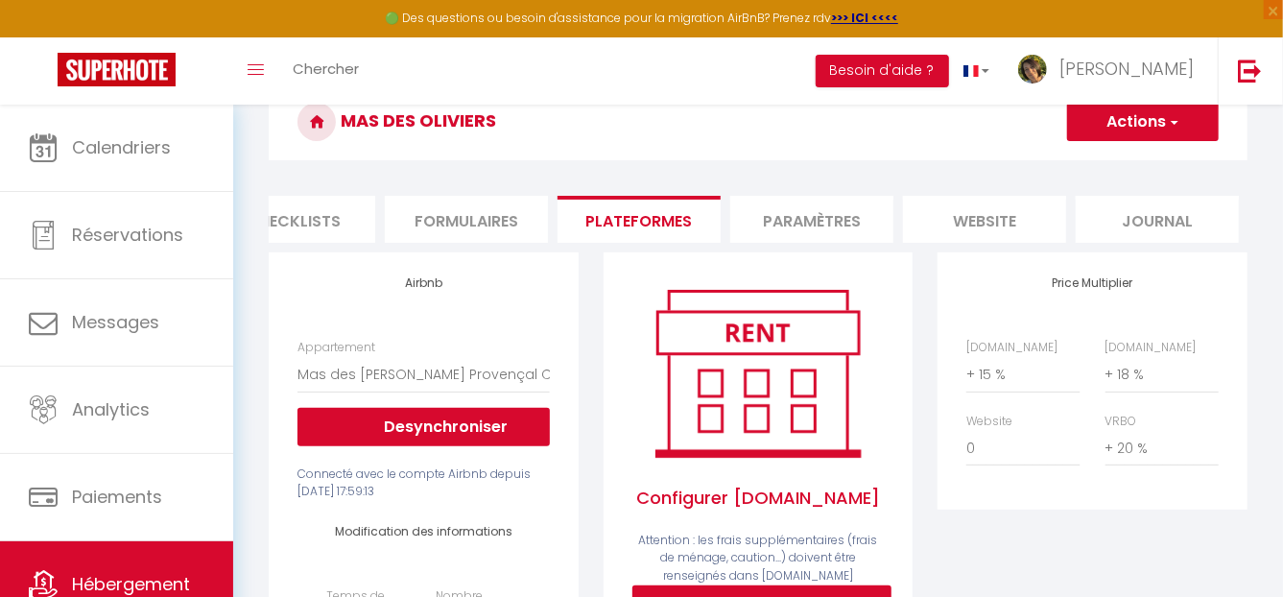
click at [1038, 486] on div "[DOMAIN_NAME] 0 + 1 % + 2 % + 3 % + 4 % + 5 % + 6 % + 7 % + 8 %" at bounding box center [1092, 413] width 277 height 148
click at [1145, 123] on button "Actions" at bounding box center [1143, 122] width 152 height 38
click at [1132, 164] on link "Enregistrer" at bounding box center [1142, 164] width 152 height 25
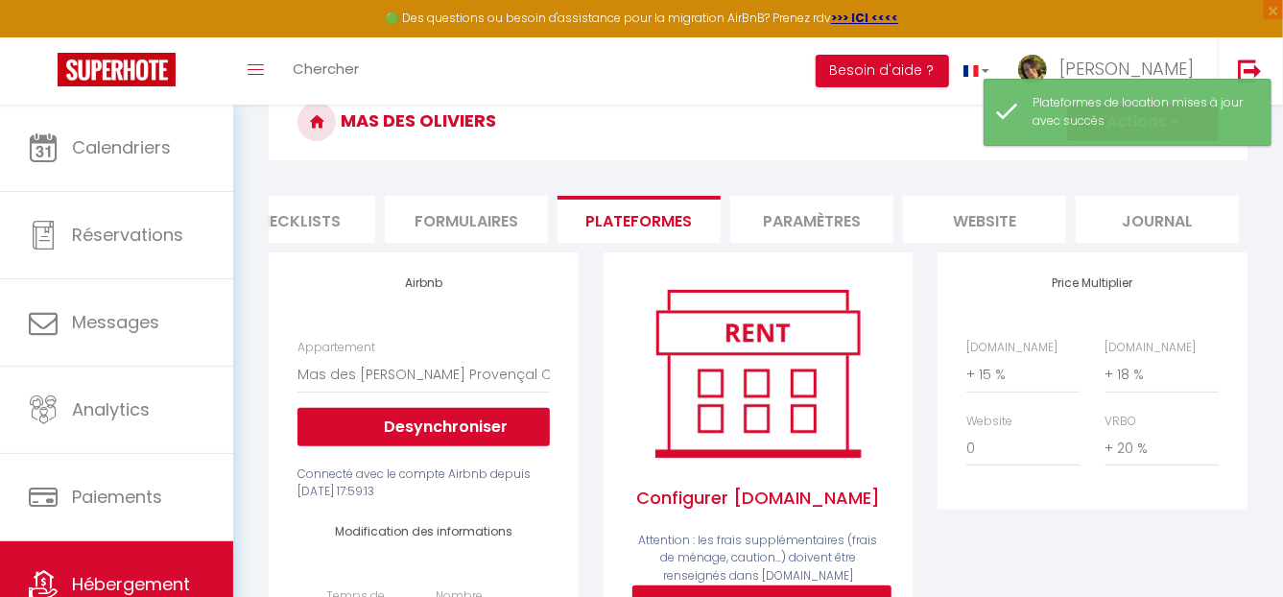
scroll to position [0, 0]
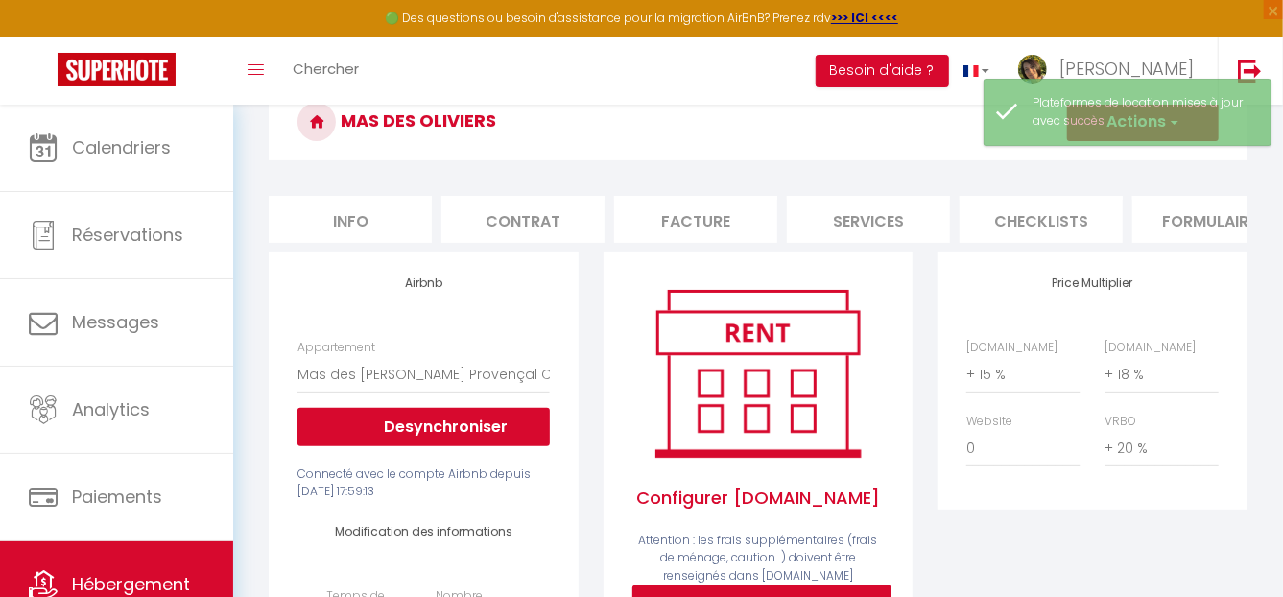
click at [864, 223] on li "Services" at bounding box center [868, 219] width 163 height 47
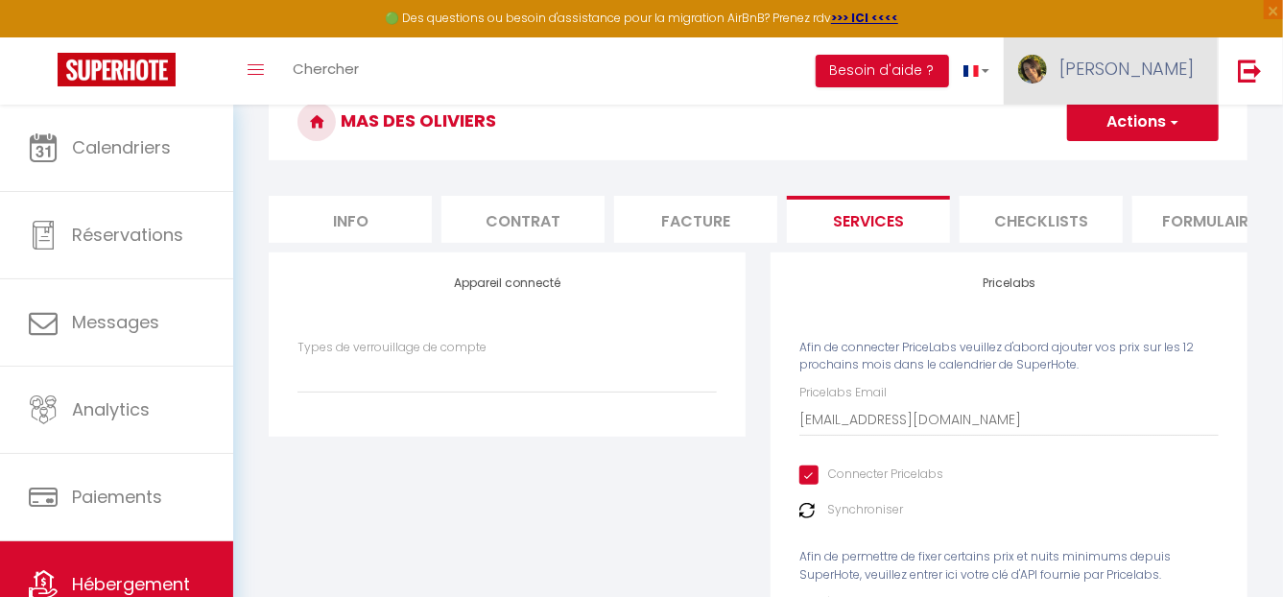
click at [1134, 67] on span "[PERSON_NAME]" at bounding box center [1126, 69] width 134 height 24
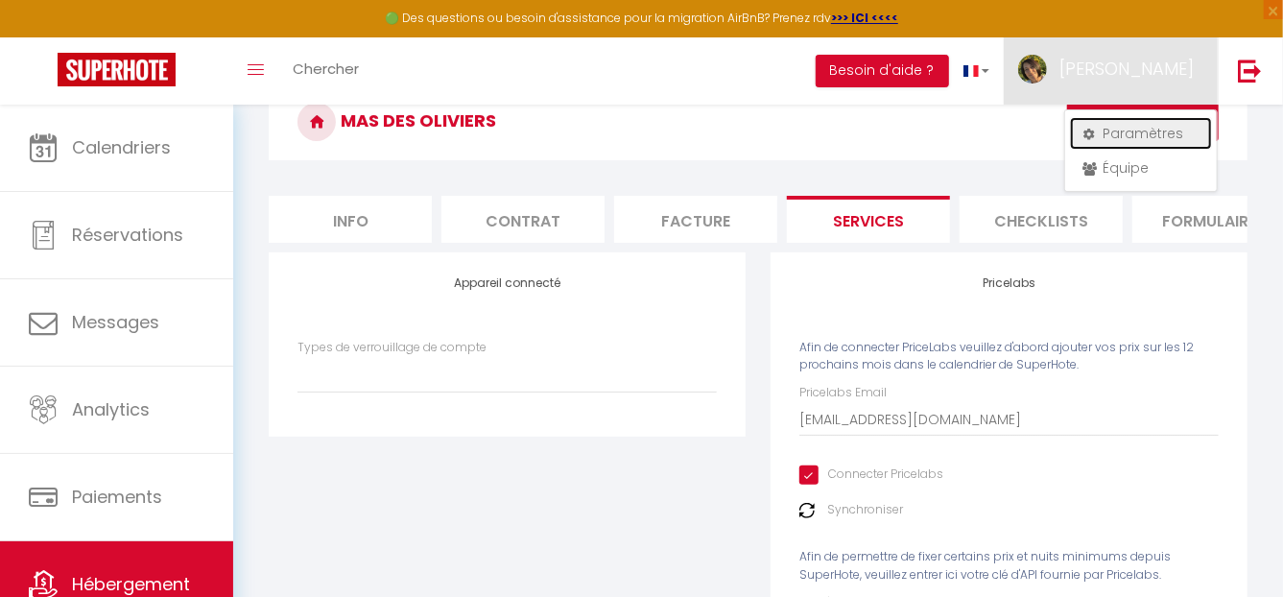
click at [1140, 133] on link "Paramètres" at bounding box center [1141, 133] width 142 height 33
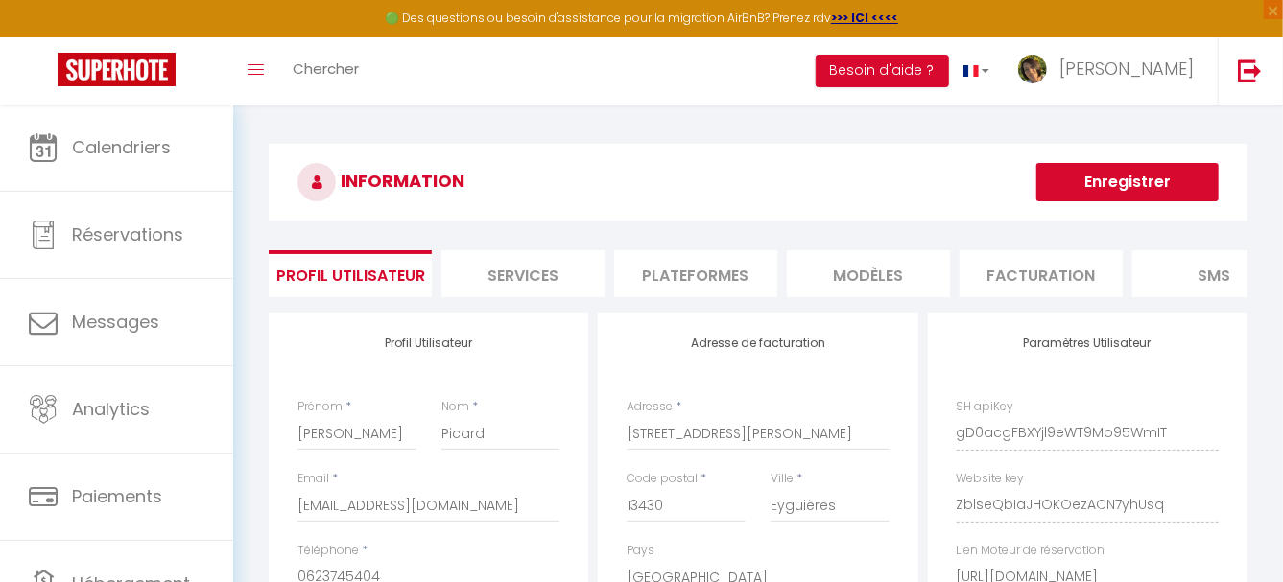
click at [692, 273] on li "Plateformes" at bounding box center [695, 273] width 163 height 47
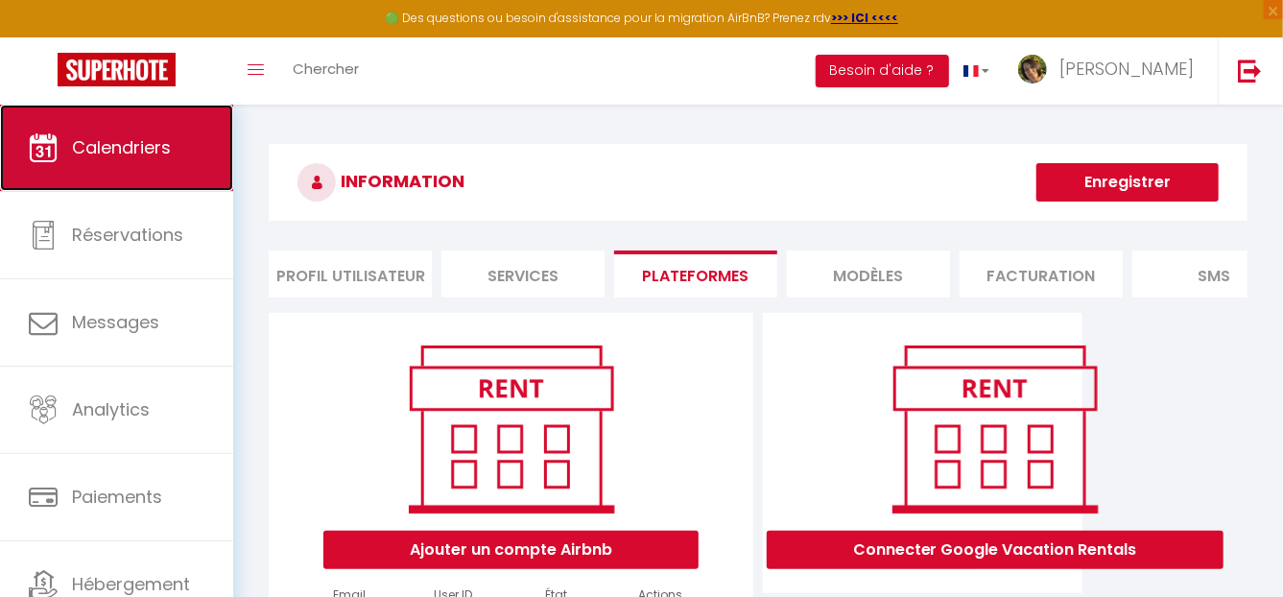
click at [127, 158] on span "Calendriers" at bounding box center [121, 147] width 99 height 24
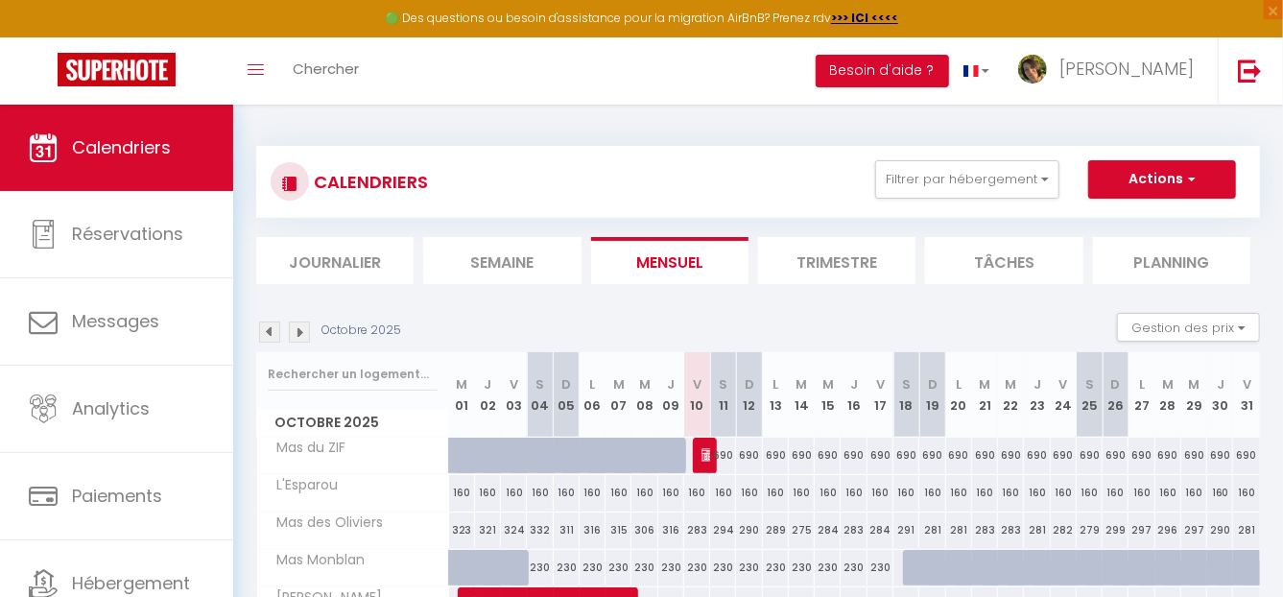
click at [815, 263] on li "Trimestre" at bounding box center [836, 260] width 157 height 47
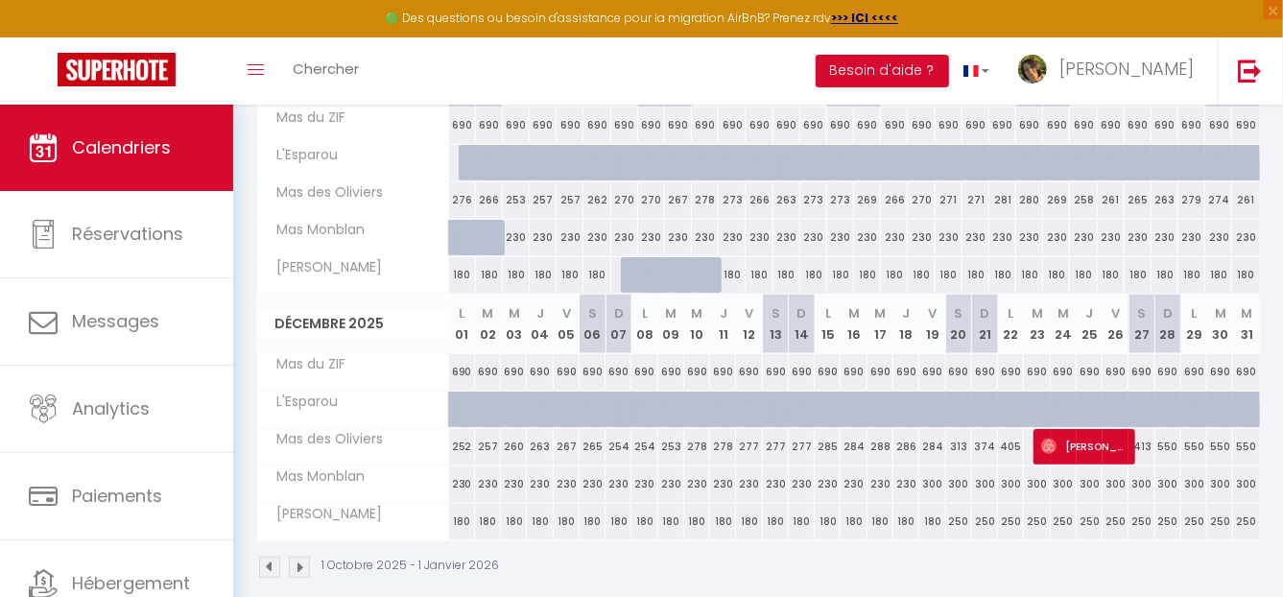
scroll to position [592, 0]
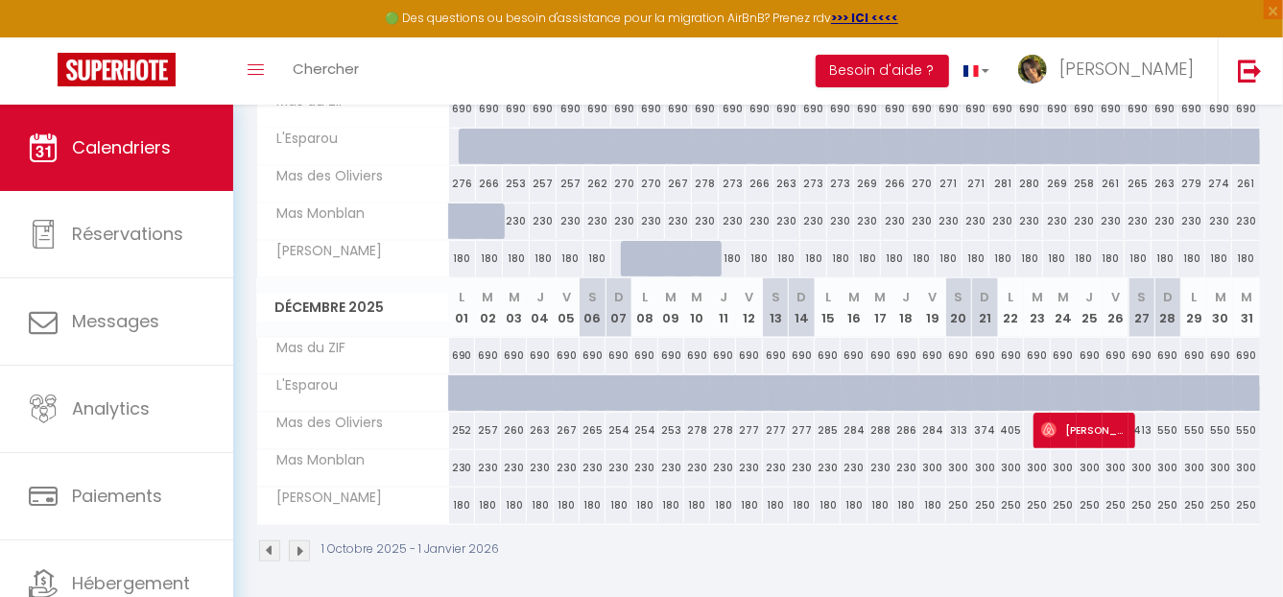
click at [302, 547] on img at bounding box center [299, 550] width 21 height 21
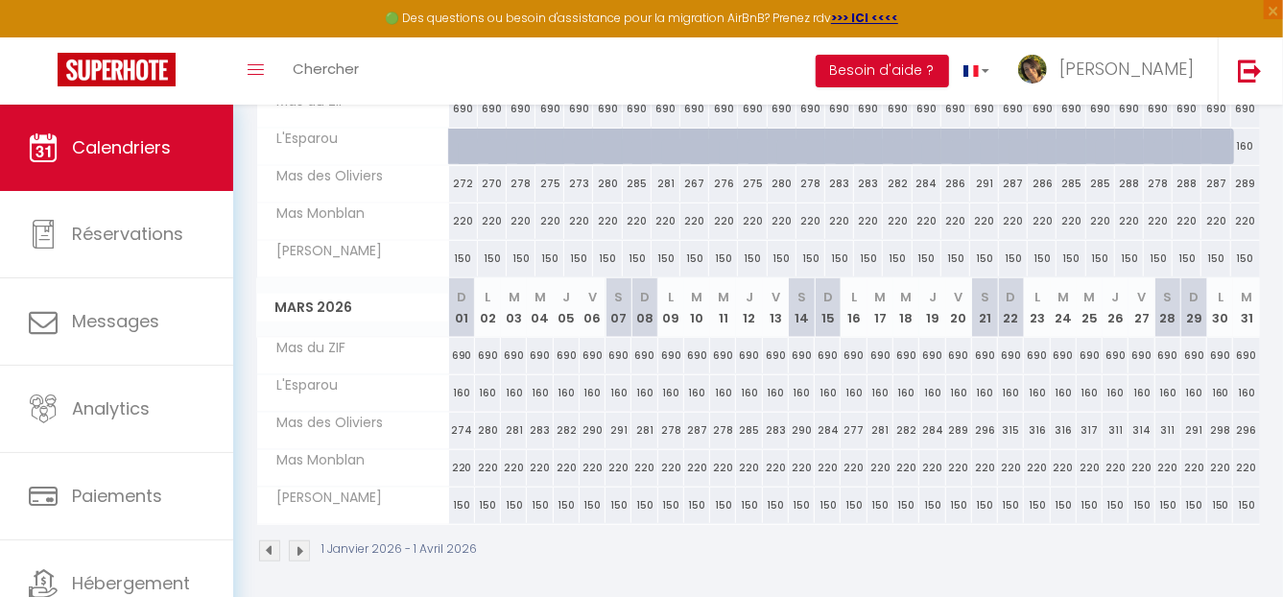
click at [295, 541] on img at bounding box center [299, 550] width 21 height 21
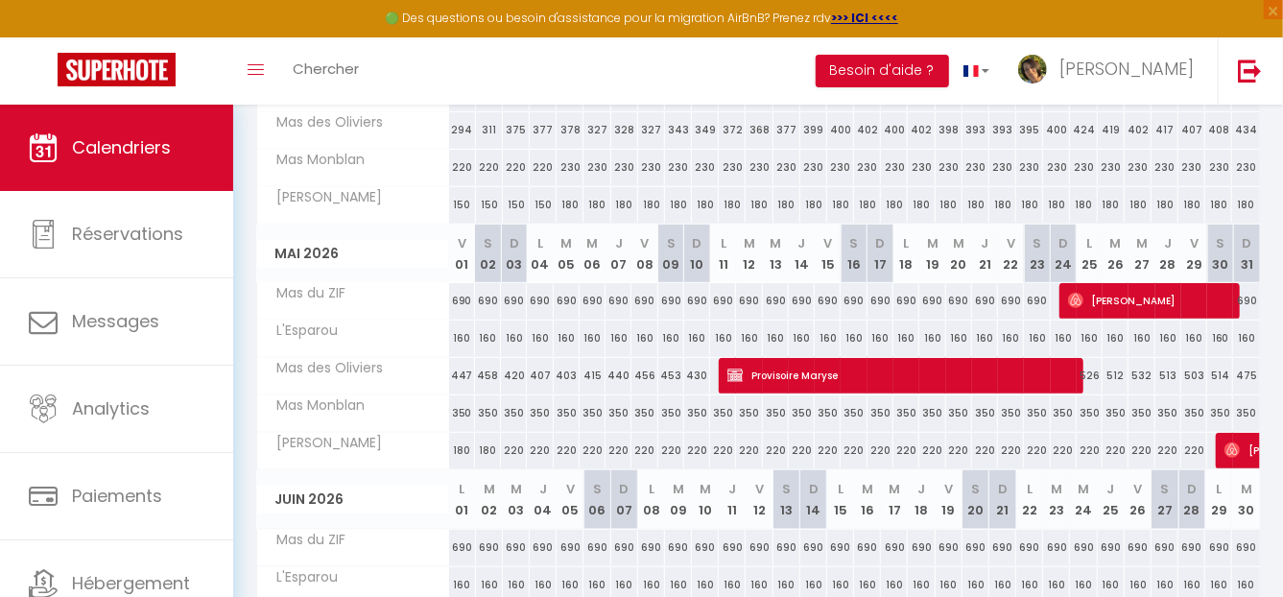
scroll to position [208, 0]
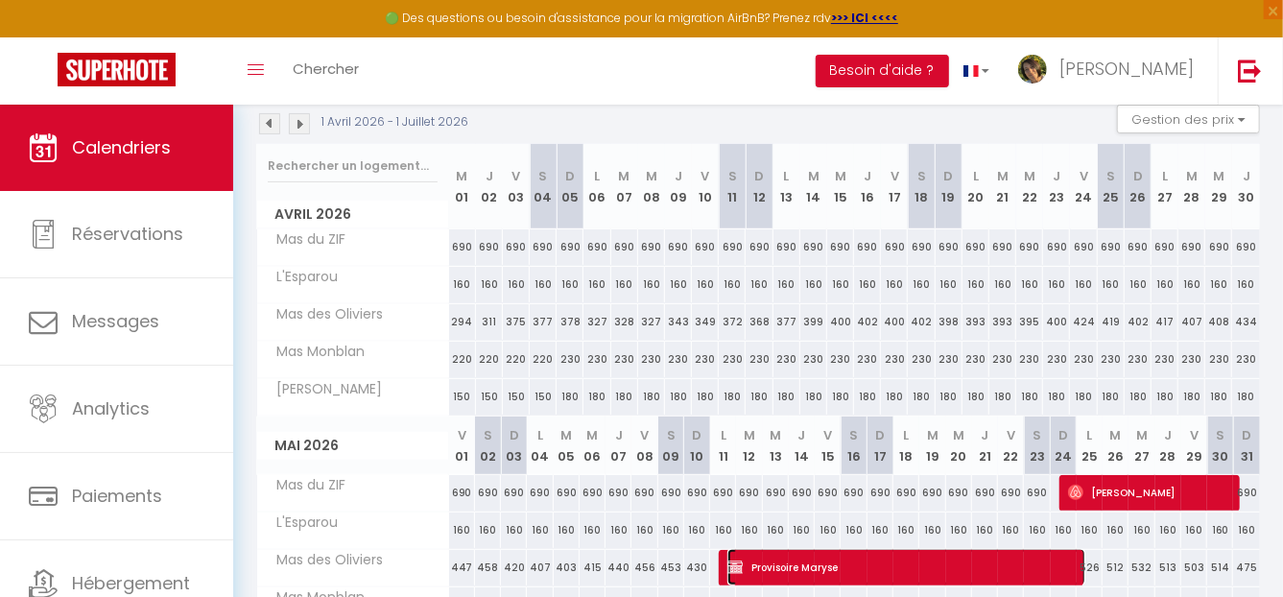
click at [785, 560] on span "Provisoire Maryse" at bounding box center [906, 567] width 358 height 36
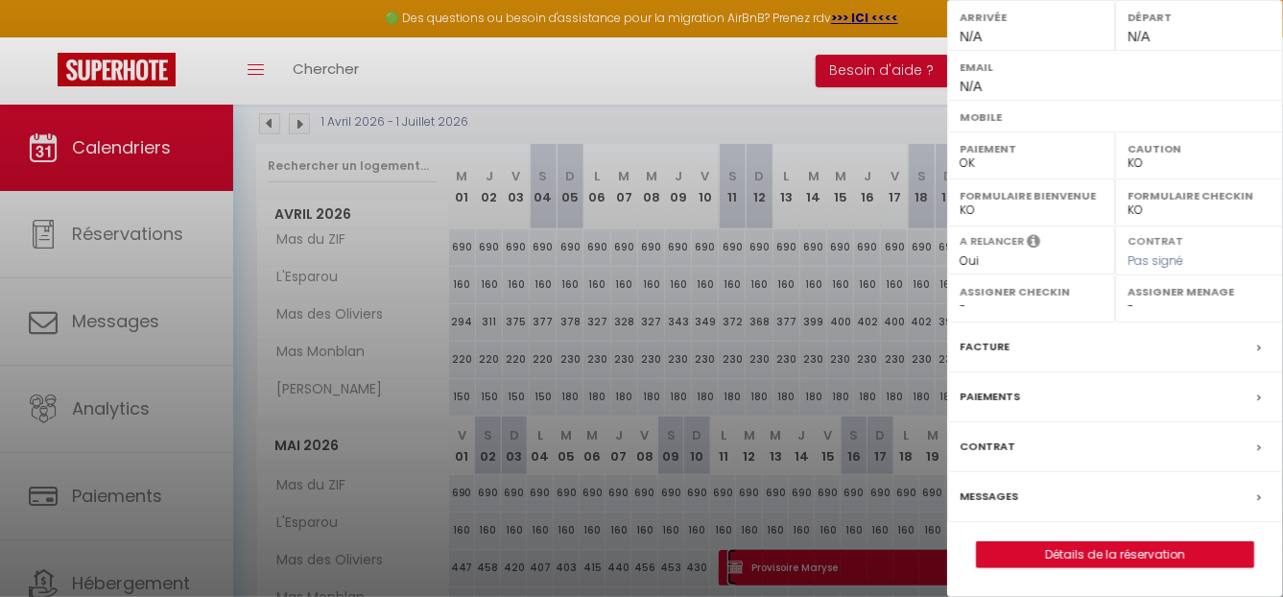
scroll to position [305, 0]
click at [1146, 551] on link "Détails de la réservation" at bounding box center [1115, 554] width 276 height 25
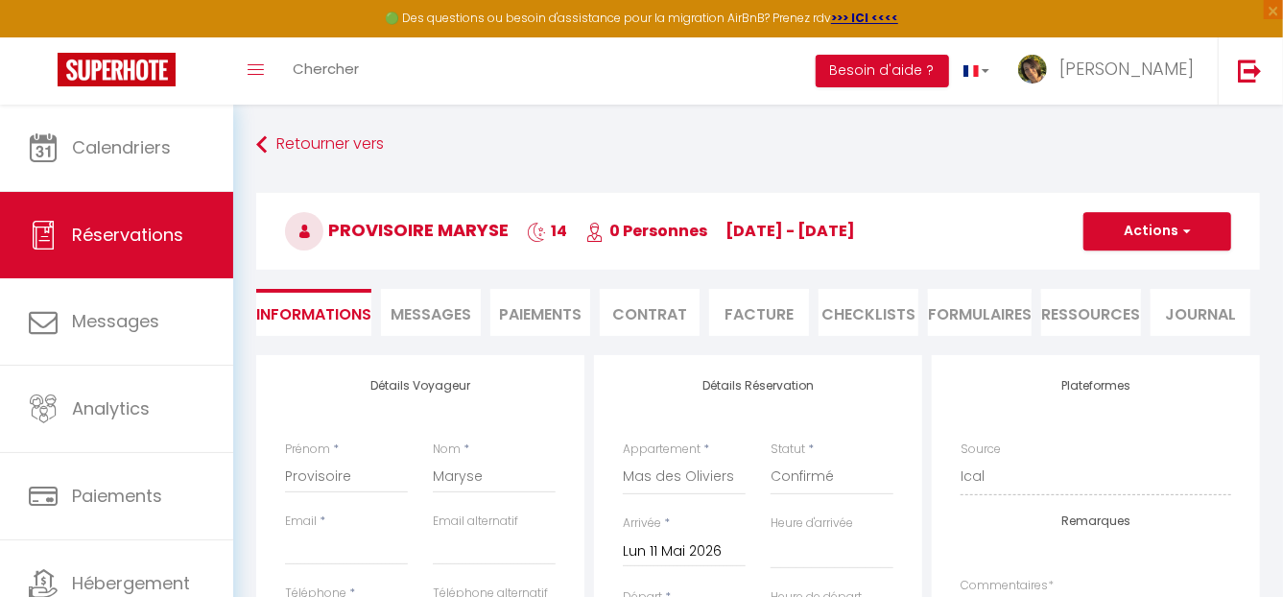
scroll to position [95, 0]
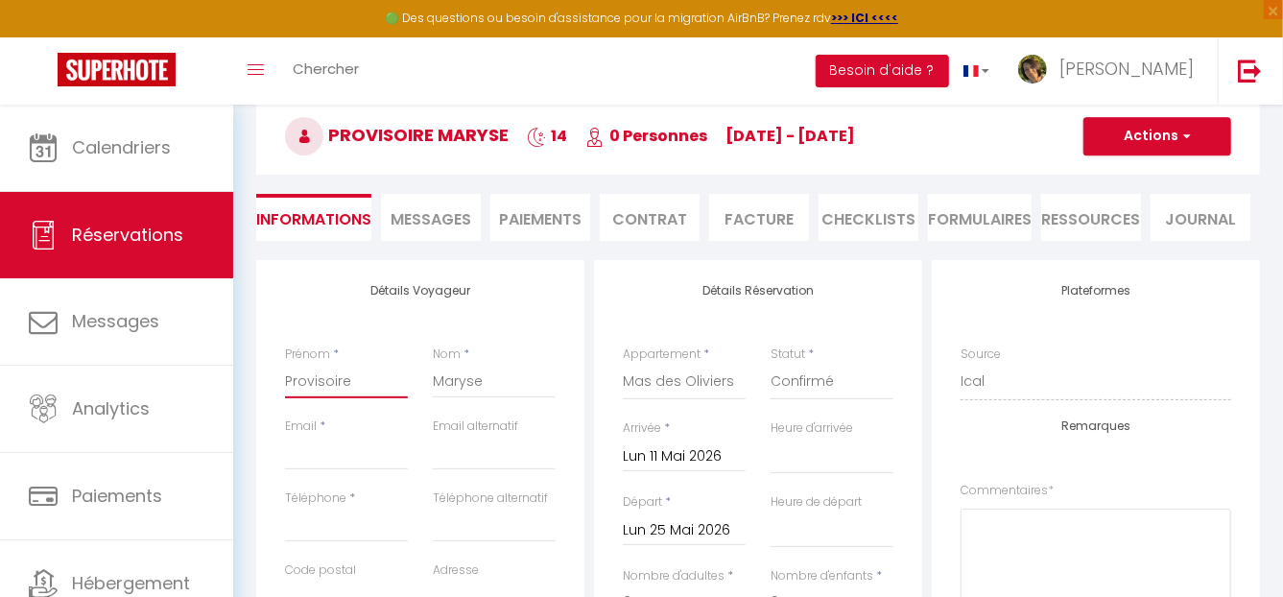
click at [337, 381] on input "Provisoire" at bounding box center [346, 381] width 123 height 35
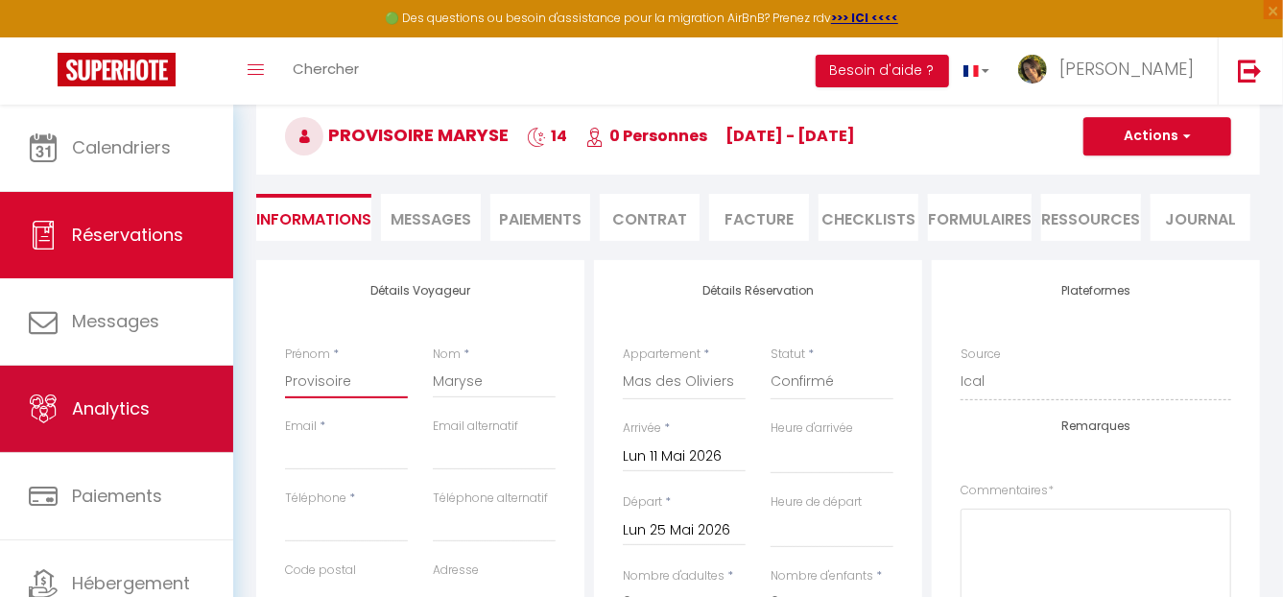
drag, startPoint x: 351, startPoint y: 384, endPoint x: 178, endPoint y: 369, distance: 174.3
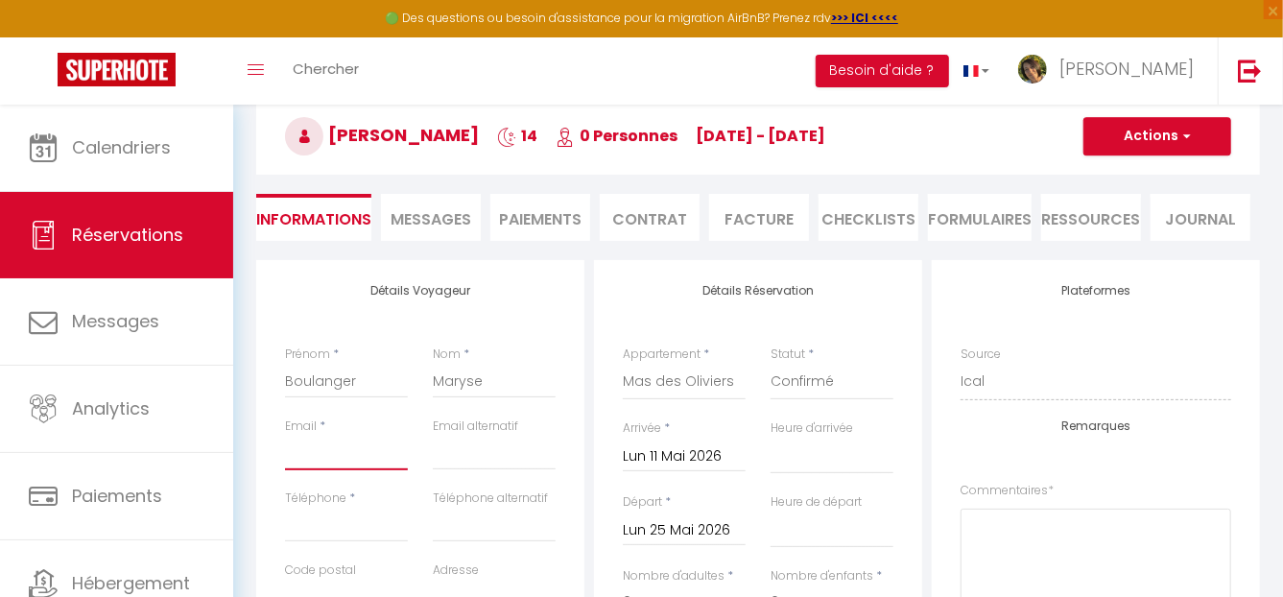
click at [334, 464] on input "Email client" at bounding box center [346, 453] width 123 height 35
click at [336, 527] on input "Téléphone" at bounding box center [346, 525] width 123 height 35
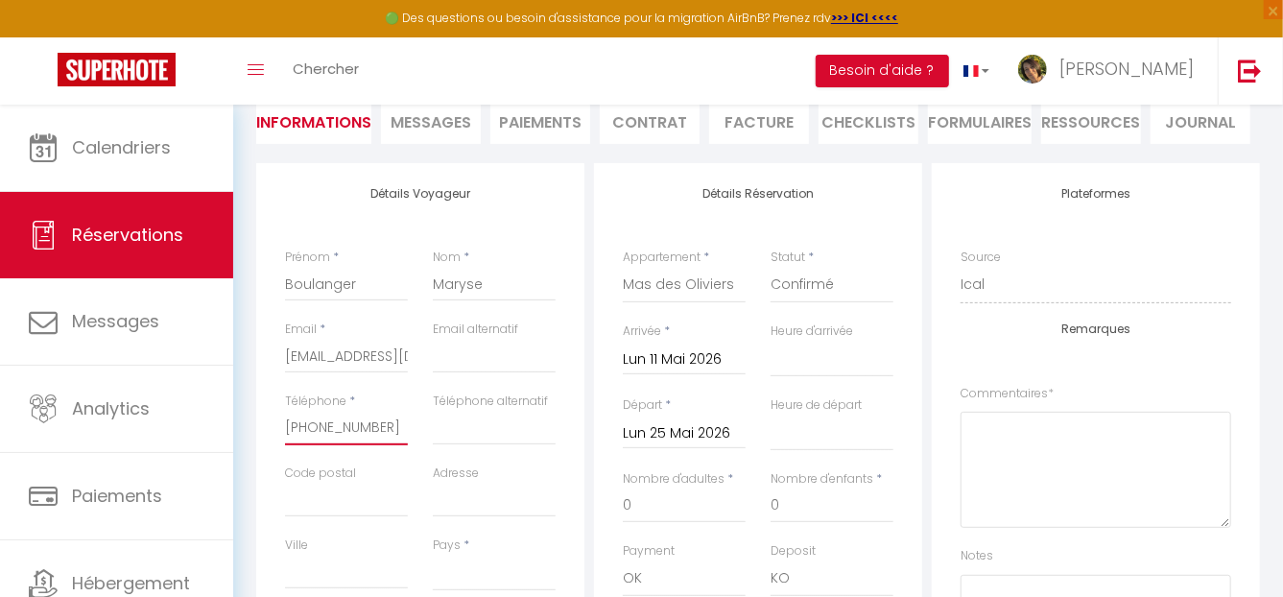
scroll to position [288, 0]
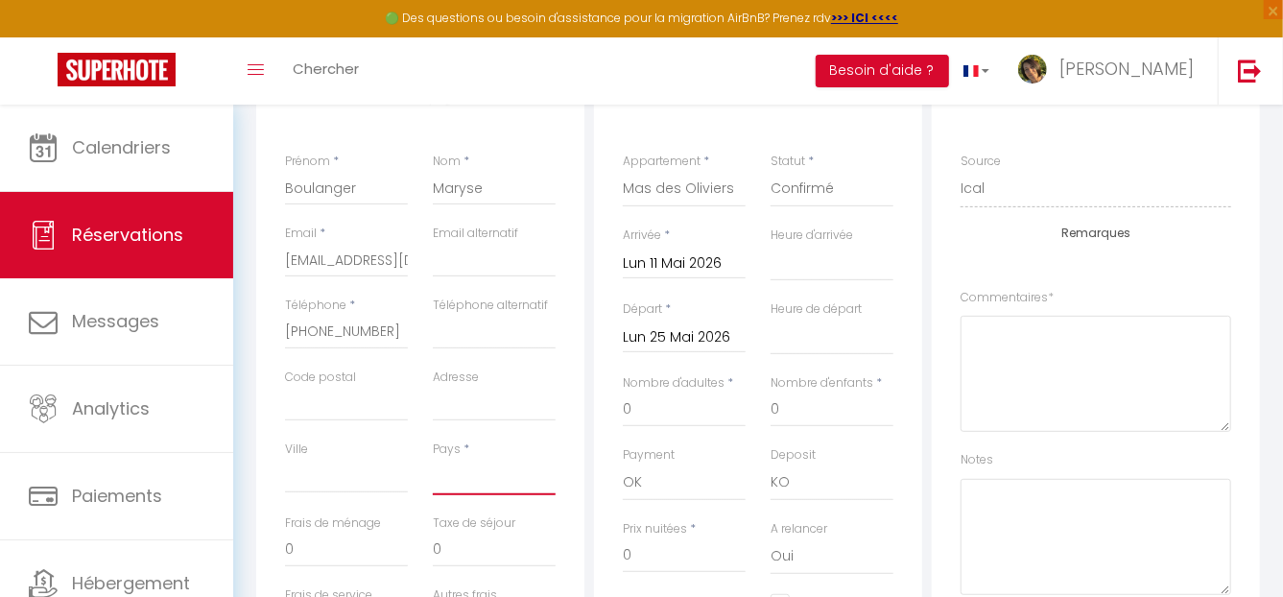
click at [477, 484] on select "[GEOGRAPHIC_DATA] [GEOGRAPHIC_DATA] [GEOGRAPHIC_DATA] [GEOGRAPHIC_DATA] [GEOGRA…" at bounding box center [494, 477] width 123 height 36
click at [433, 459] on select "[GEOGRAPHIC_DATA] [GEOGRAPHIC_DATA] [GEOGRAPHIC_DATA] [GEOGRAPHIC_DATA] [GEOGRA…" at bounding box center [494, 477] width 123 height 36
click at [514, 536] on input "0" at bounding box center [494, 550] width 123 height 35
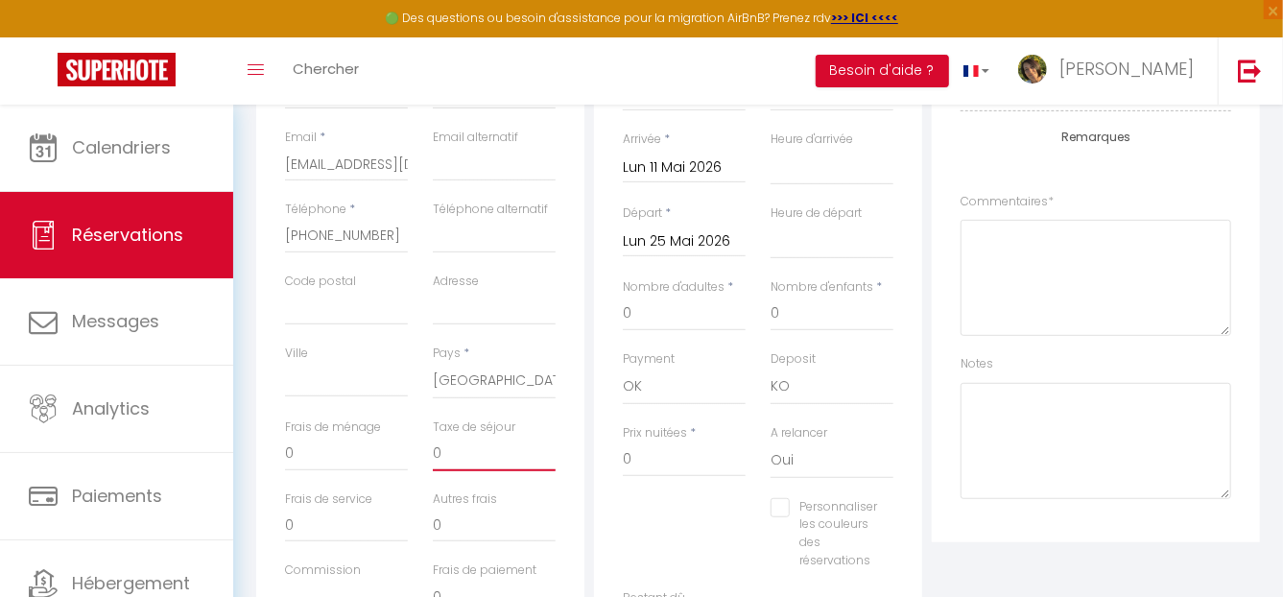
scroll to position [384, 0]
click at [682, 306] on input "0" at bounding box center [684, 313] width 123 height 35
click at [823, 318] on input "0" at bounding box center [831, 313] width 123 height 35
click at [805, 381] on select "OK KO" at bounding box center [831, 386] width 123 height 36
click at [770, 368] on select "OK KO" at bounding box center [831, 386] width 123 height 36
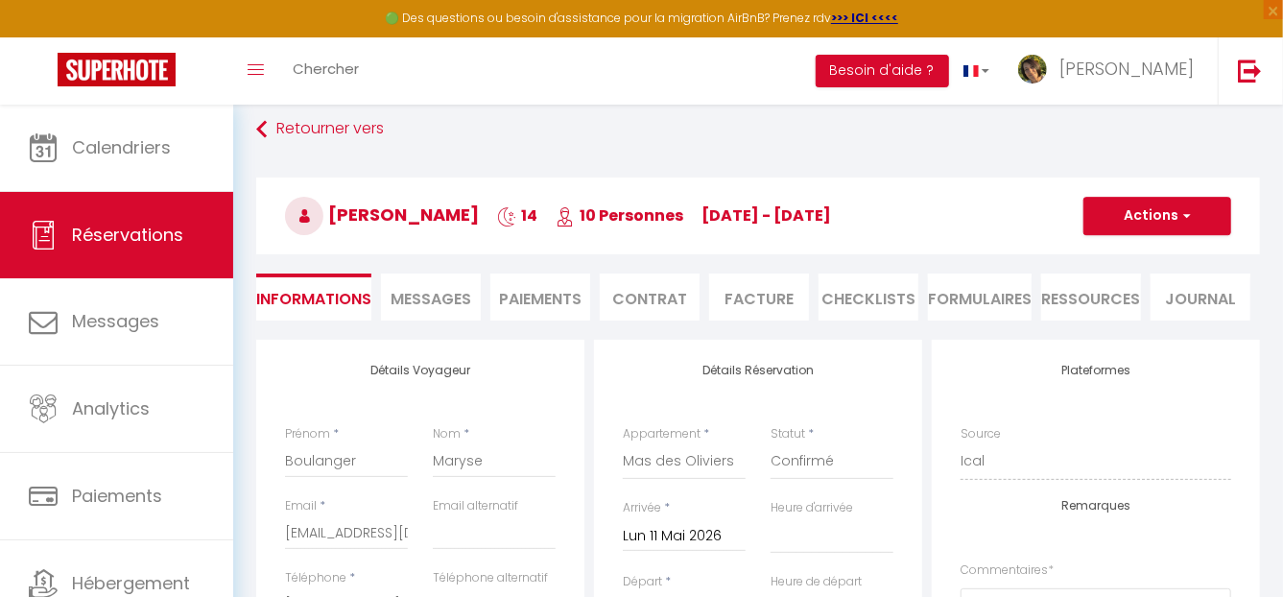
scroll to position [2, 0]
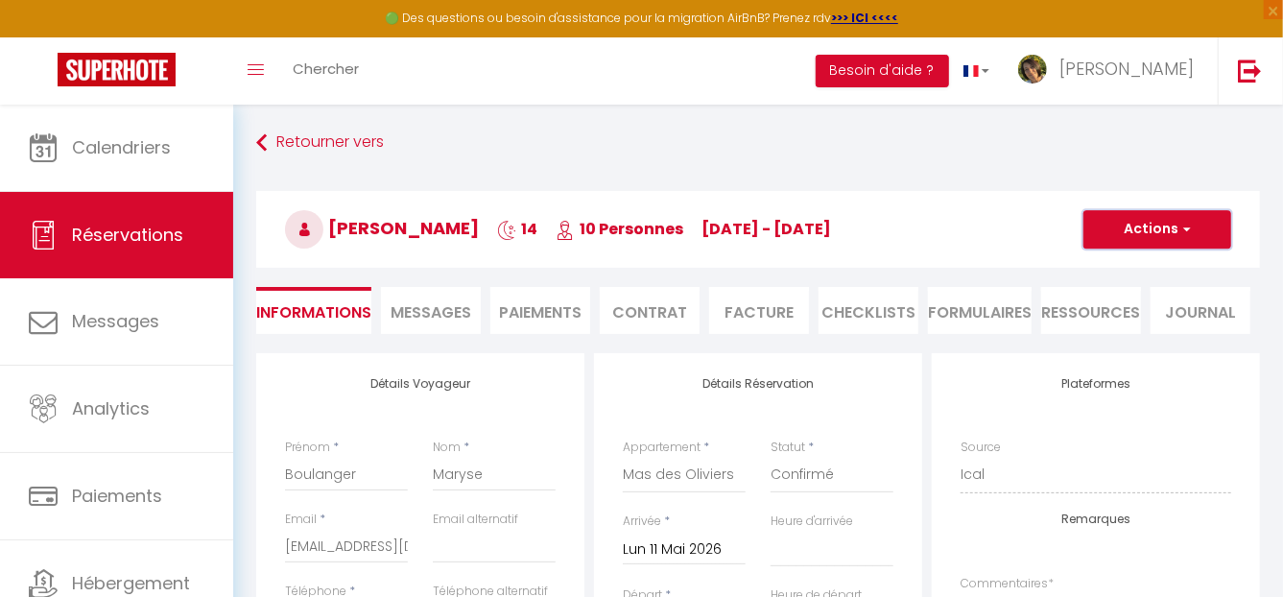
click at [1174, 230] on button "Actions" at bounding box center [1157, 229] width 148 height 38
click at [1127, 265] on link "Enregistrer" at bounding box center [1138, 271] width 152 height 25
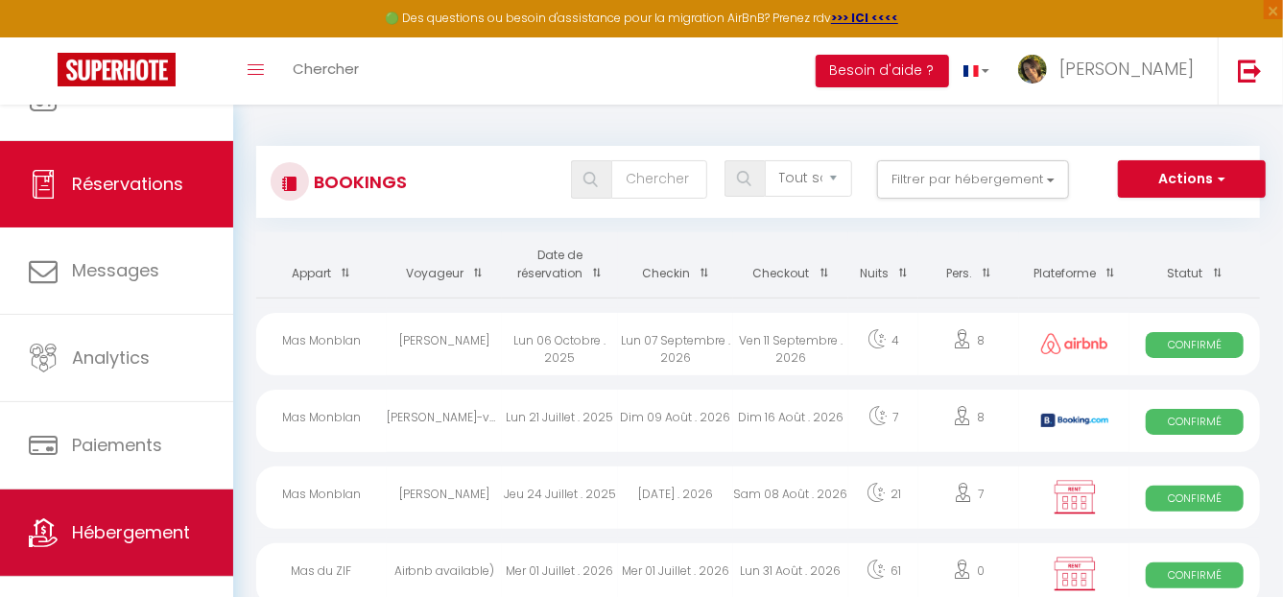
scroll to position [74, 0]
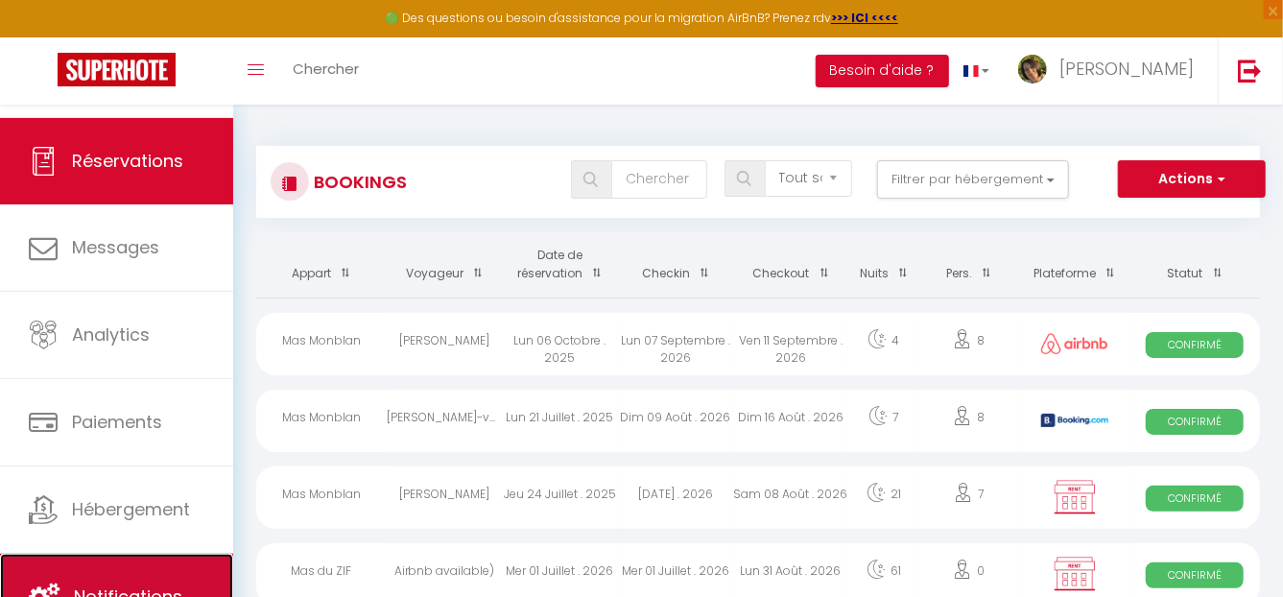
click at [159, 565] on link "Notifications" at bounding box center [116, 597] width 233 height 86
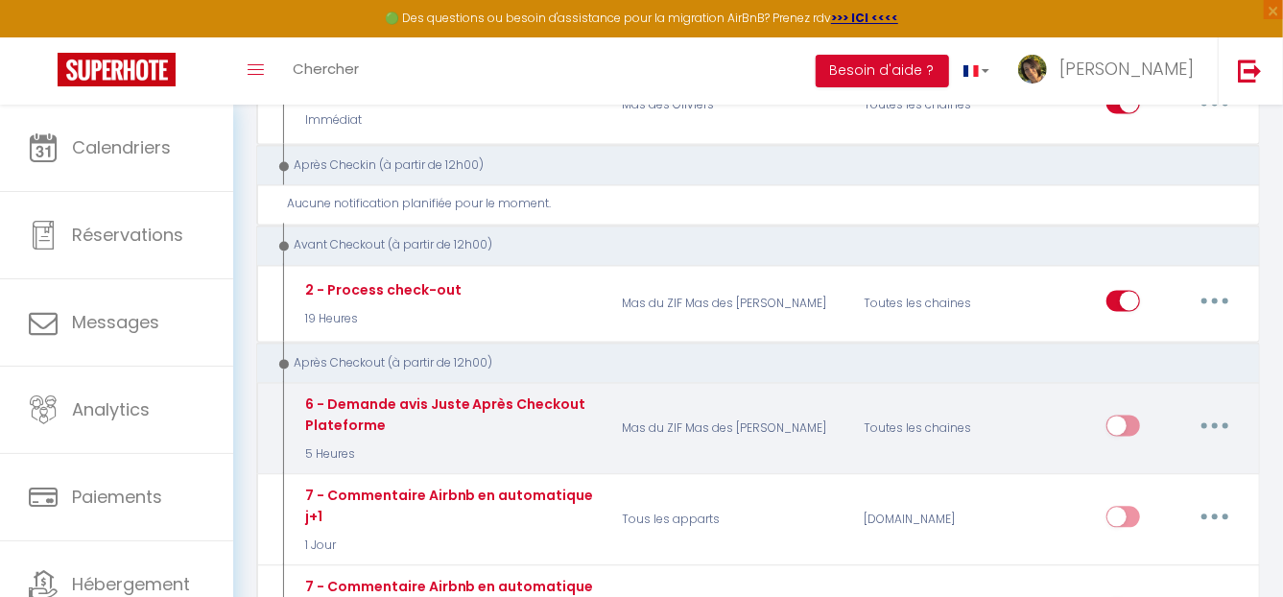
scroll to position [1919, 0]
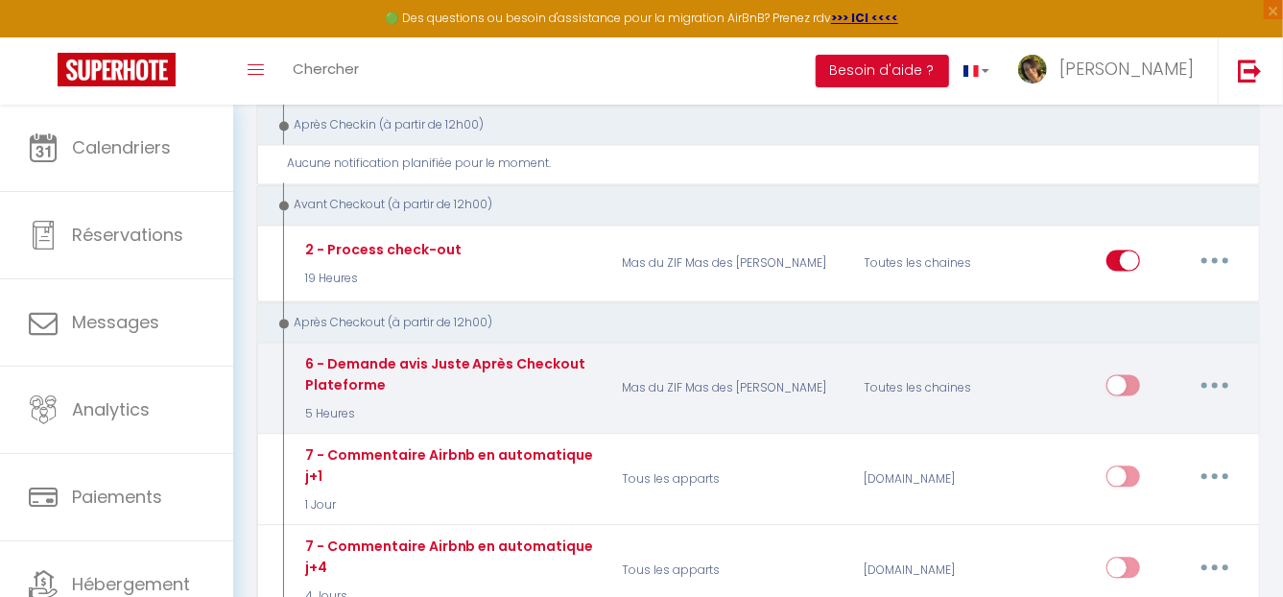
click at [1128, 374] on input "checkbox" at bounding box center [1123, 388] width 34 height 29
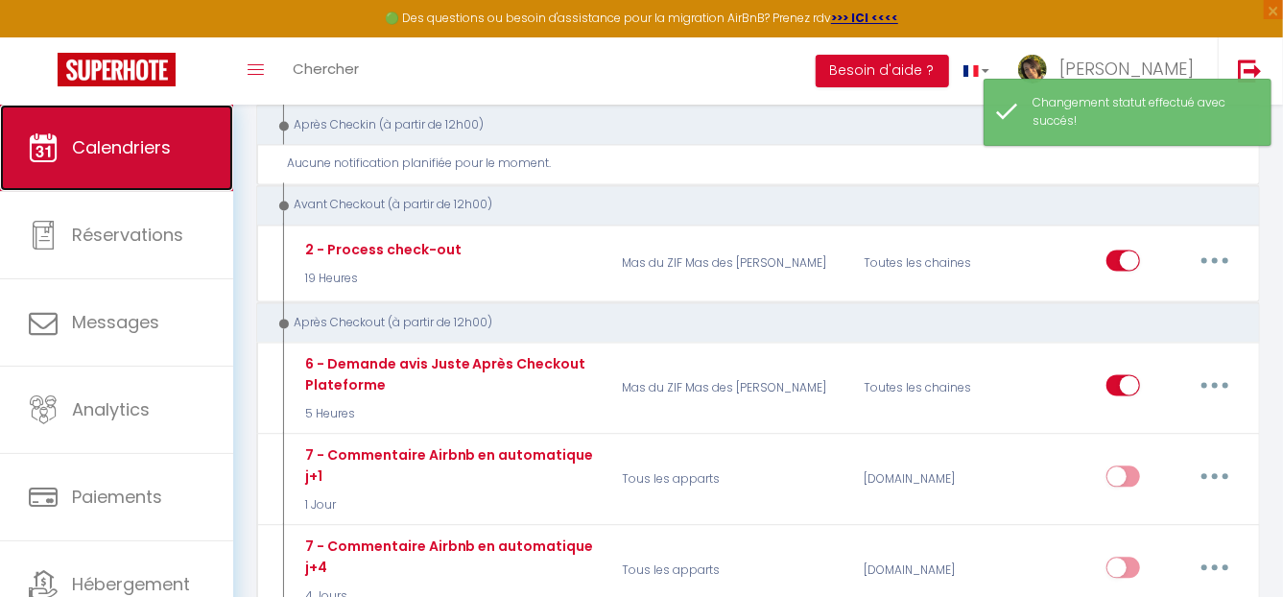
click at [105, 154] on span "Calendriers" at bounding box center [121, 147] width 99 height 24
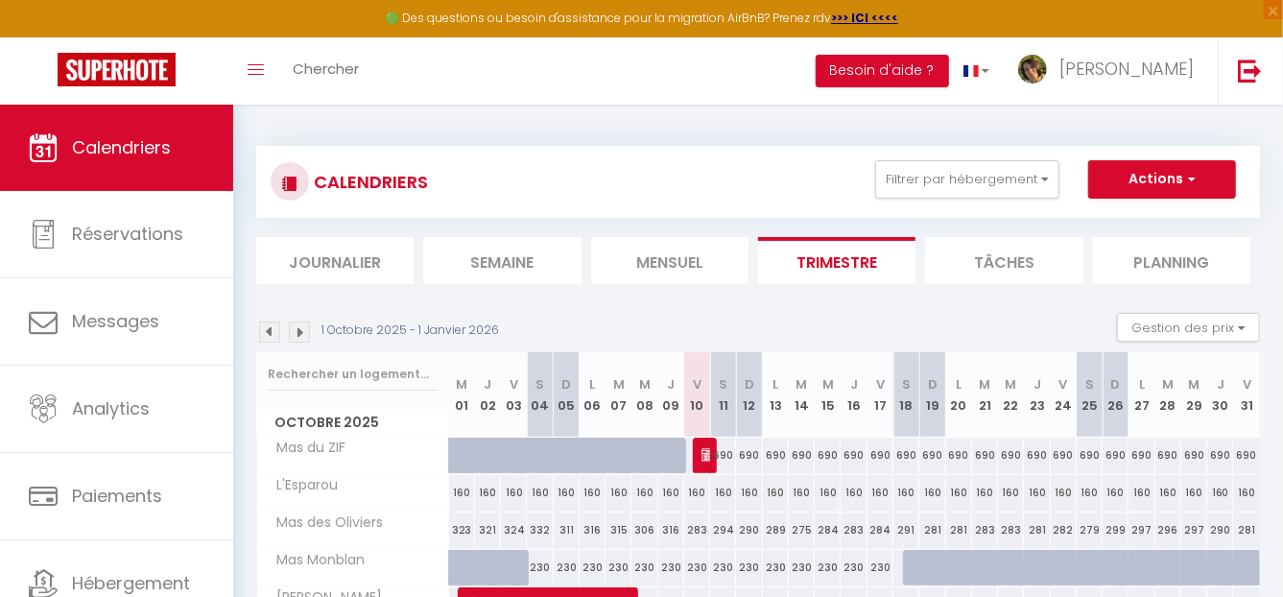
click at [300, 334] on img at bounding box center [299, 331] width 21 height 21
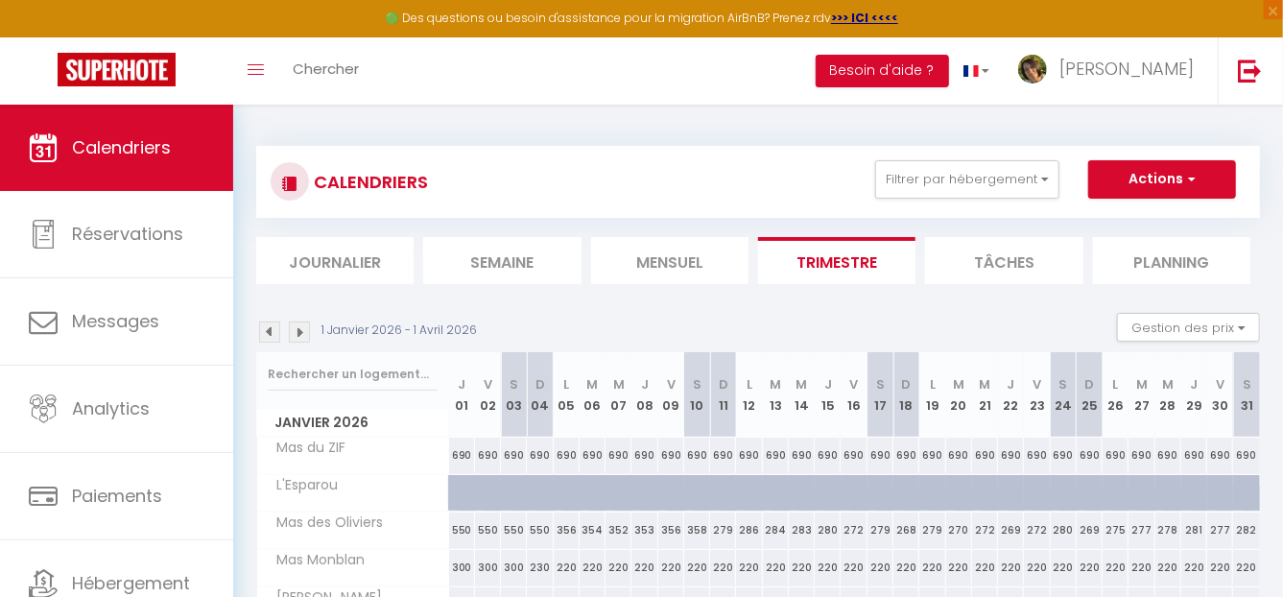
click at [300, 334] on img at bounding box center [299, 331] width 21 height 21
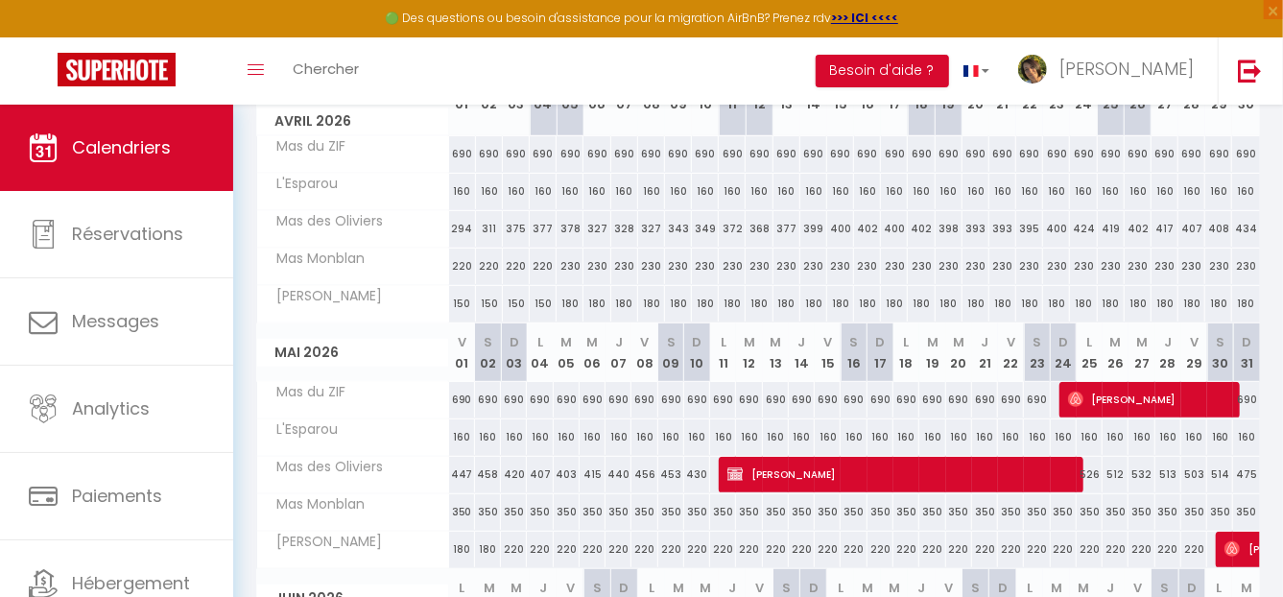
scroll to position [384, 0]
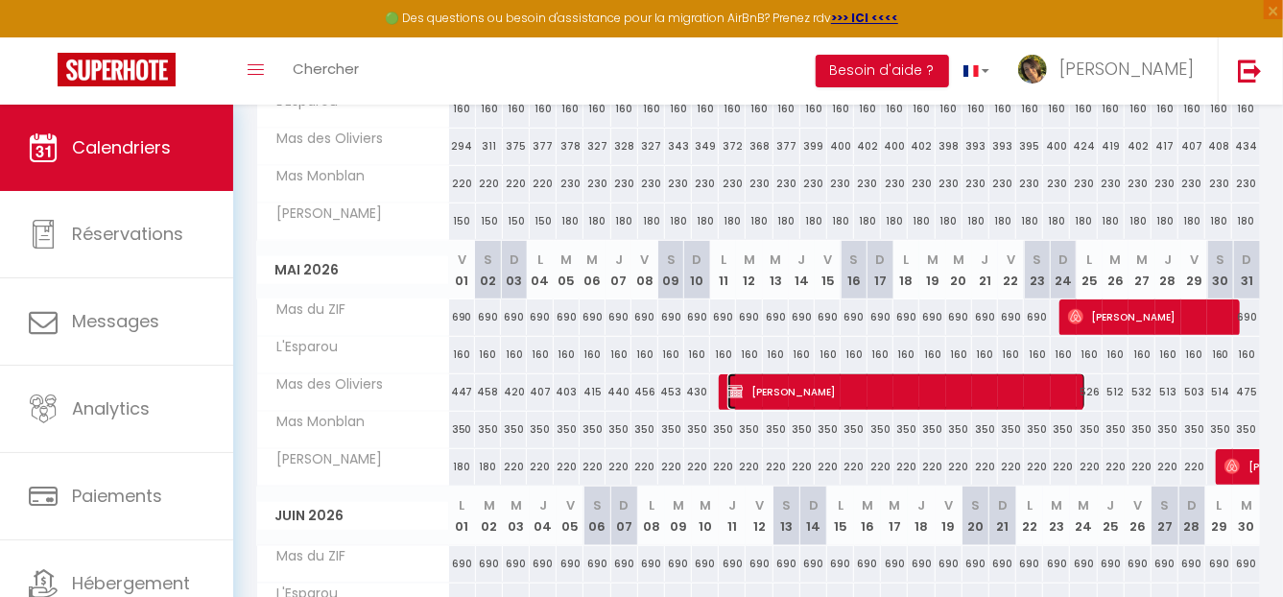
click at [921, 386] on span "[PERSON_NAME]" at bounding box center [906, 391] width 358 height 36
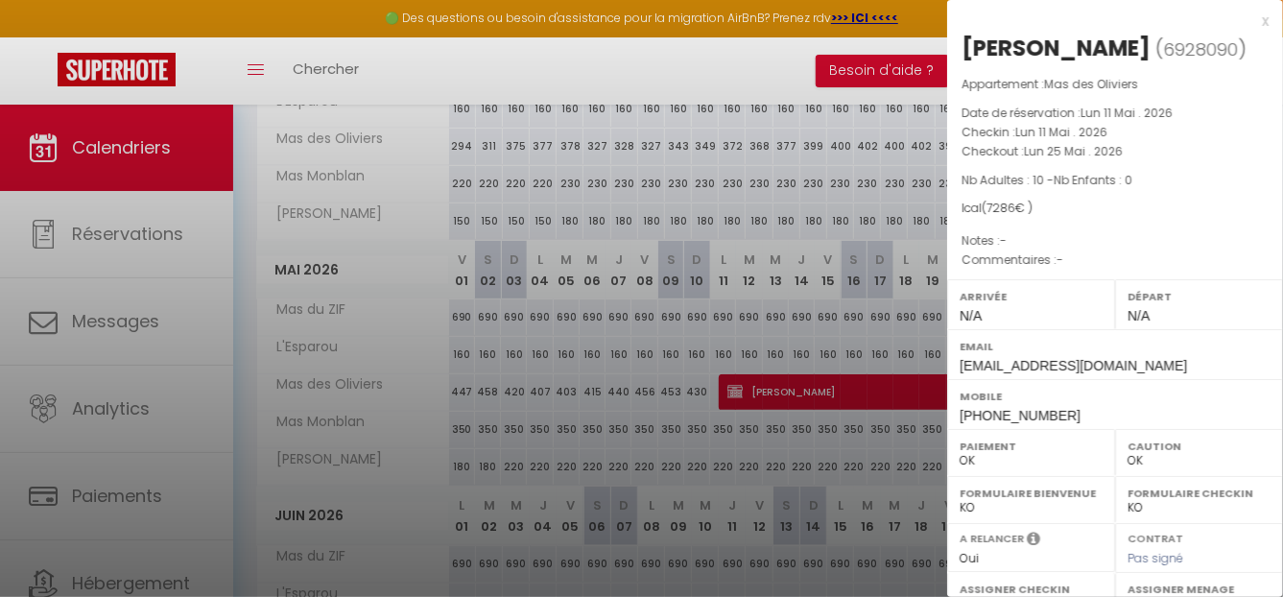
click at [1023, 306] on label "Arrivée" at bounding box center [1030, 296] width 143 height 19
click at [957, 329] on div "Arrivée N/A" at bounding box center [1031, 304] width 168 height 50
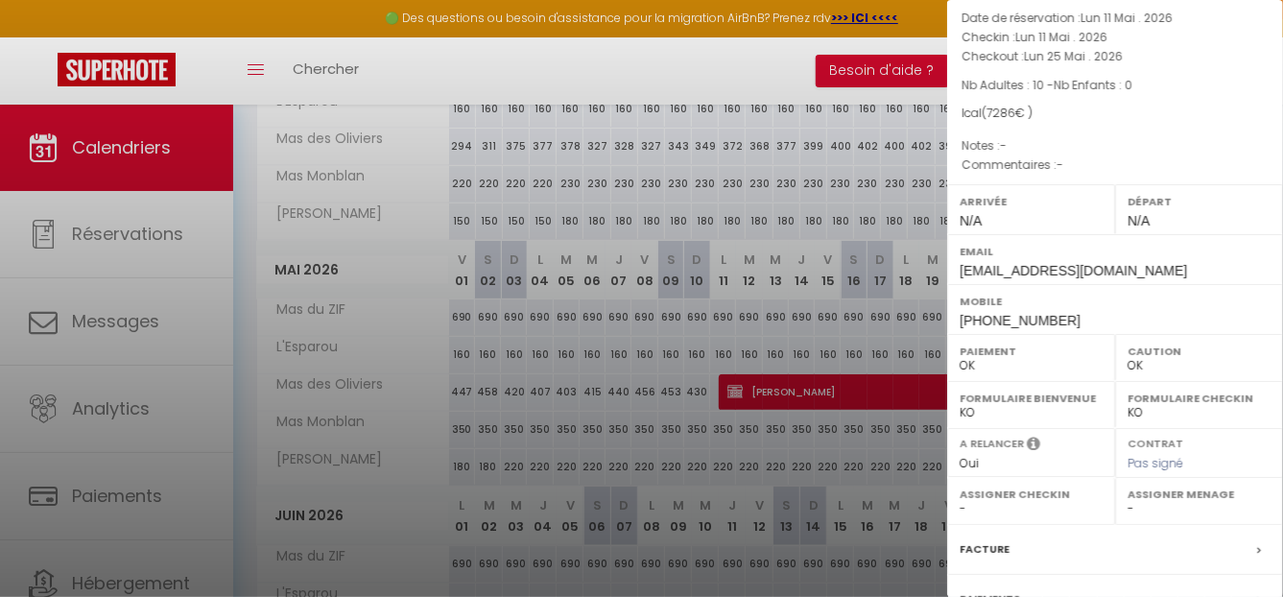
scroll to position [192, 0]
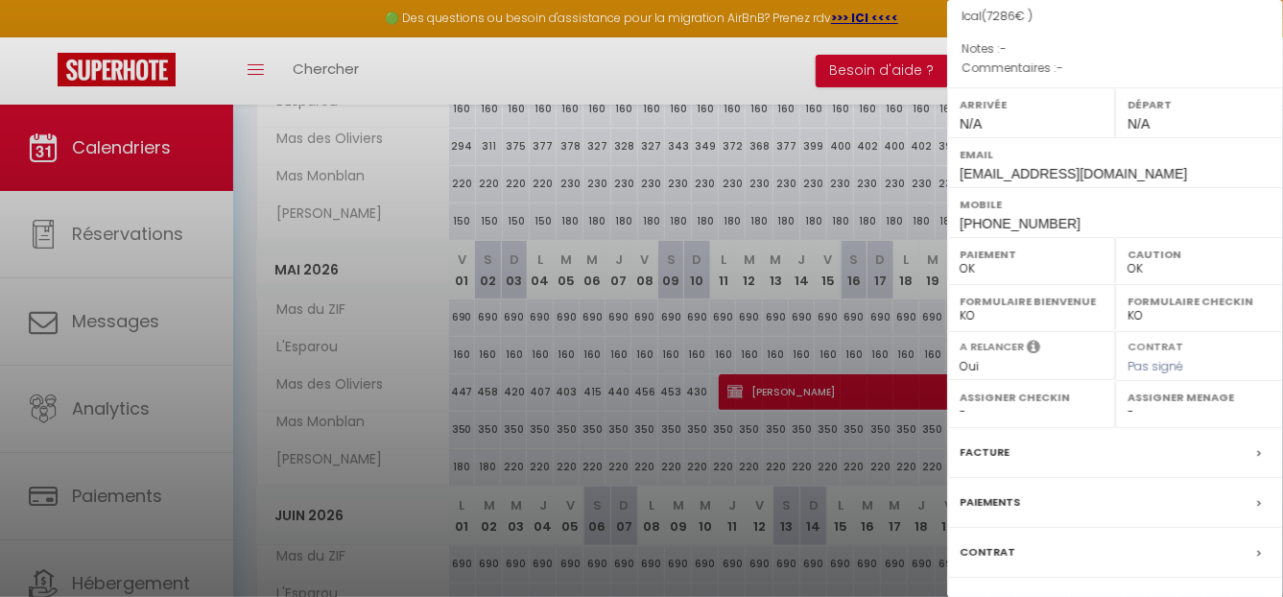
click at [959, 331] on div "Formulaire Bienvenue OK KO" at bounding box center [1031, 307] width 168 height 47
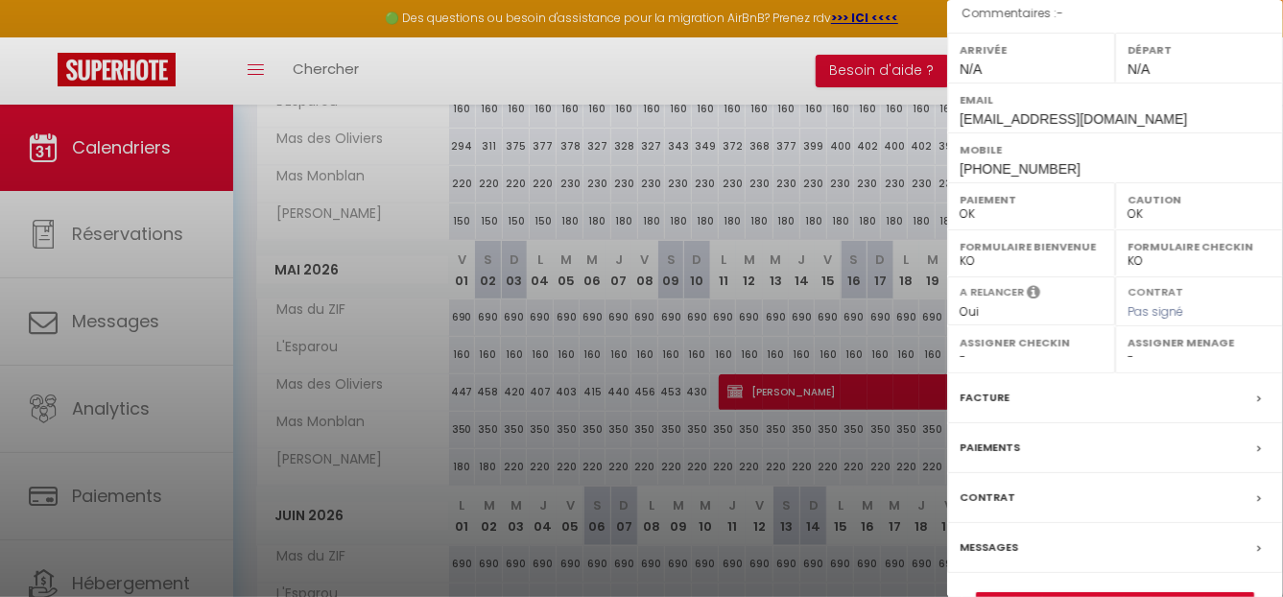
scroll to position [323, 0]
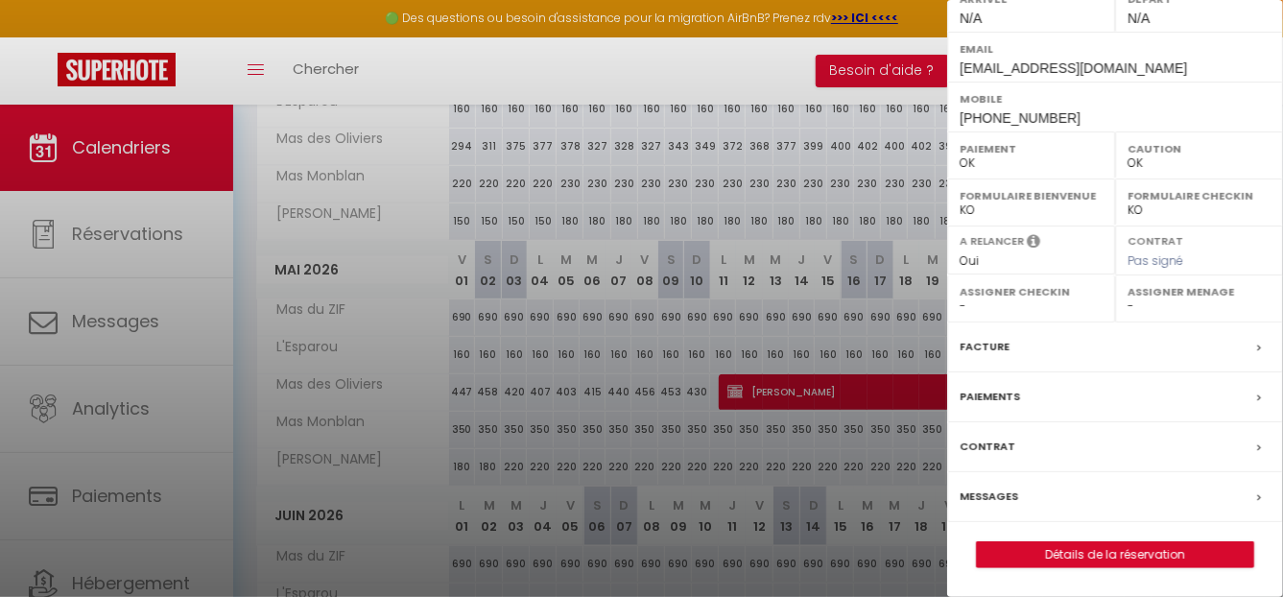
click at [1026, 497] on div "Messages" at bounding box center [1115, 497] width 336 height 50
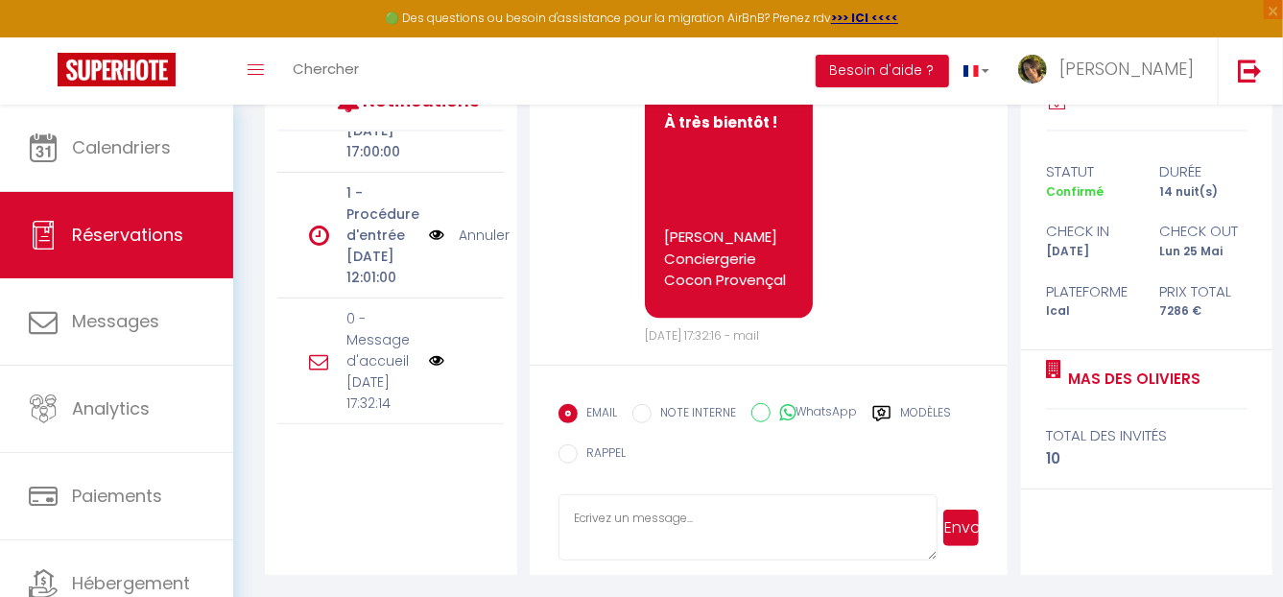
scroll to position [2358, 0]
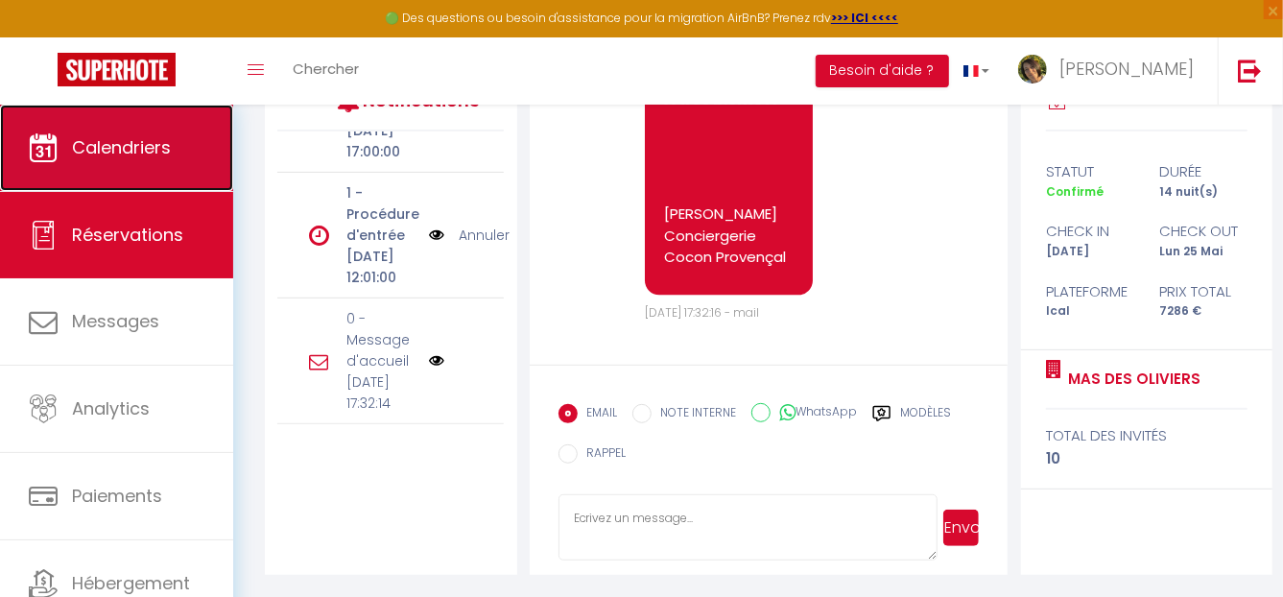
click at [148, 143] on span "Calendriers" at bounding box center [121, 147] width 99 height 24
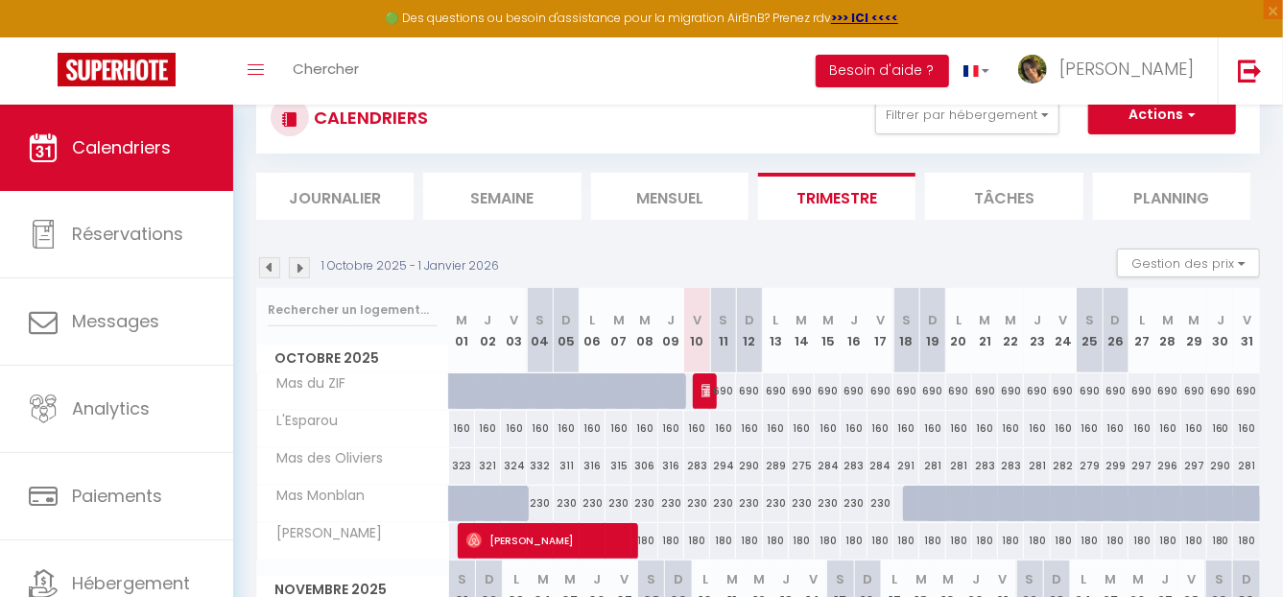
scroll to position [95, 0]
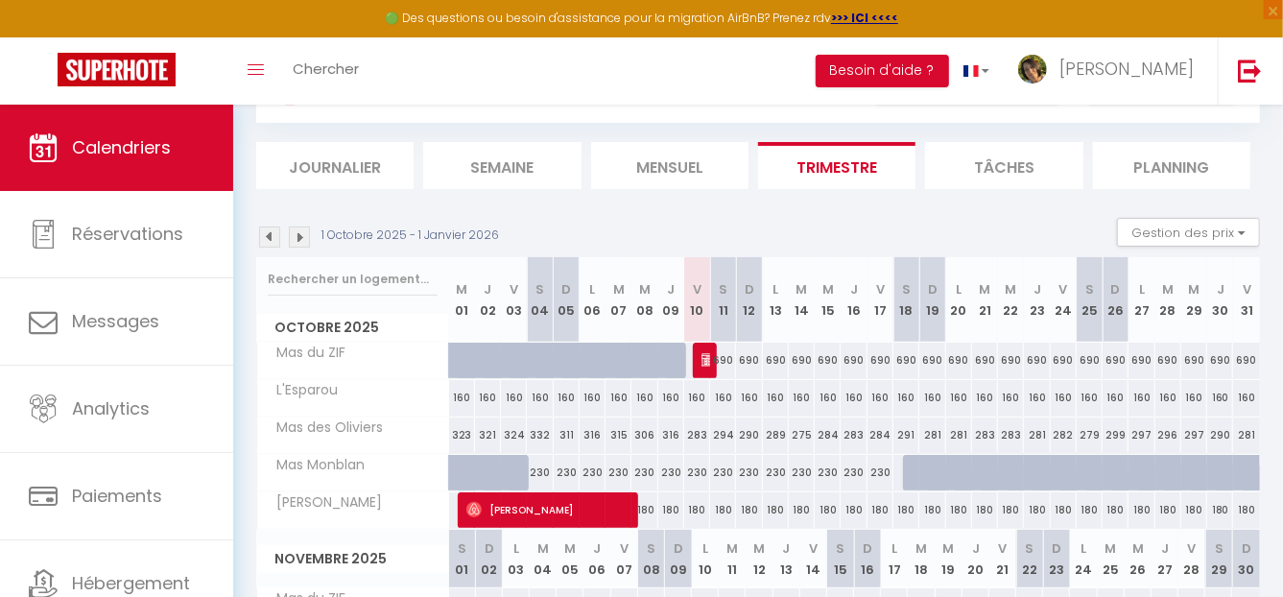
click at [300, 237] on img at bounding box center [299, 236] width 21 height 21
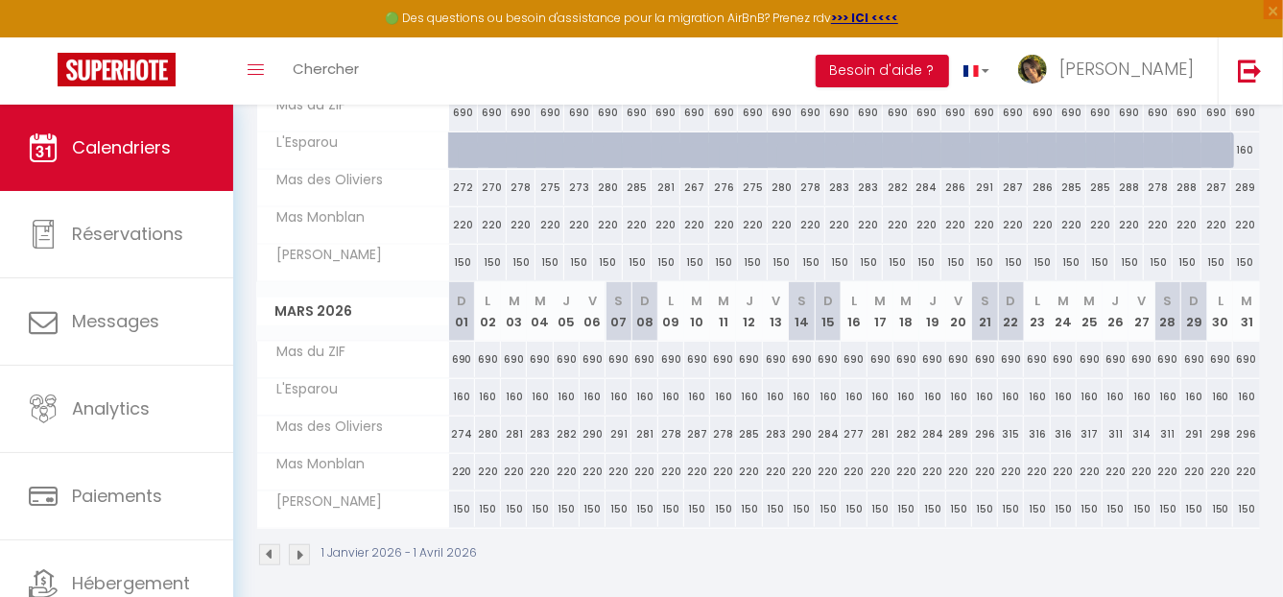
scroll to position [592, 0]
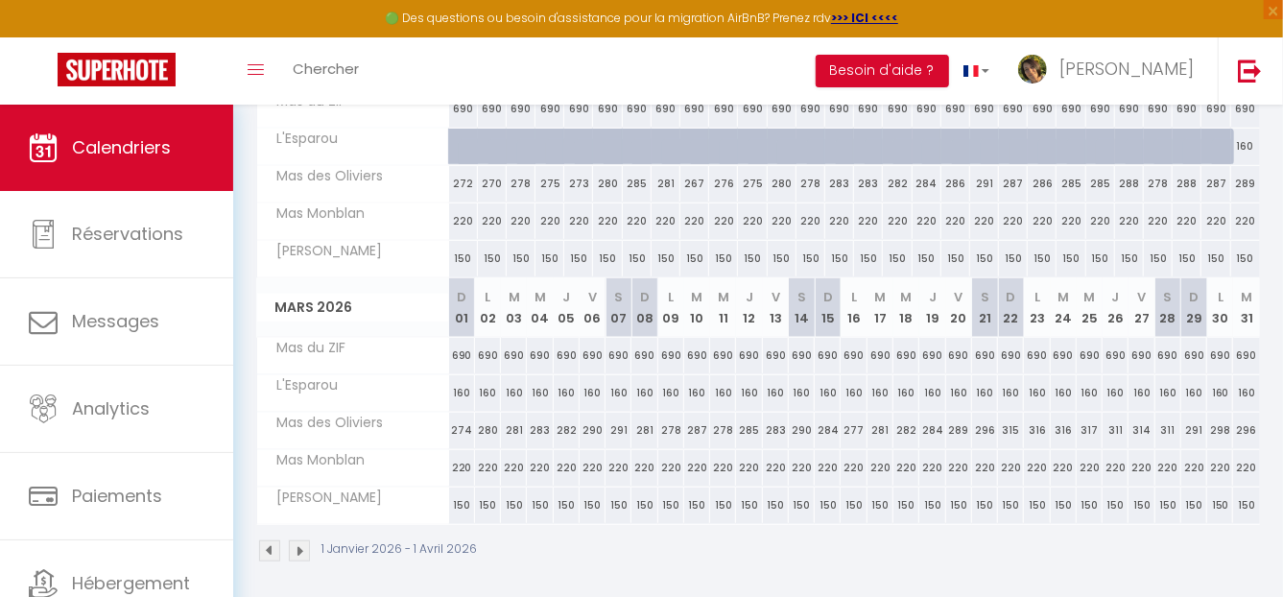
click at [300, 540] on img at bounding box center [299, 550] width 21 height 21
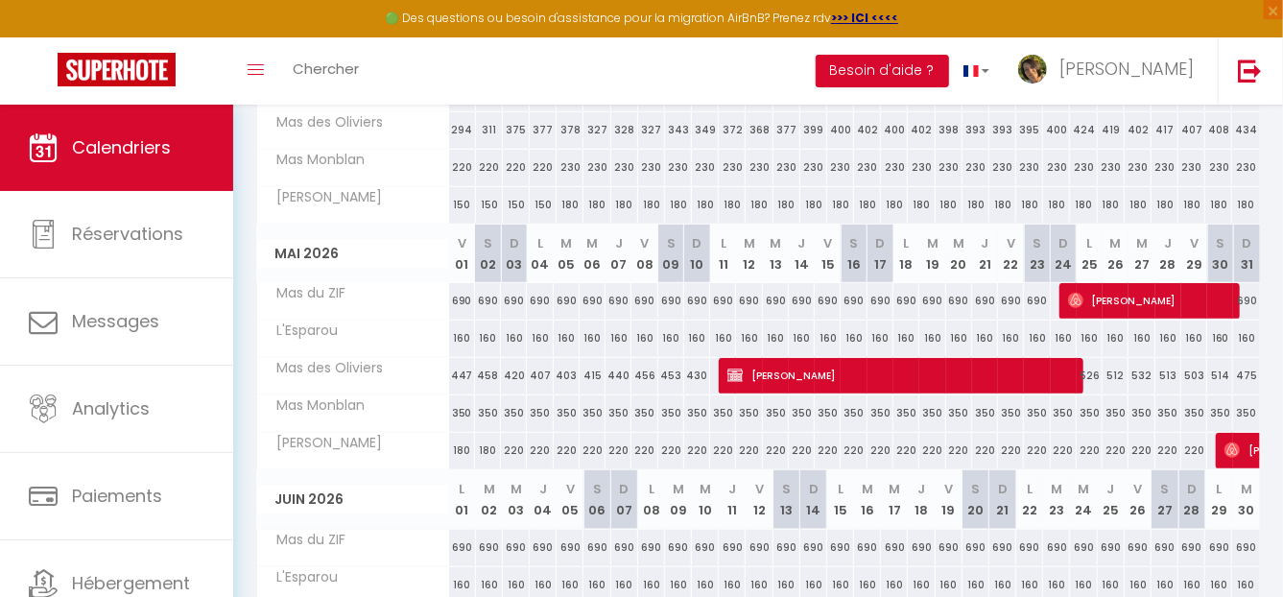
scroll to position [304, 0]
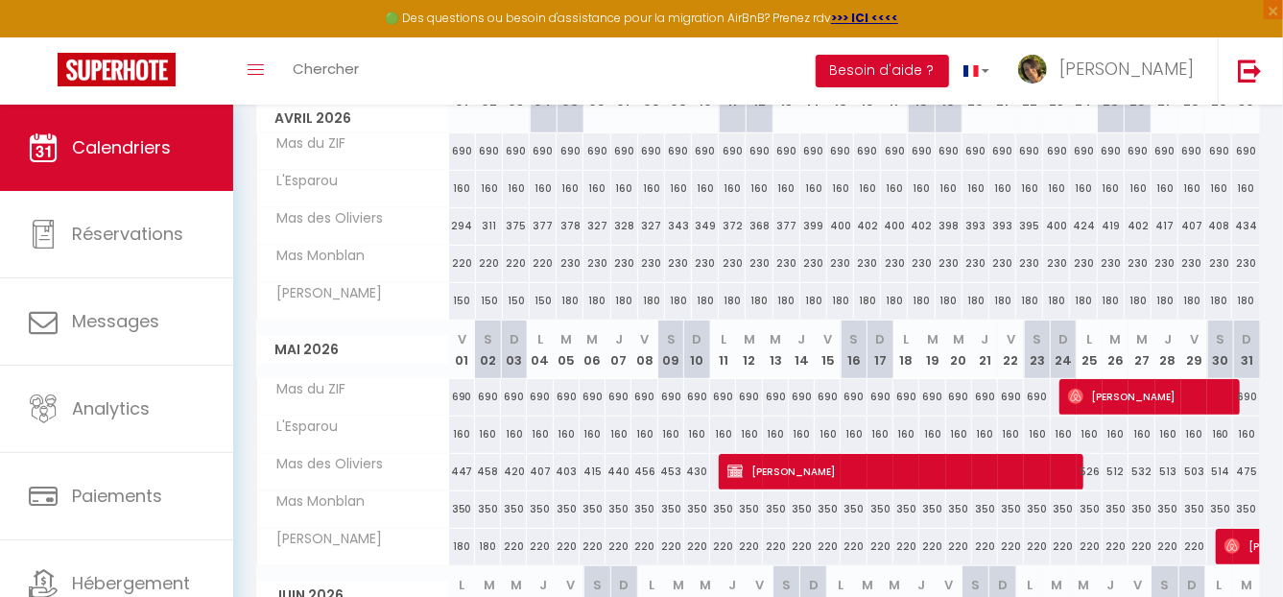
click at [491, 231] on div "311" at bounding box center [489, 226] width 27 height 36
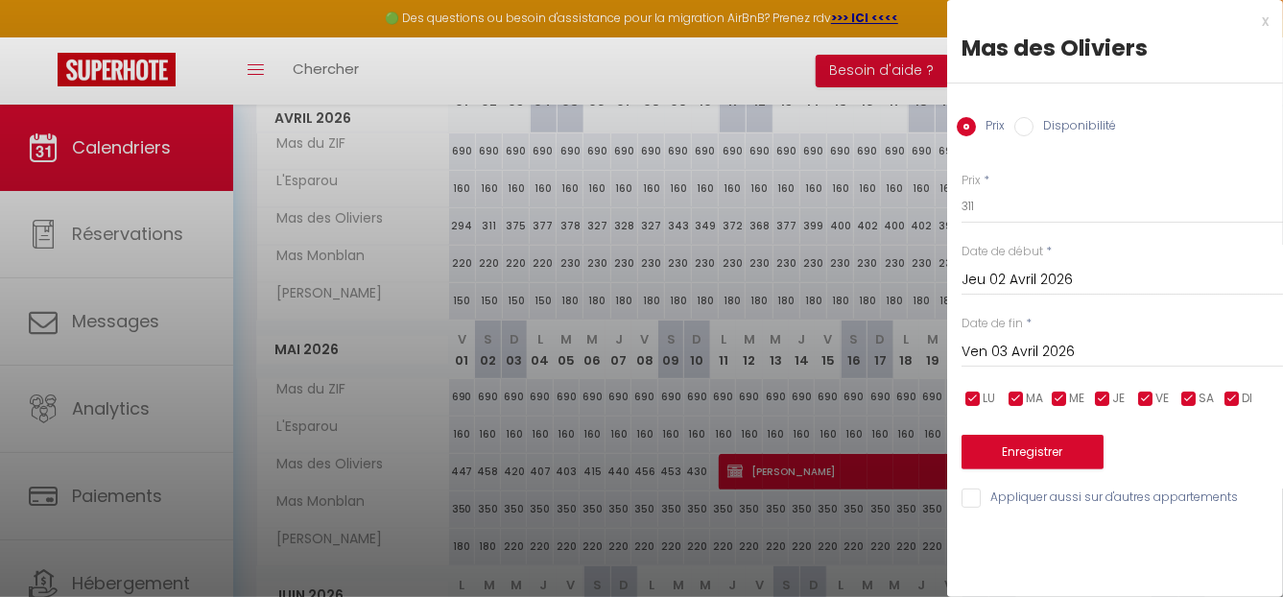
click at [1081, 351] on input "Ven 03 Avril 2026" at bounding box center [1121, 352] width 321 height 25
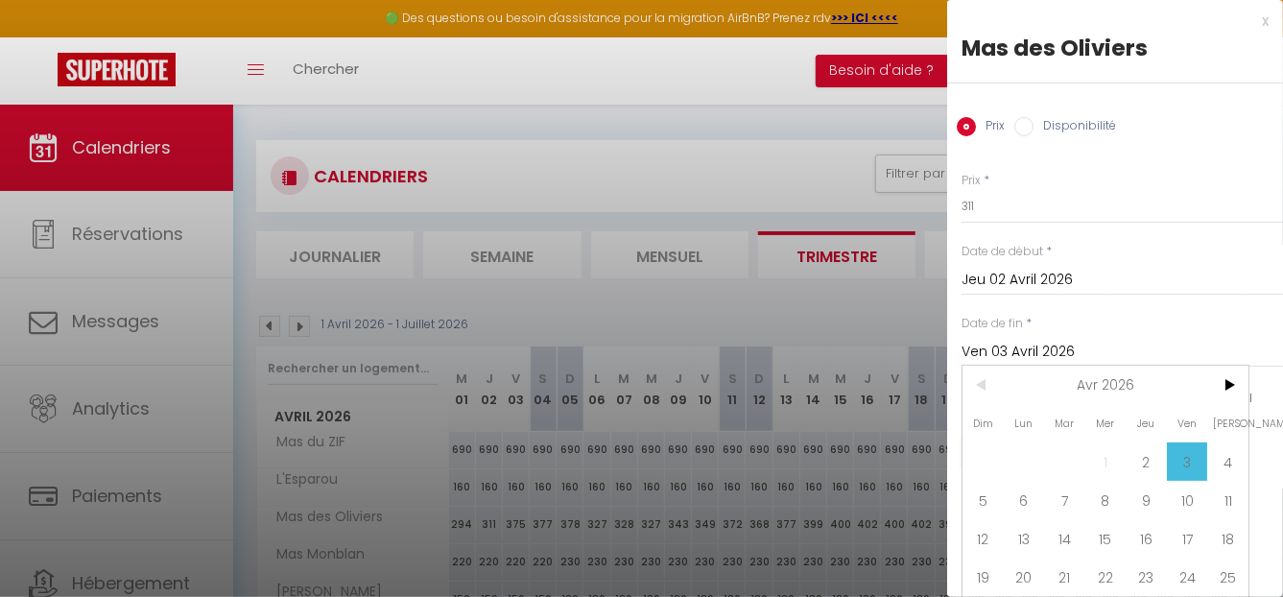
scroll to position [0, 0]
click at [1252, 24] on div "x" at bounding box center [1107, 21] width 321 height 23
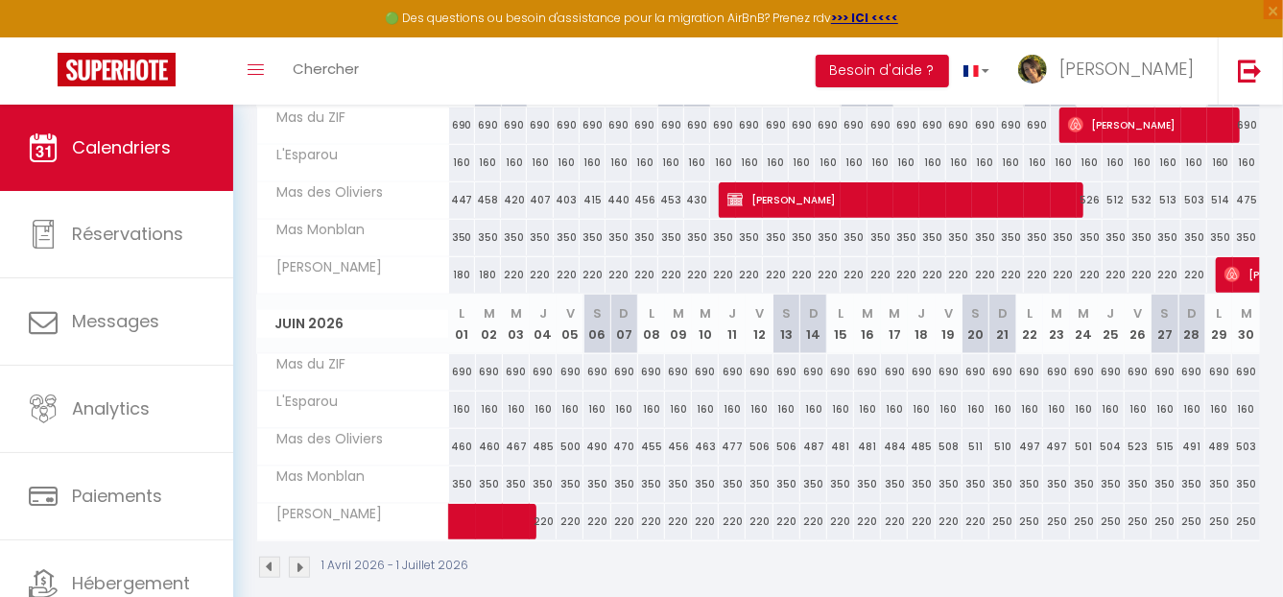
scroll to position [592, 0]
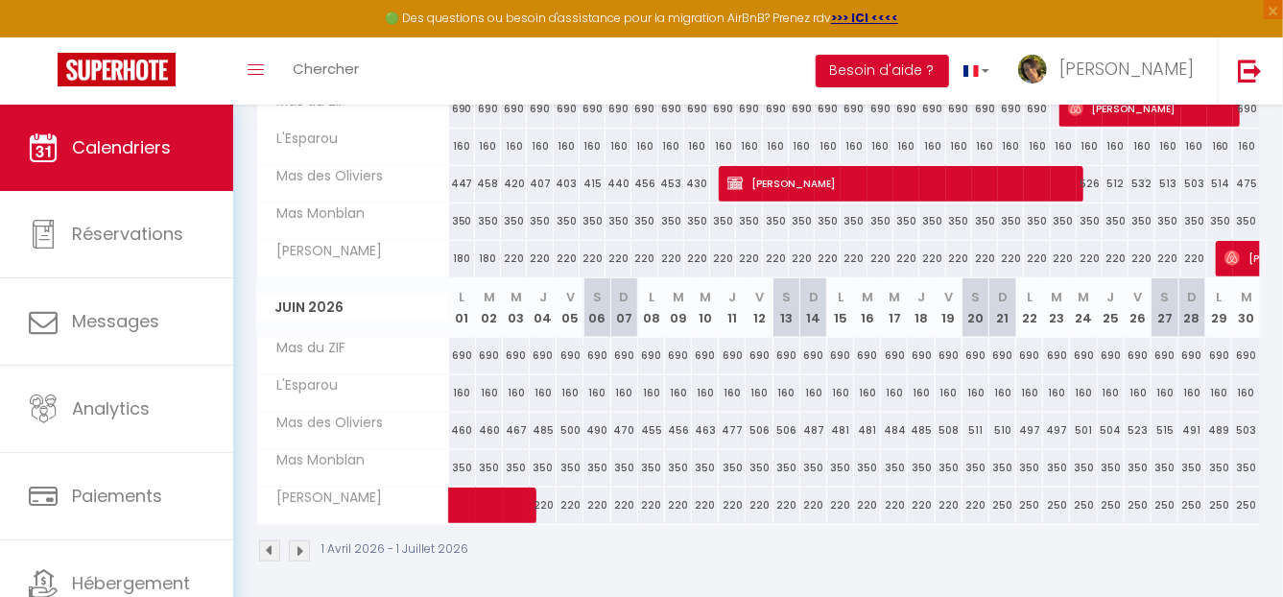
click at [298, 546] on img at bounding box center [299, 550] width 21 height 21
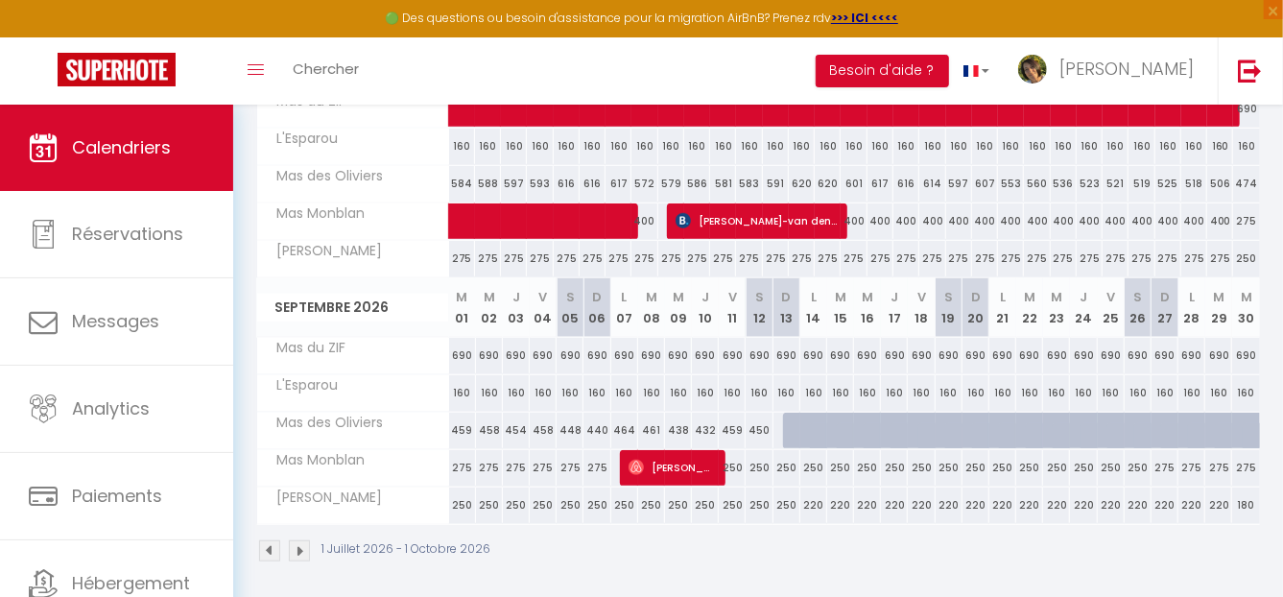
click at [793, 423] on div at bounding box center [796, 431] width 27 height 36
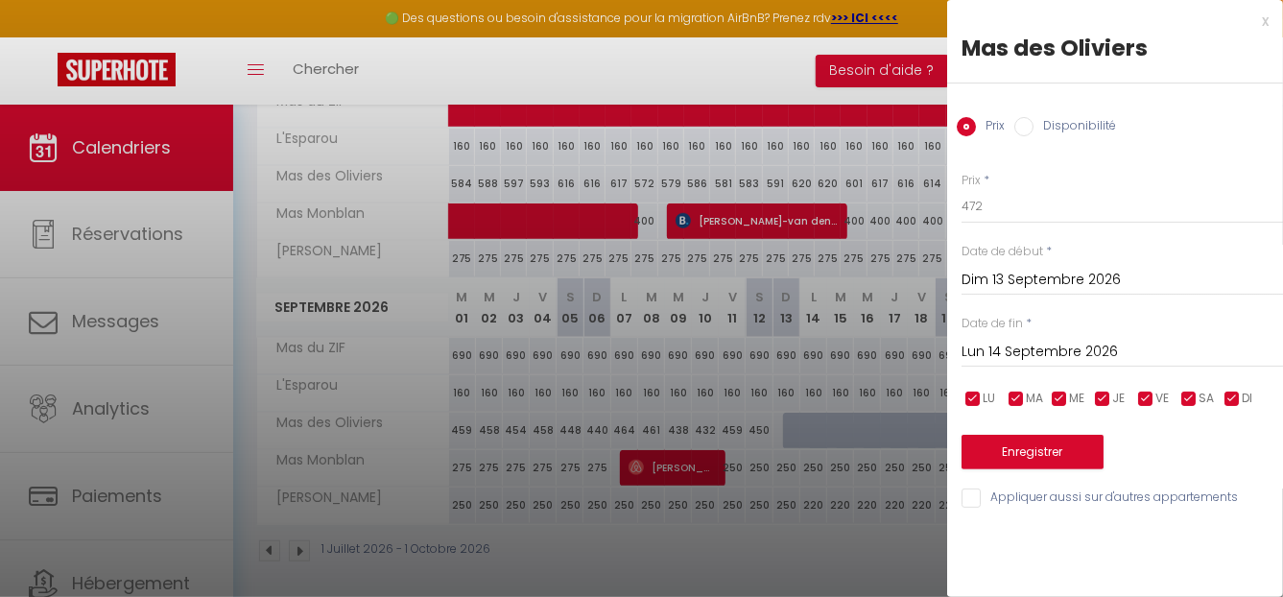
click at [1079, 124] on label "Disponibilité" at bounding box center [1074, 127] width 83 height 21
click at [1033, 124] on input "Disponibilité" at bounding box center [1023, 126] width 19 height 19
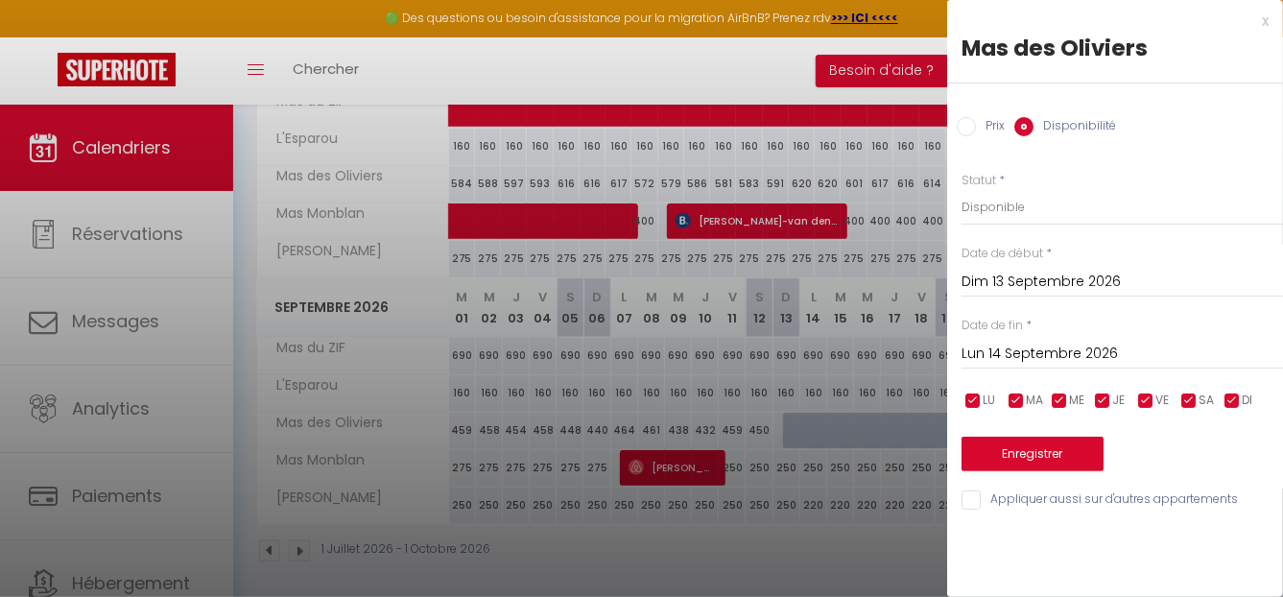
click at [1133, 348] on input "Lun 14 Septembre 2026" at bounding box center [1121, 354] width 321 height 25
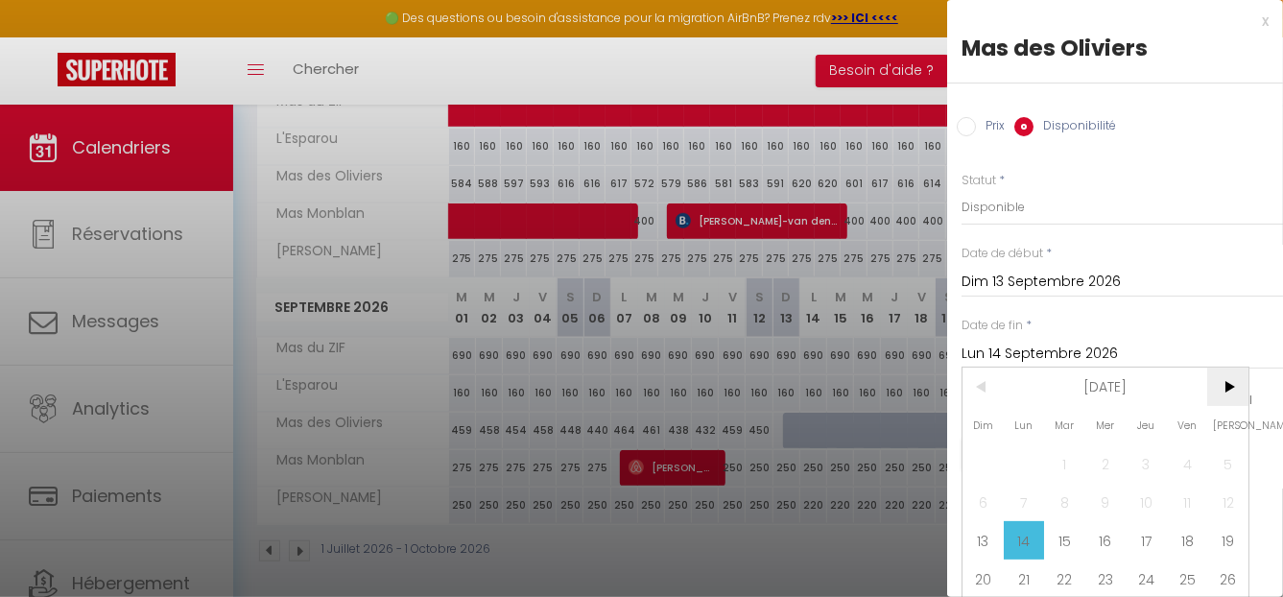
click at [1221, 378] on span ">" at bounding box center [1227, 386] width 41 height 38
click at [1225, 379] on span ">" at bounding box center [1227, 386] width 41 height 38
click at [1026, 494] on span "4" at bounding box center [1024, 502] width 41 height 38
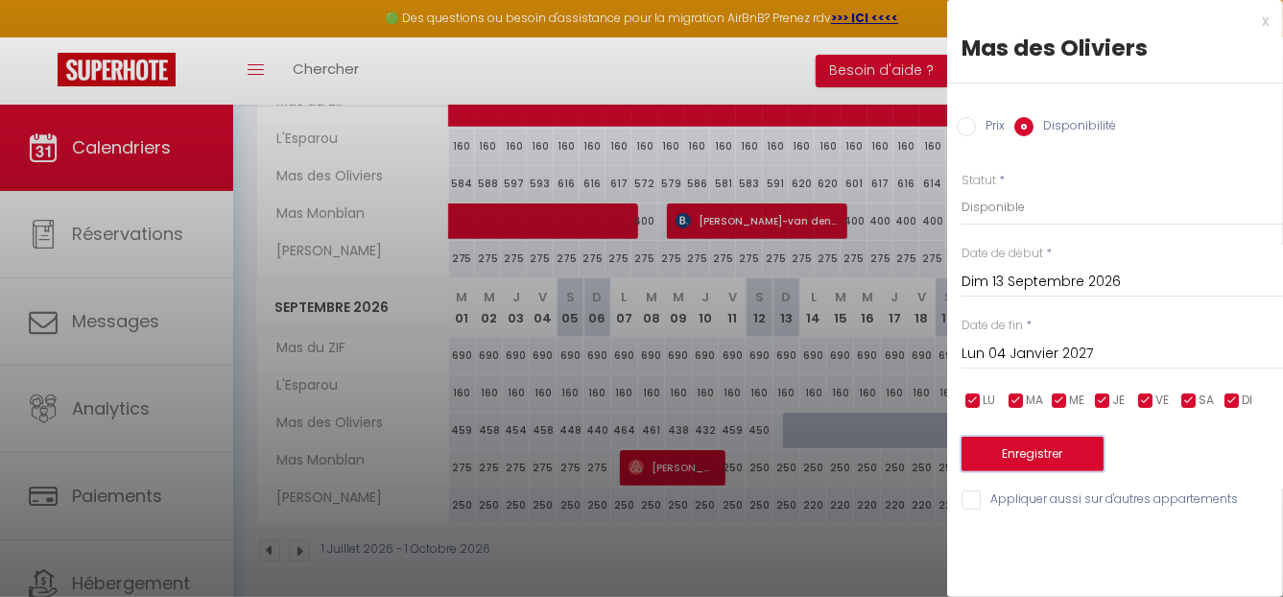
click at [1041, 458] on button "Enregistrer" at bounding box center [1032, 454] width 142 height 35
